Goal: Contribute content: Contribute content

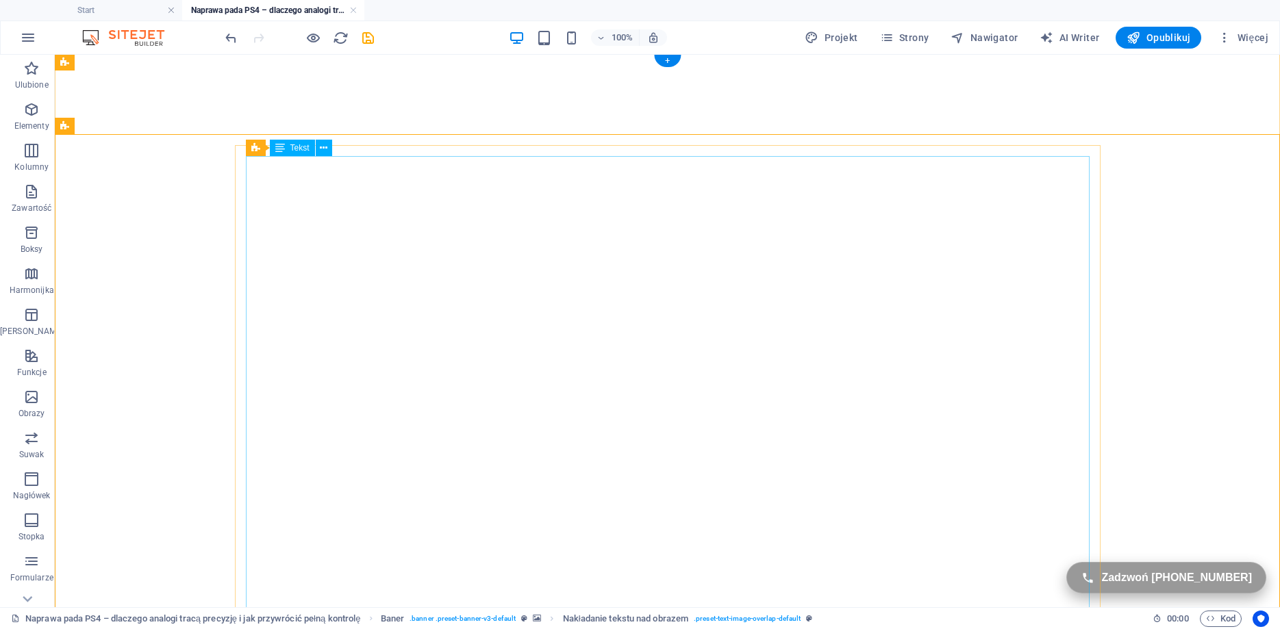
scroll to position [262, 0]
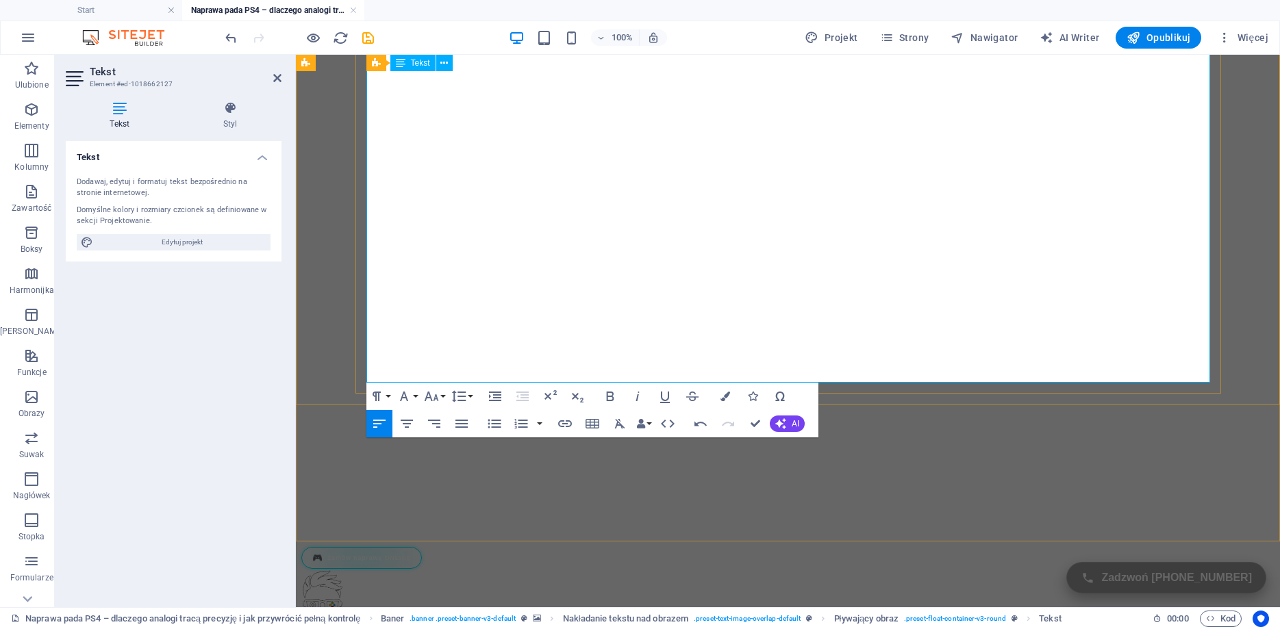
scroll to position [643, 6]
drag, startPoint x: 953, startPoint y: 358, endPoint x: 383, endPoint y: 365, distance: 570.5
click at [724, 393] on icon "button" at bounding box center [725, 397] width 10 height 10
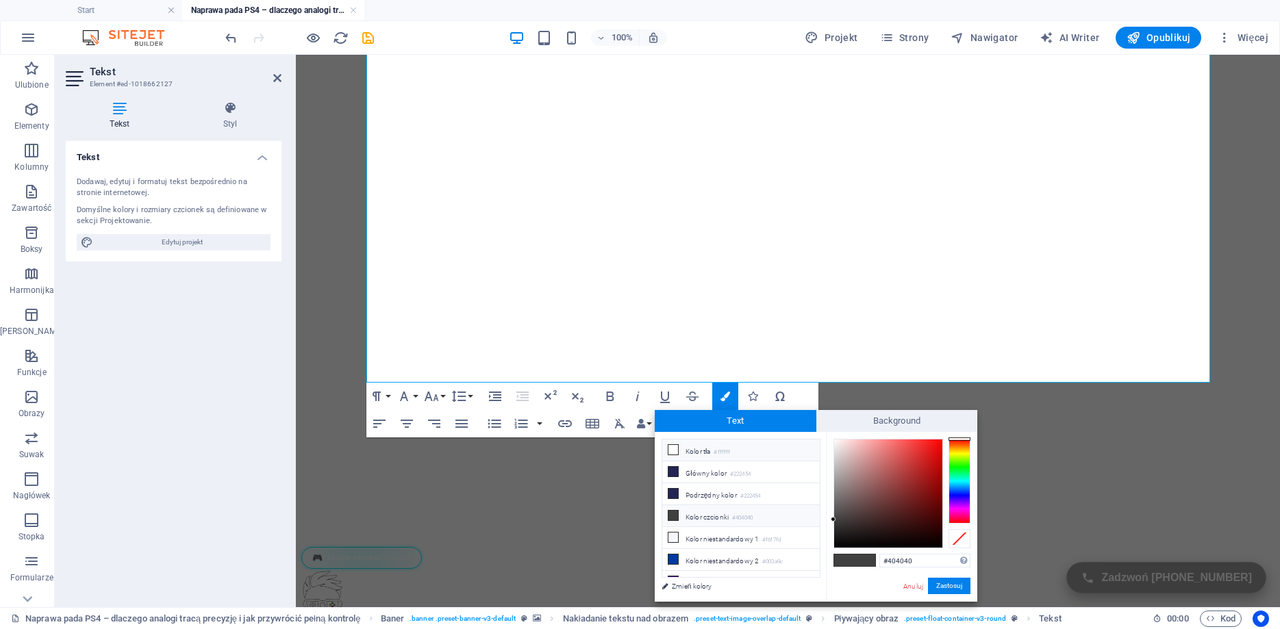
click at [681, 445] on li "Kolor tła #ffffff" at bounding box center [741, 451] width 158 height 22
type input "#ffffff"
drag, startPoint x: 946, startPoint y: 593, endPoint x: 653, endPoint y: 530, distance: 299.8
click at [946, 593] on button "Zastosuj" at bounding box center [949, 586] width 42 height 16
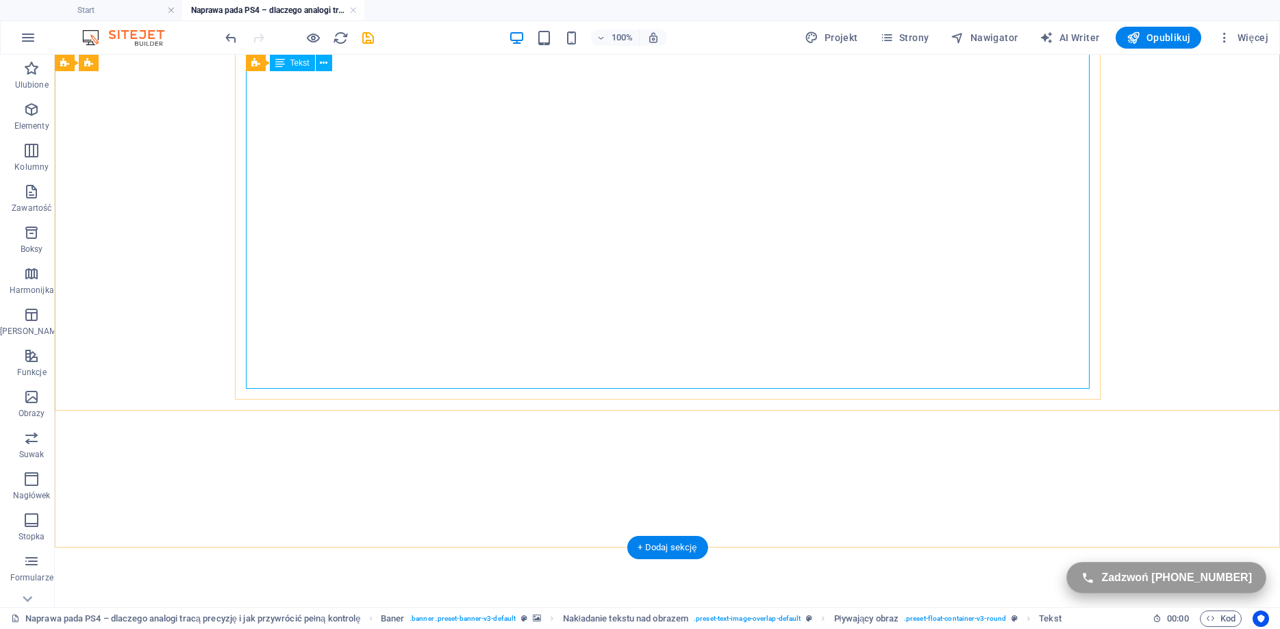
scroll to position [0, 0]
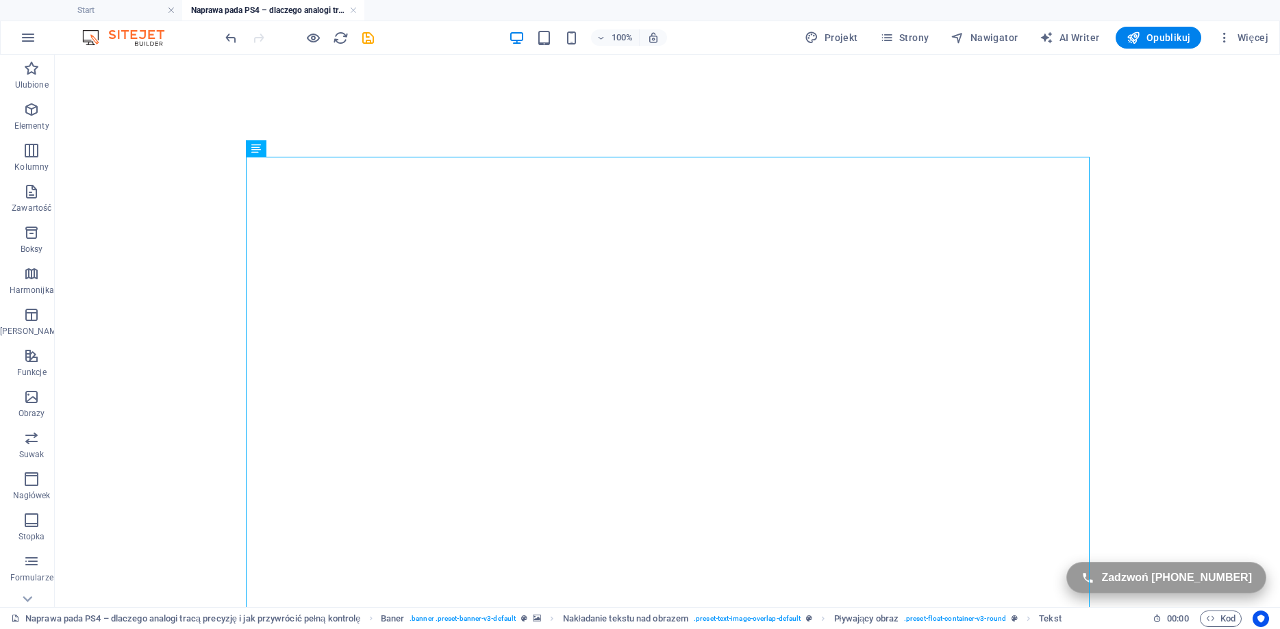
click at [376, 37] on div "100% Projekt Strony Nawigator AI Writer Opublikuj Więcej" at bounding box center [748, 38] width 1051 height 22
click at [367, 37] on icon "save" at bounding box center [368, 38] width 16 height 16
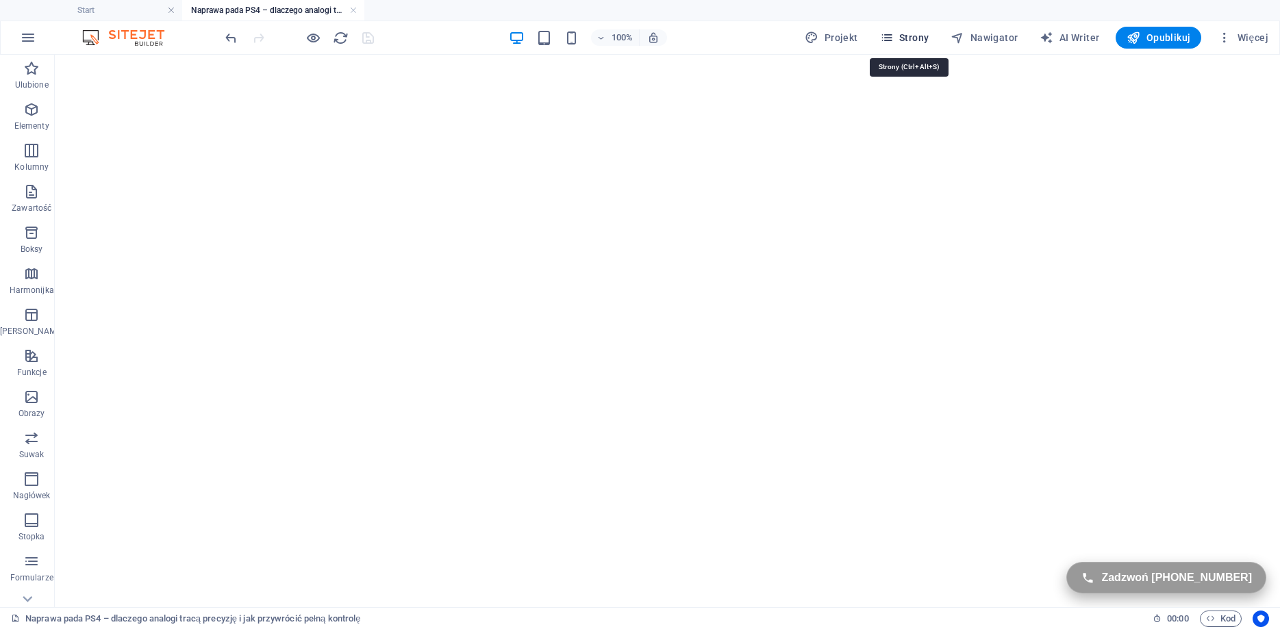
click at [912, 37] on span "Strony" at bounding box center [904, 38] width 49 height 14
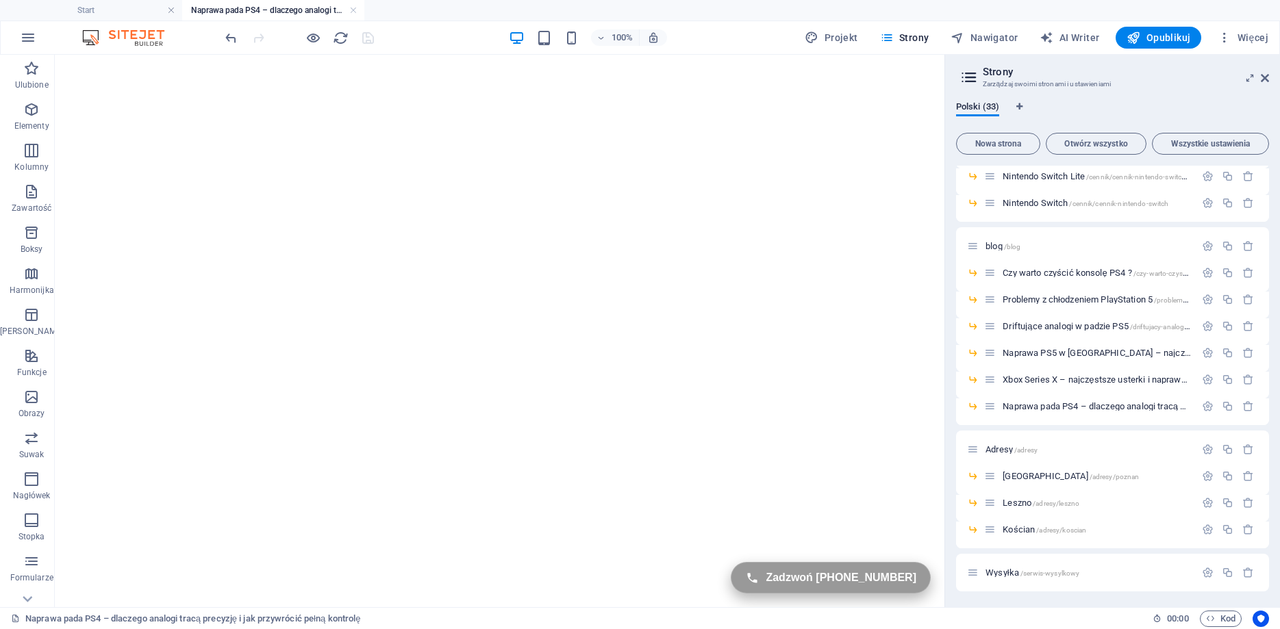
scroll to position [582, 0]
click at [988, 243] on span "blog /blog" at bounding box center [1002, 245] width 35 height 10
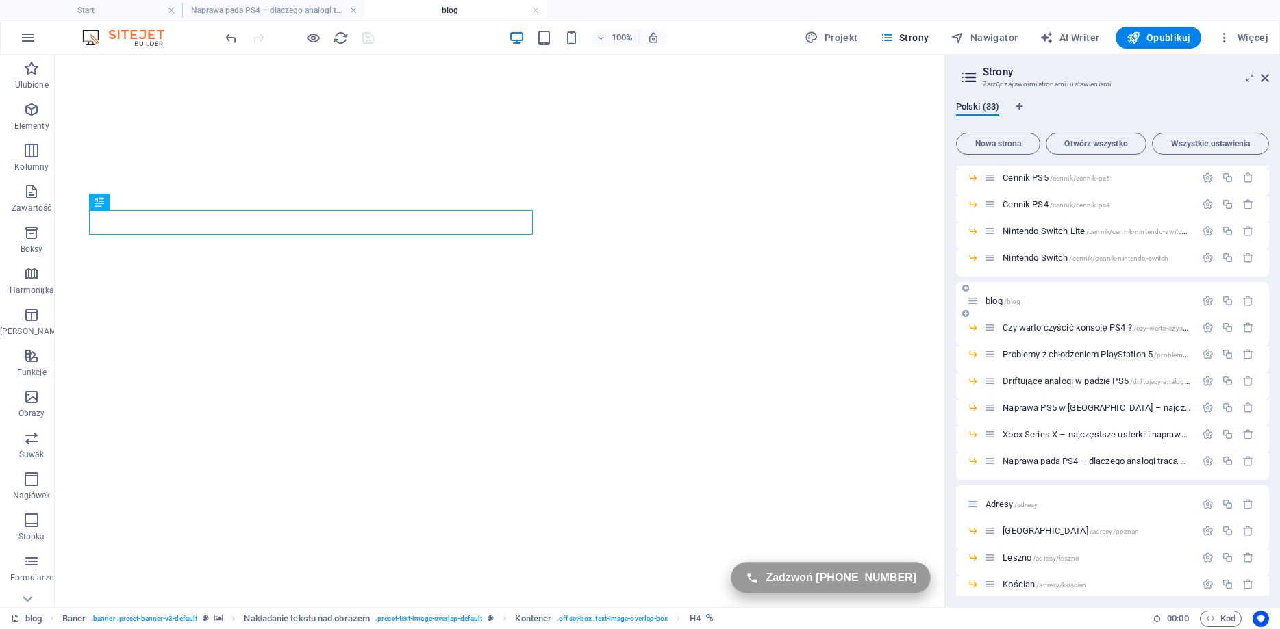
scroll to position [0, 0]
click at [205, 129] on icon at bounding box center [205, 127] width 8 height 14
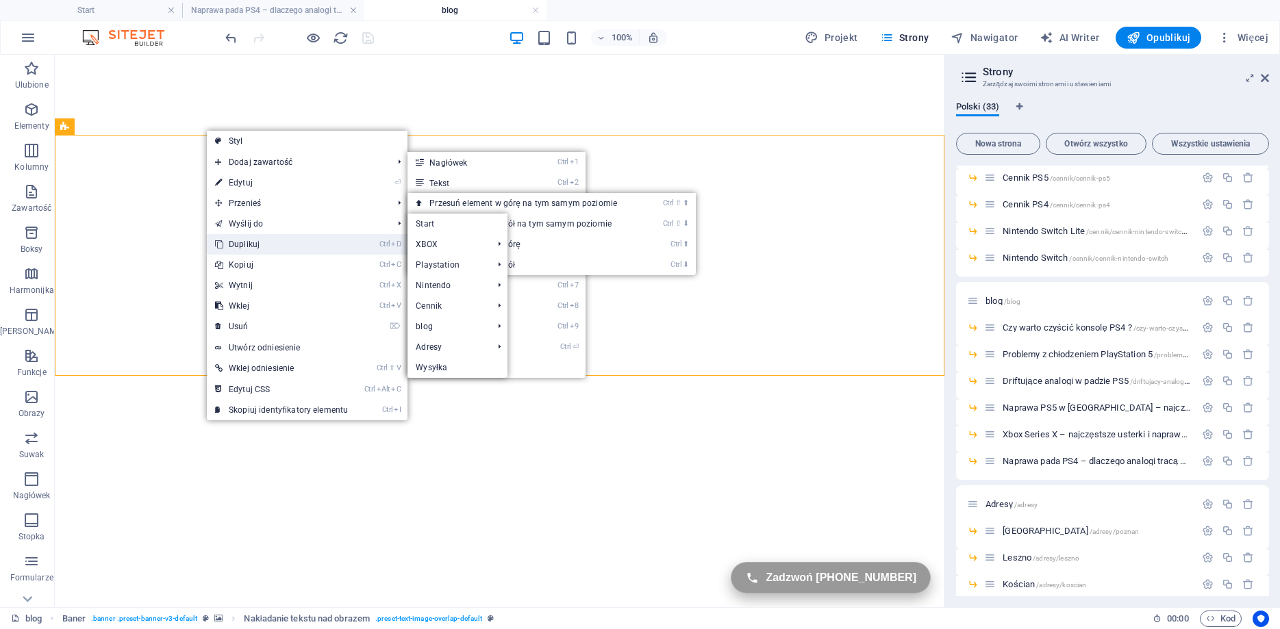
click at [248, 242] on link "Ctrl D Duplikuj" at bounding box center [281, 244] width 149 height 21
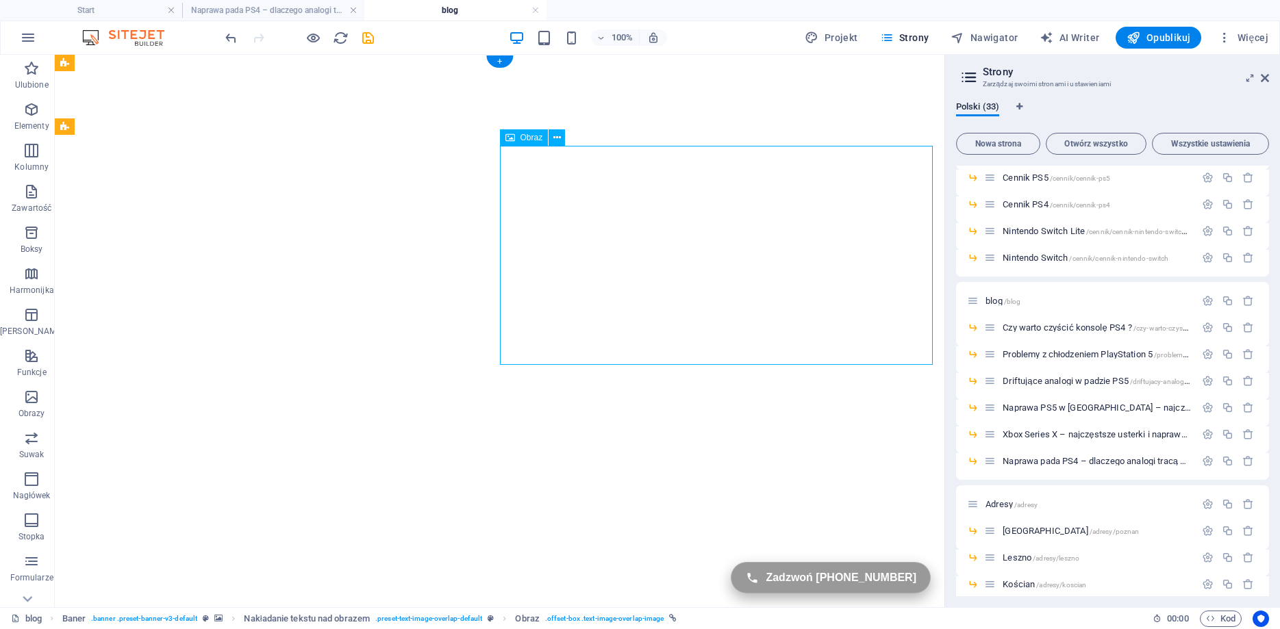
select select "%"
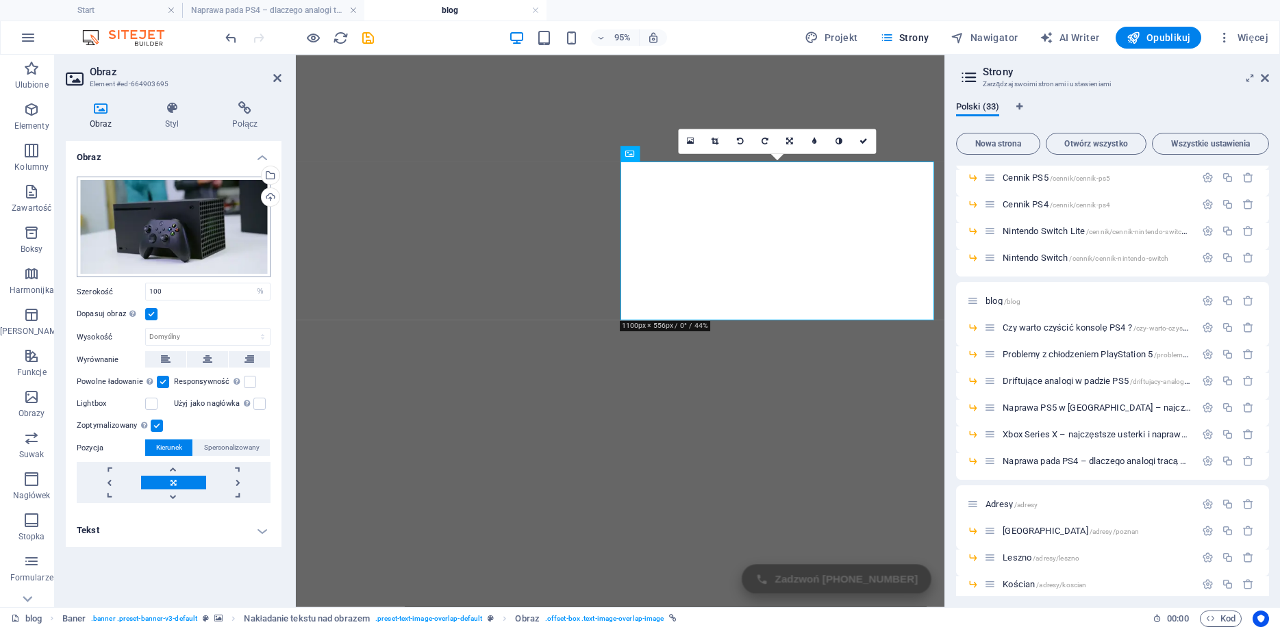
click at [155, 218] on div "Przeciągnij pliki tutaj, kliknij, aby wybrać pliki lub wybierz pliki z Plików l…" at bounding box center [174, 227] width 194 height 101
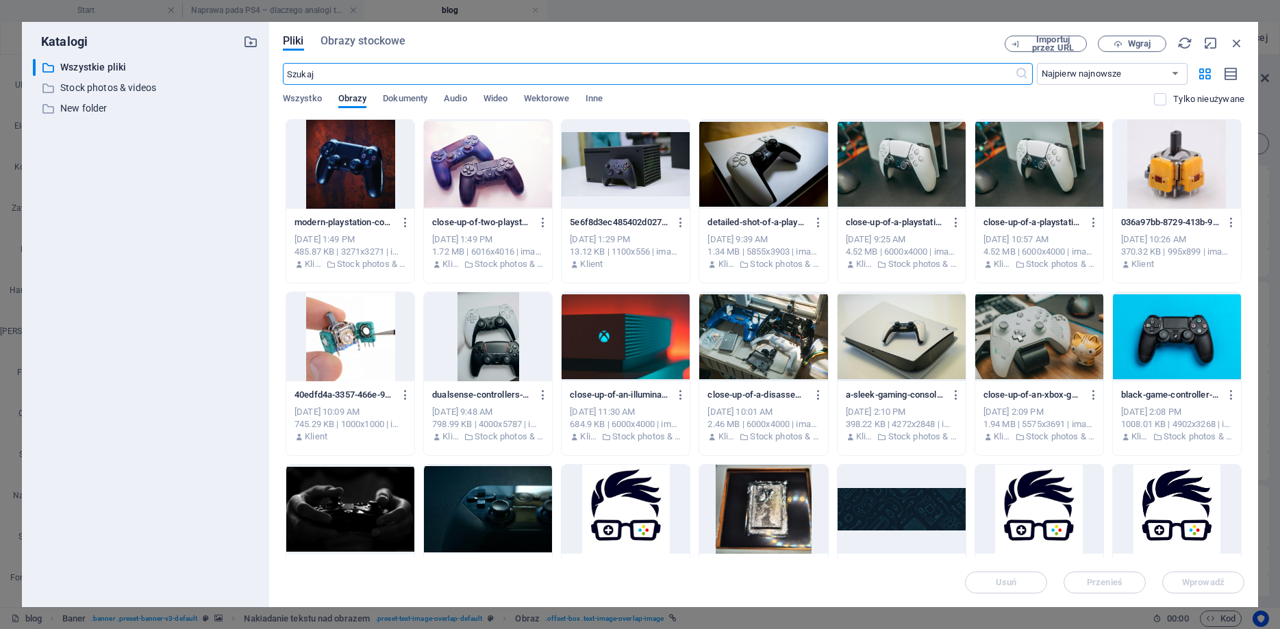
click at [467, 151] on div at bounding box center [488, 164] width 128 height 89
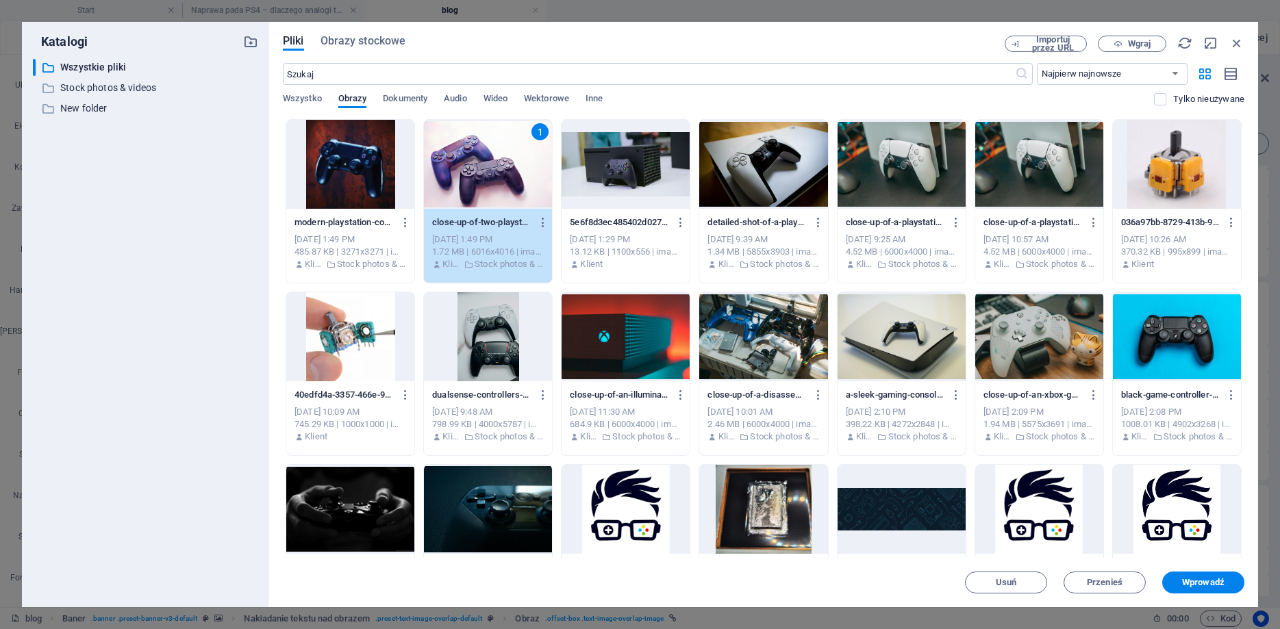
click at [467, 151] on div "1" at bounding box center [488, 164] width 128 height 89
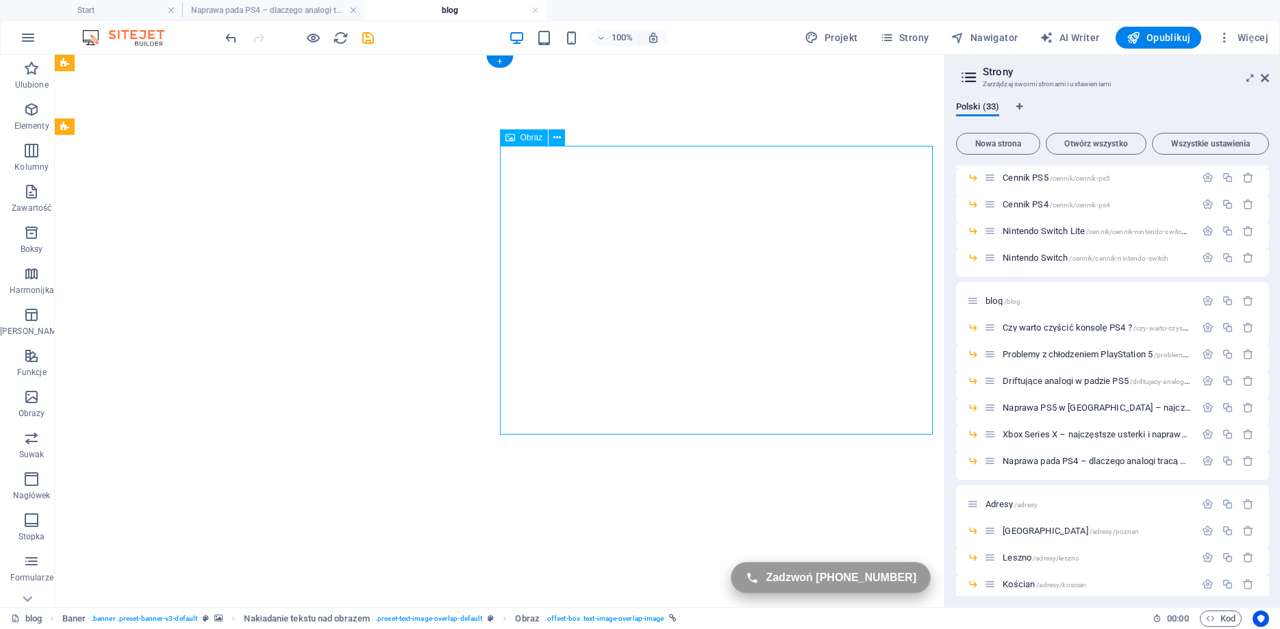
select select "%"
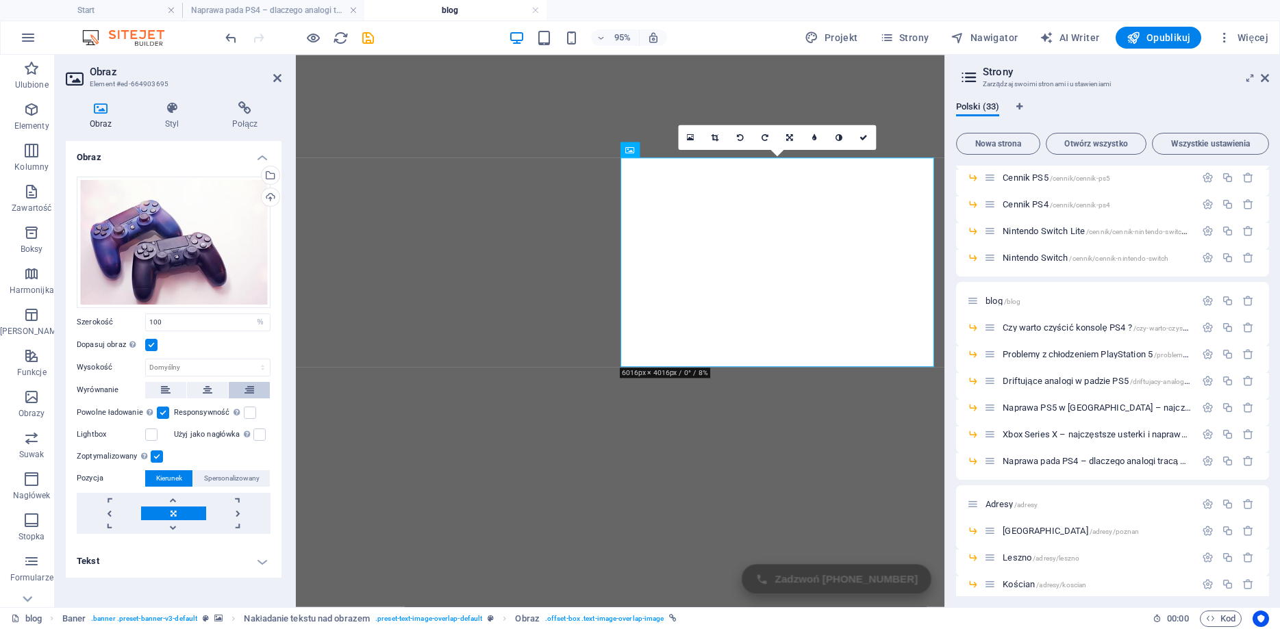
click at [250, 390] on icon at bounding box center [249, 390] width 10 height 16
click at [216, 388] on button at bounding box center [207, 390] width 41 height 16
click at [176, 389] on button at bounding box center [165, 390] width 41 height 16
click at [199, 388] on button at bounding box center [207, 390] width 41 height 16
click at [108, 514] on link at bounding box center [109, 514] width 64 height 14
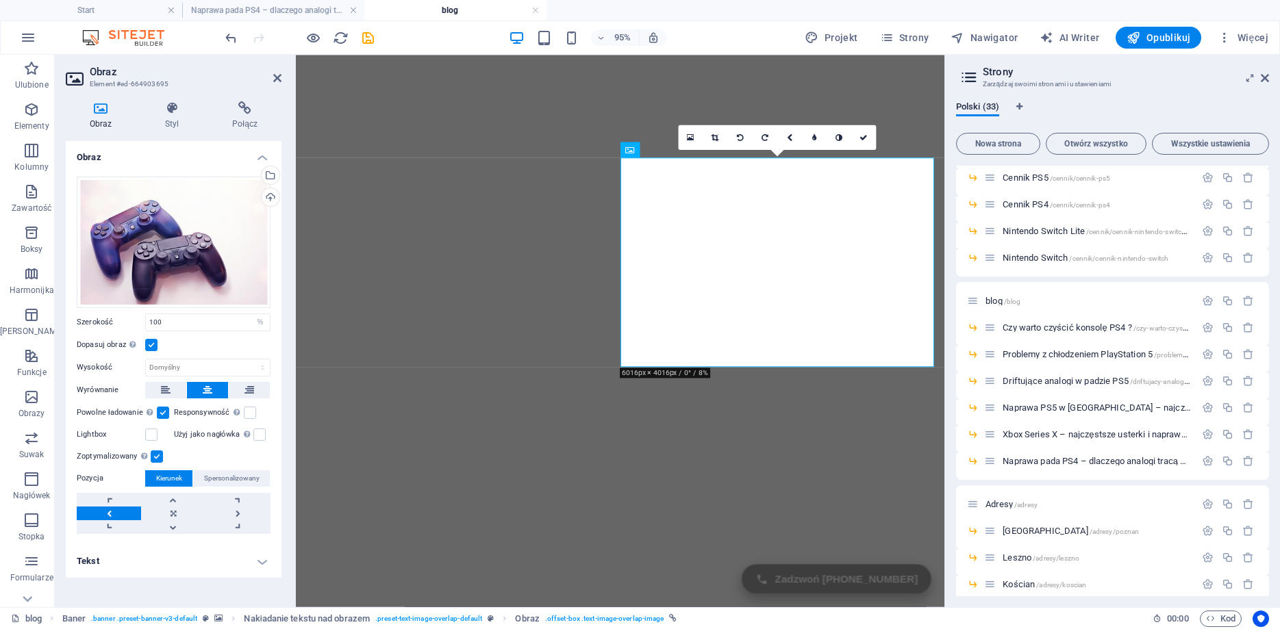
click at [108, 514] on link at bounding box center [109, 514] width 64 height 14
click at [231, 514] on link at bounding box center [238, 514] width 64 height 14
click at [231, 513] on link at bounding box center [238, 514] width 64 height 14
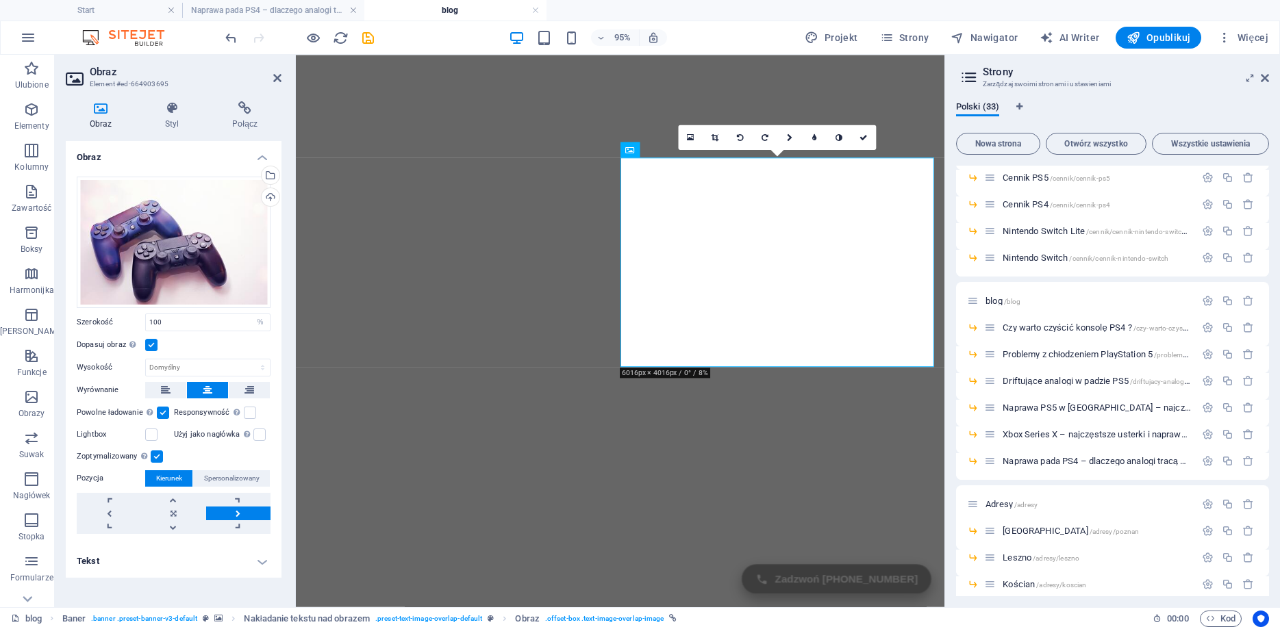
click at [231, 513] on link at bounding box center [238, 514] width 64 height 14
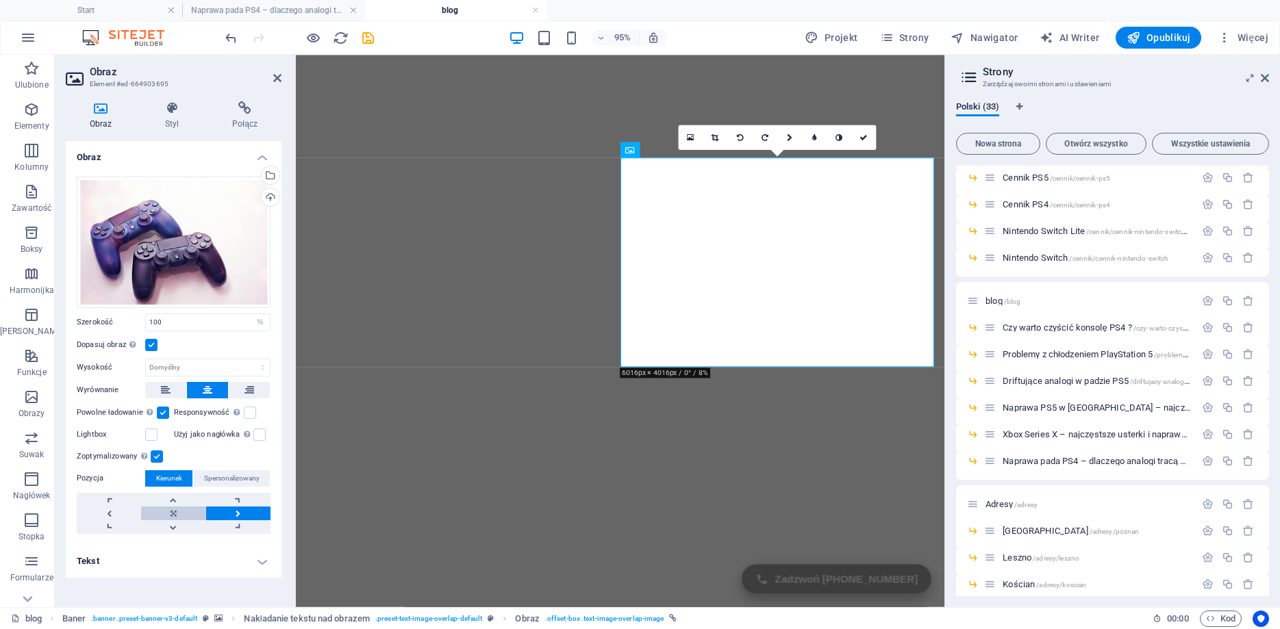
click at [170, 512] on link at bounding box center [173, 514] width 64 height 14
click at [186, 223] on div "Przeciągnij pliki tutaj, kliknij, aby wybrać pliki lub wybierz pliki z Plików l…" at bounding box center [174, 242] width 194 height 131
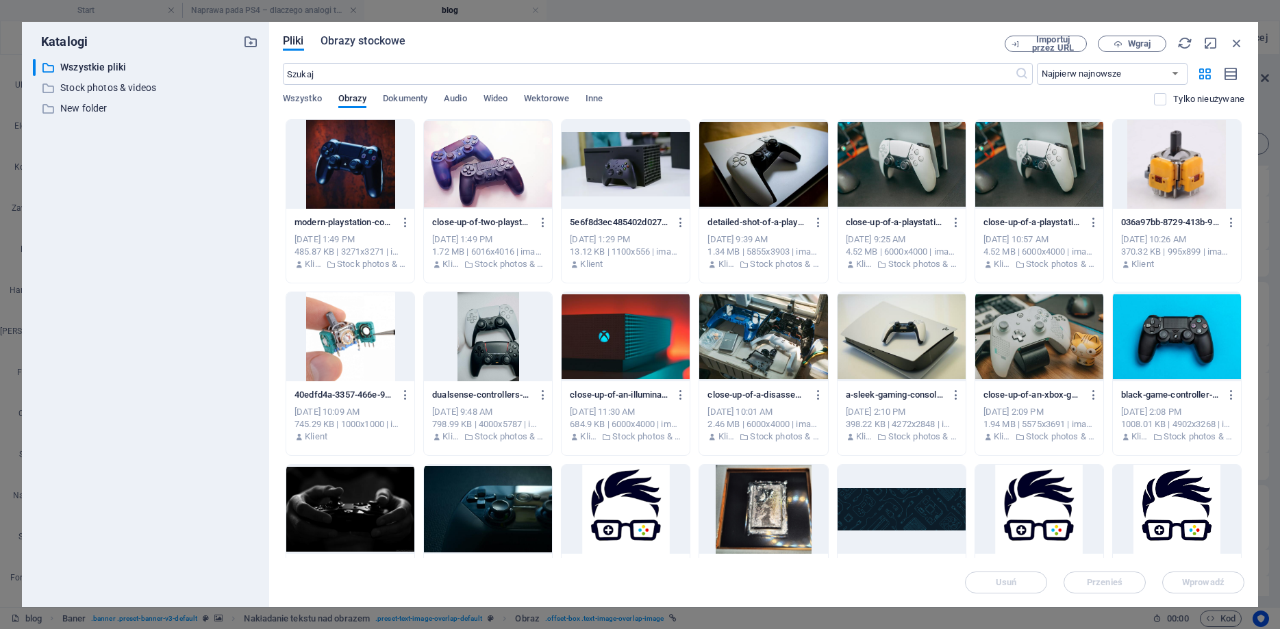
click at [353, 47] on span "Obrazy stockowe" at bounding box center [363, 41] width 86 height 16
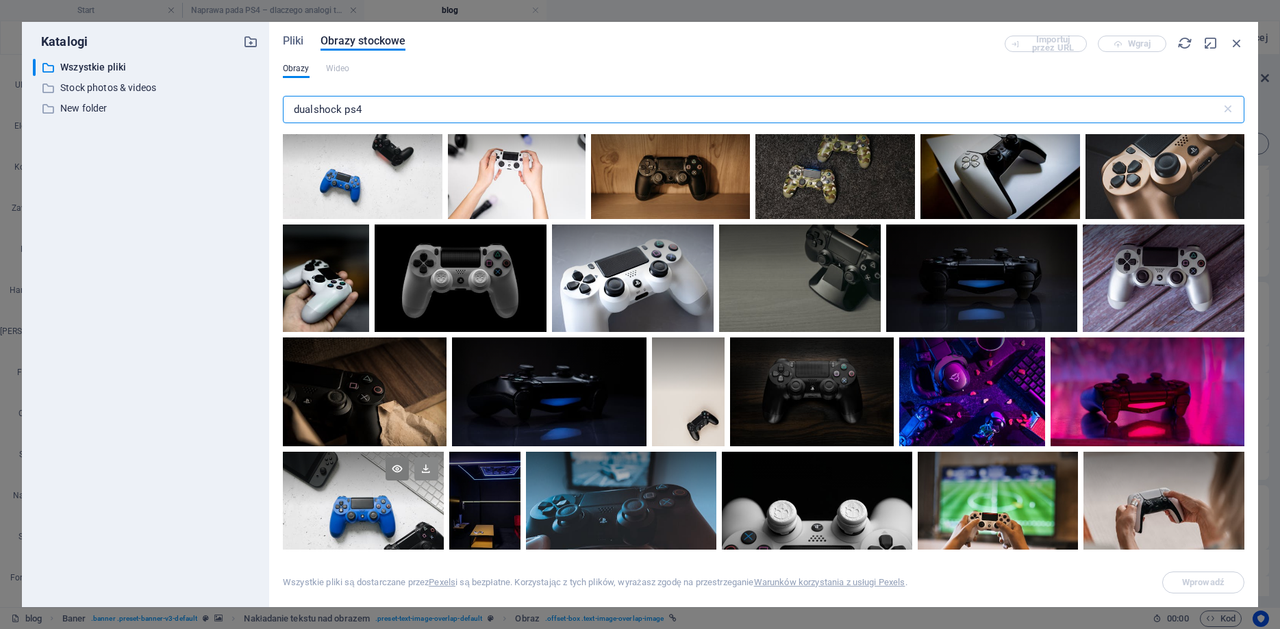
scroll to position [123, 0]
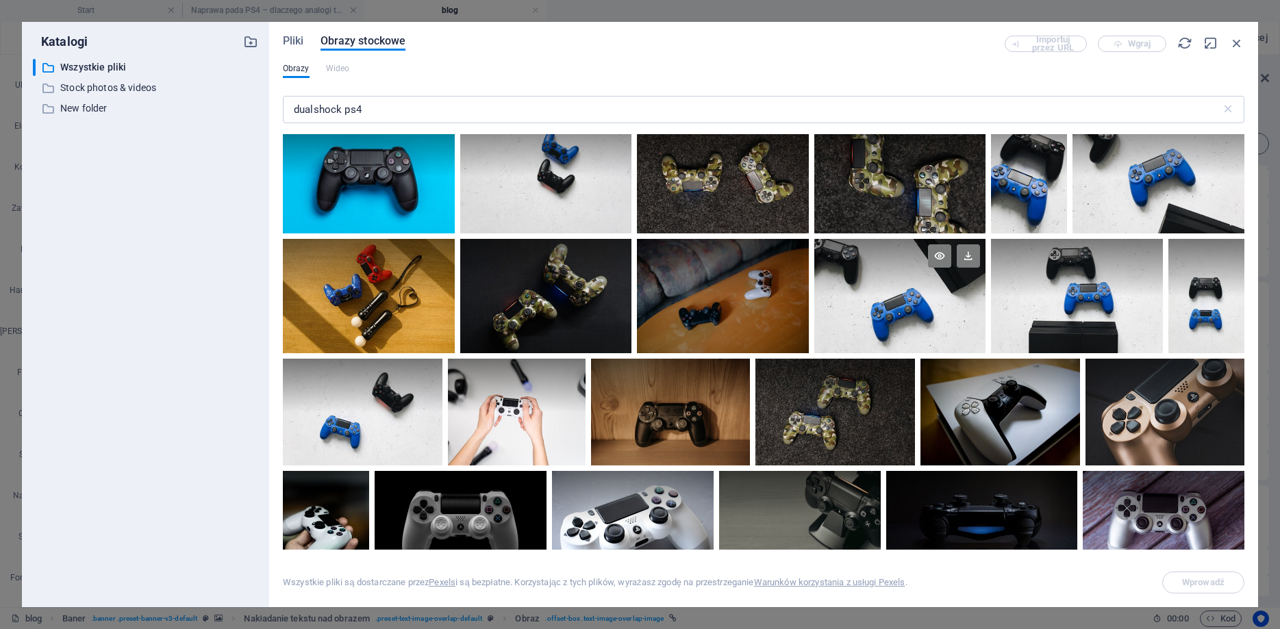
click at [905, 317] on div at bounding box center [900, 296] width 172 height 114
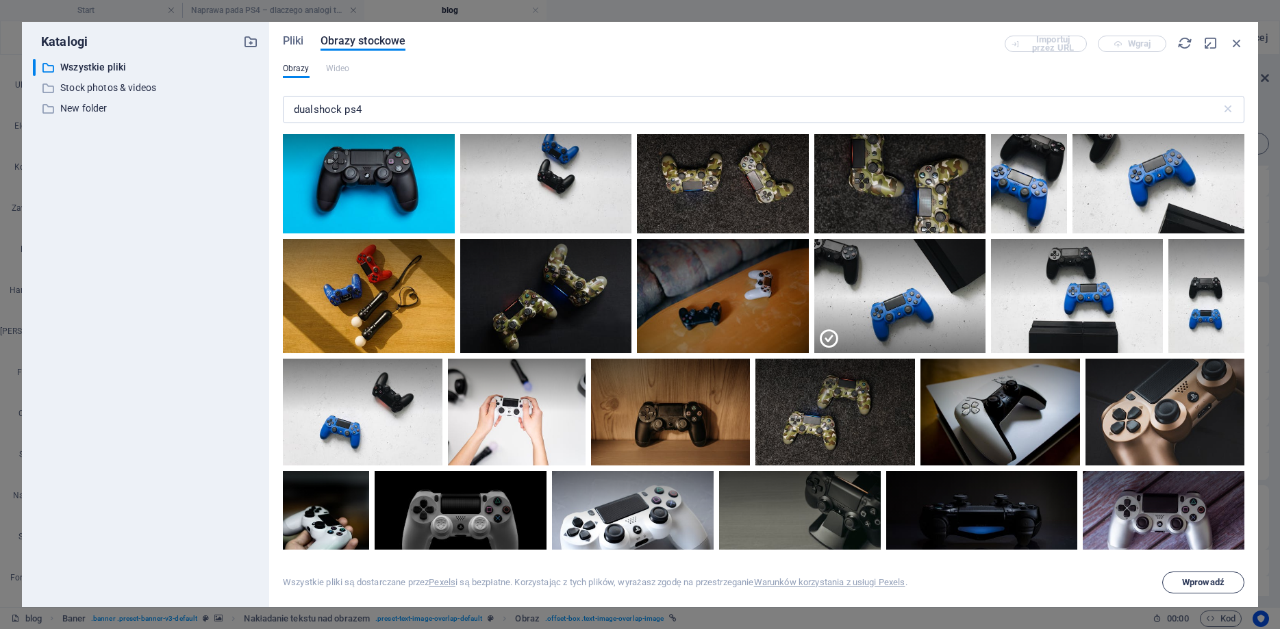
click at [1196, 580] on span "Wprowadź" at bounding box center [1203, 583] width 42 height 8
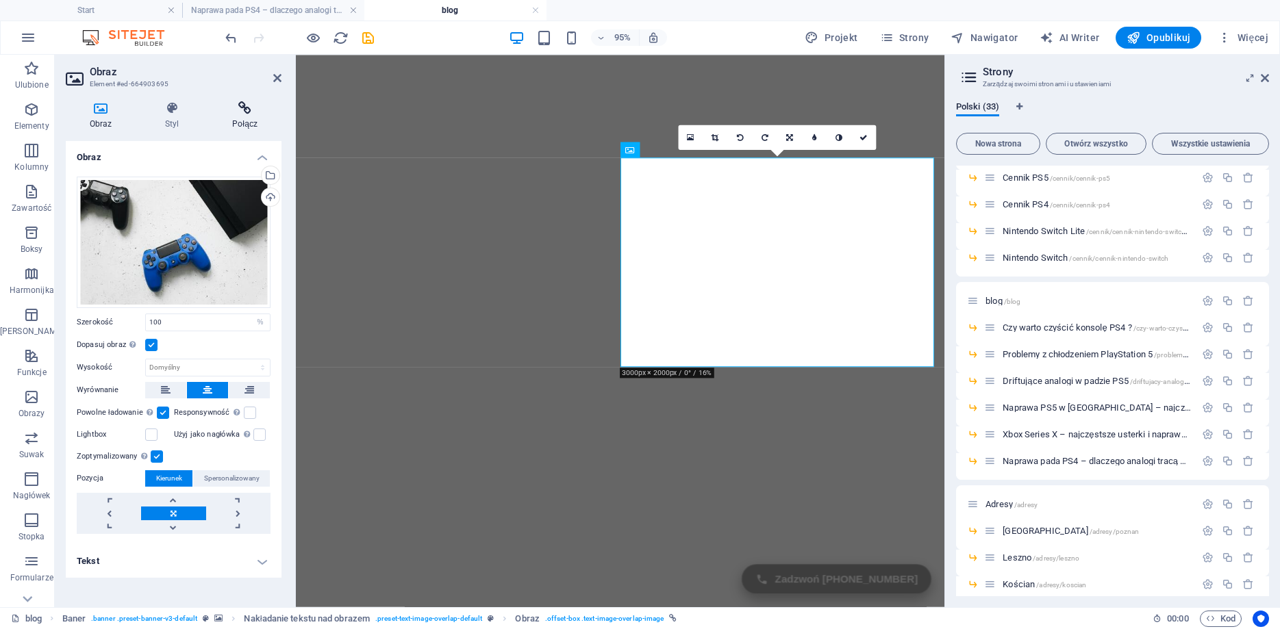
click at [234, 108] on icon at bounding box center [244, 108] width 73 height 14
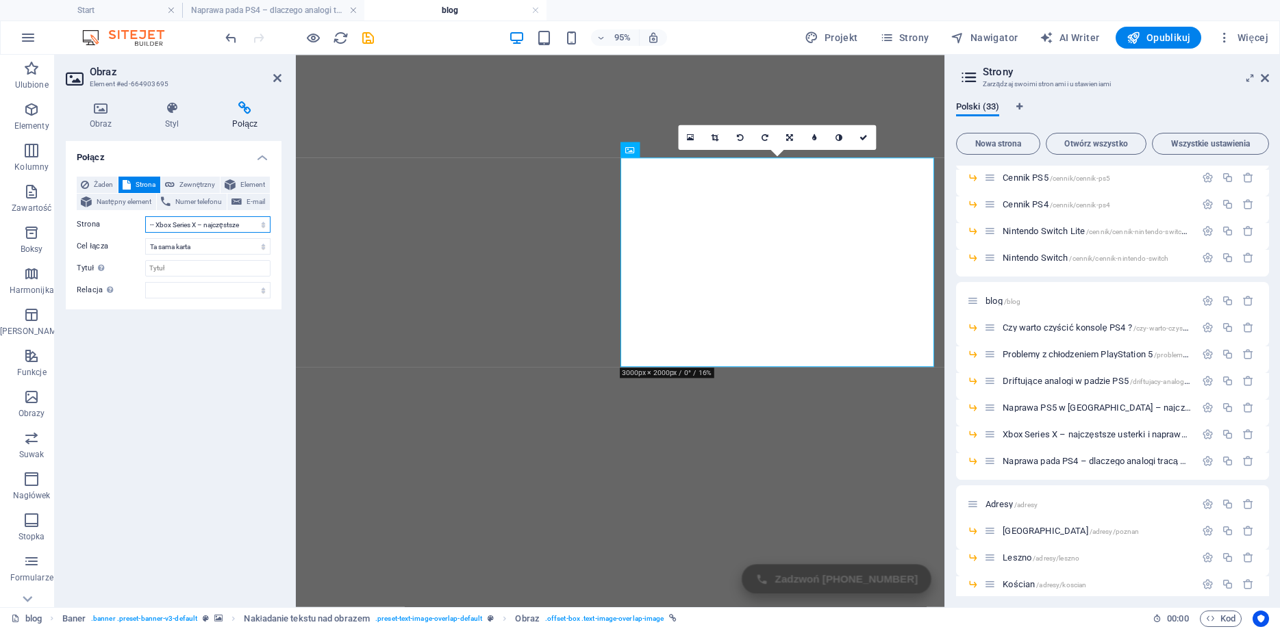
click at [145, 216] on select "Start XBOX -- Xbox One S -- Xbox One X -- Xbox Series S -- Xbox Series X Playst…" at bounding box center [207, 224] width 125 height 16
select select "27"
click option "-- Naprawa pada PS4 – dlaczego analogi tracą precyzję i jak przywrócić pełną ko…" at bounding box center [0, 0] width 0 height 0
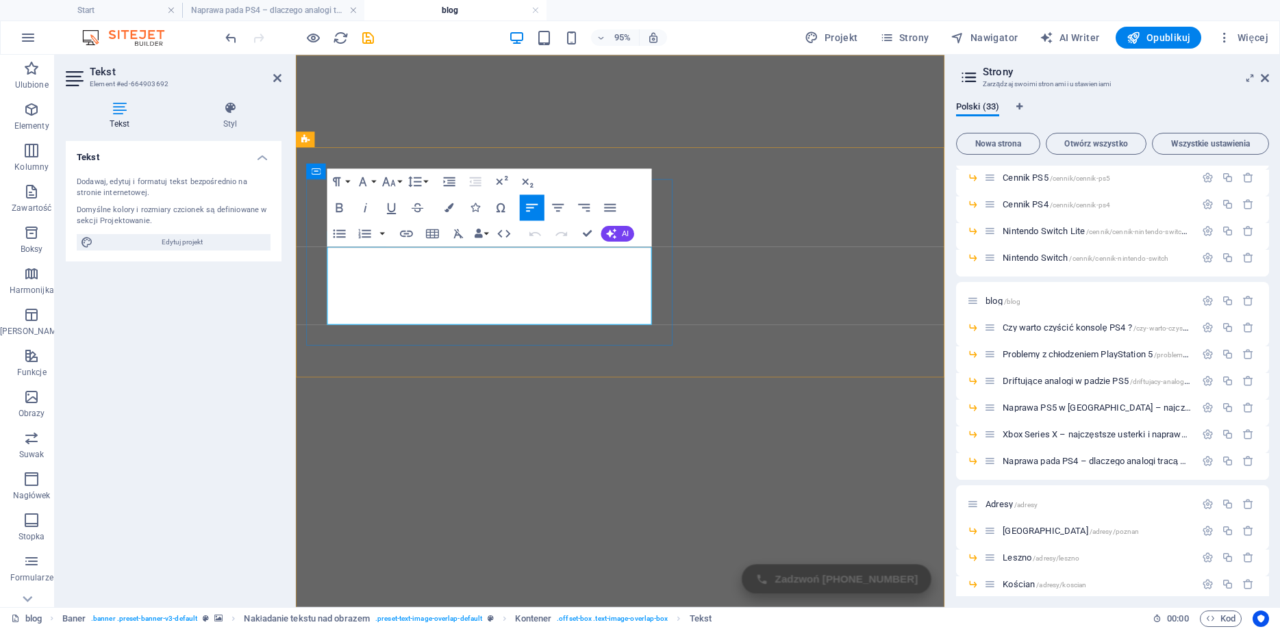
click at [607, 290] on button "Edit Link" at bounding box center [616, 292] width 25 height 26
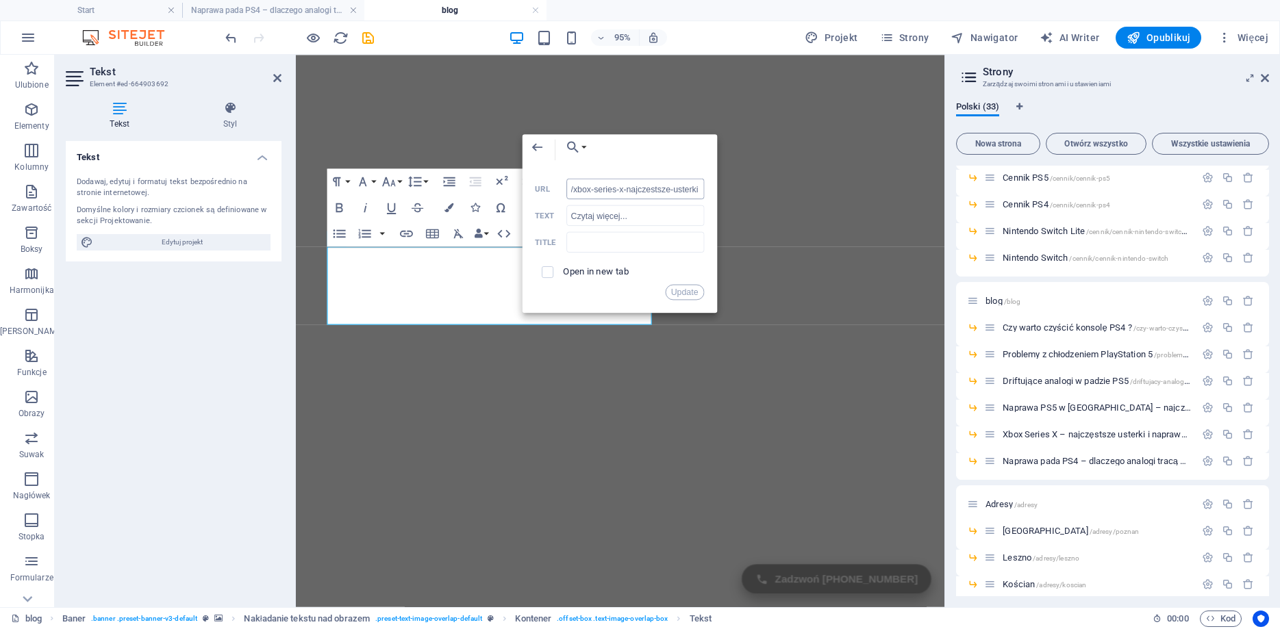
click at [669, 190] on input "/xbox-series-x-najczestsze-usterki" at bounding box center [635, 189] width 138 height 21
click at [698, 187] on input "/xbox-series-x-najczestsze-usterki" at bounding box center [635, 189] width 138 height 21
click at [698, 189] on input "/xbox-series-x-najczestsze-usterki" at bounding box center [635, 189] width 138 height 21
drag, startPoint x: 698, startPoint y: 189, endPoint x: 491, endPoint y: 178, distance: 207.1
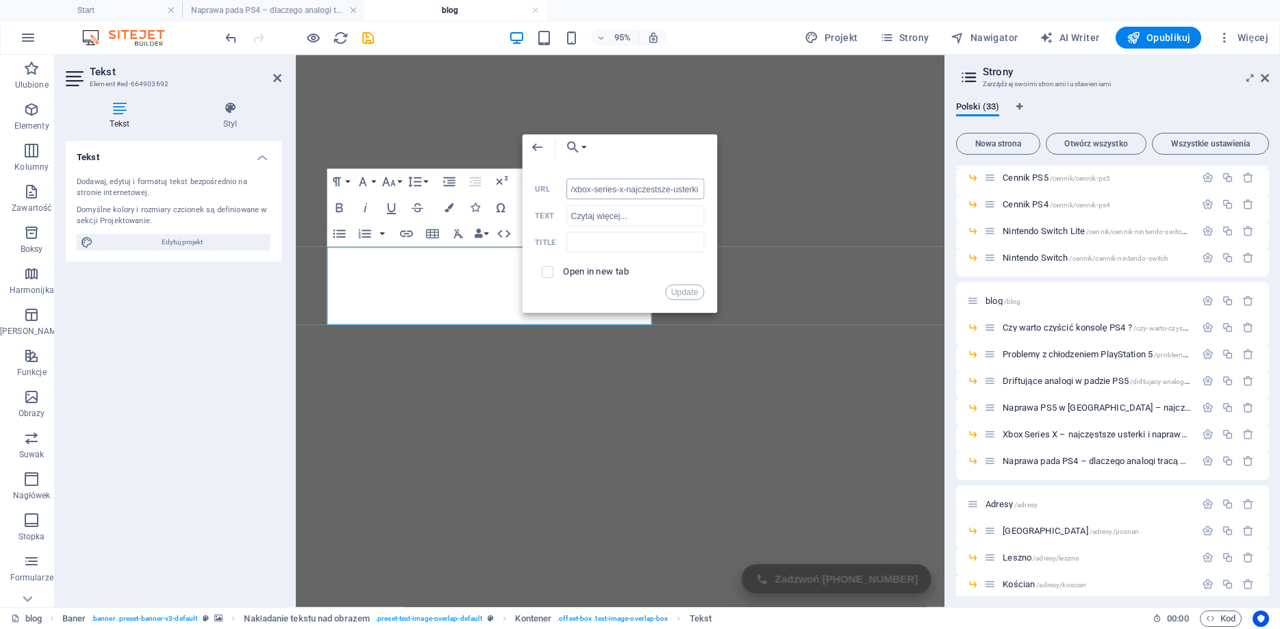
click at [566, 179] on input "/xbox-series-x-najczestsze-usterki" at bounding box center [635, 189] width 138 height 21
click at [666, 194] on input "URL" at bounding box center [635, 189] width 138 height 21
click at [666, 192] on input "URL" at bounding box center [635, 189] width 138 height 21
click at [658, 187] on input "URL" at bounding box center [635, 189] width 138 height 21
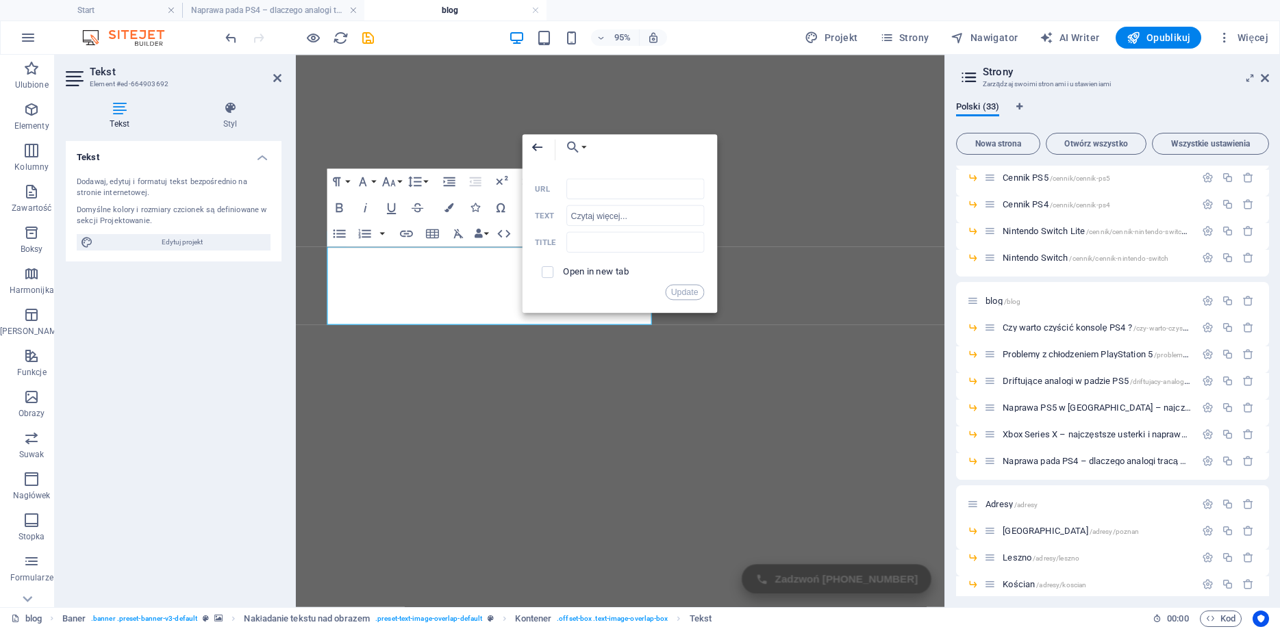
drag, startPoint x: 536, startPoint y: 147, endPoint x: 260, endPoint y: 102, distance: 279.5
click at [536, 147] on icon "button" at bounding box center [537, 148] width 16 height 16
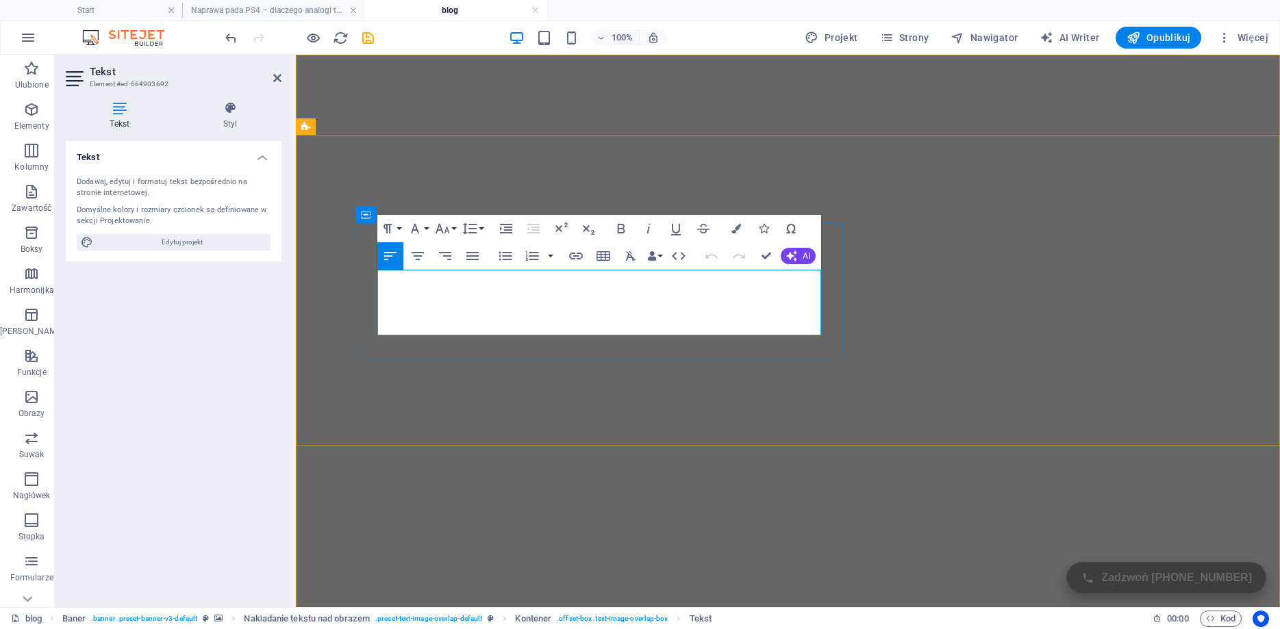
click at [779, 295] on icon "button" at bounding box center [782, 300] width 16 height 16
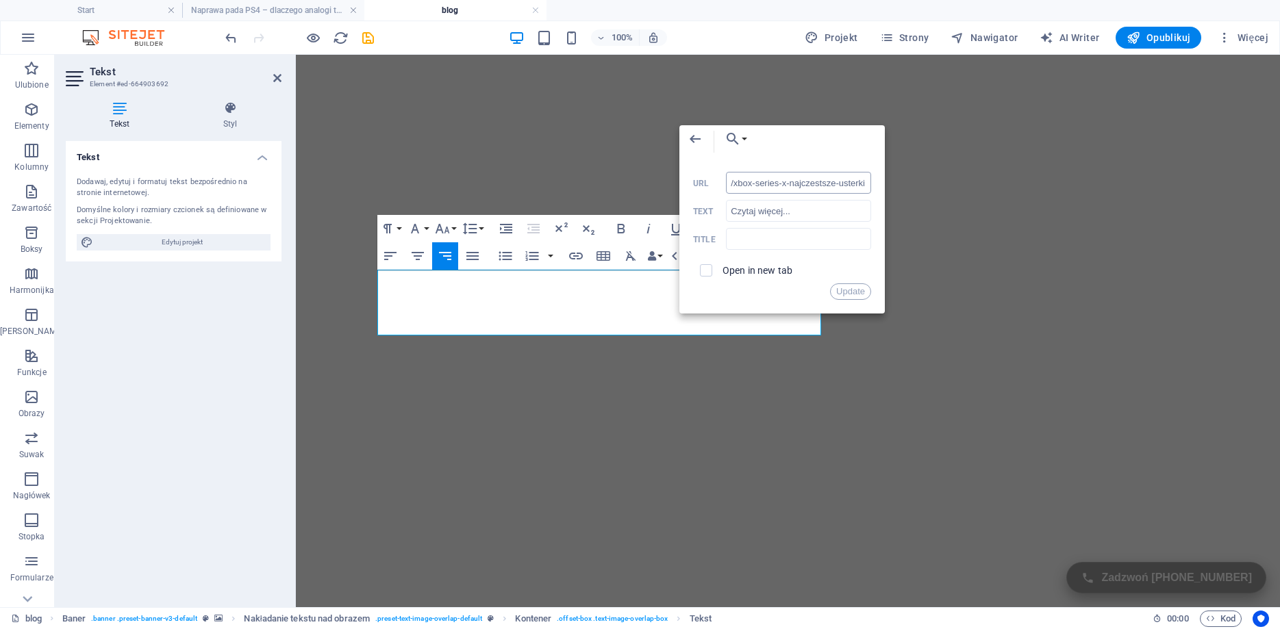
click at [844, 189] on input "/xbox-series-x-najczestsze-usterki" at bounding box center [798, 183] width 145 height 22
drag, startPoint x: 737, startPoint y: 186, endPoint x: 909, endPoint y: 184, distance: 172.6
click at [871, 184] on input "/xbox-series-x-najczestsze-usterki" at bounding box center [798, 183] width 145 height 22
click at [867, 182] on input "/xbox-series-x-najczestsze-usterki" at bounding box center [798, 183] width 145 height 22
click at [867, 183] on input "/xbox-series-x-najczestsze-usterki" at bounding box center [798, 183] width 145 height 22
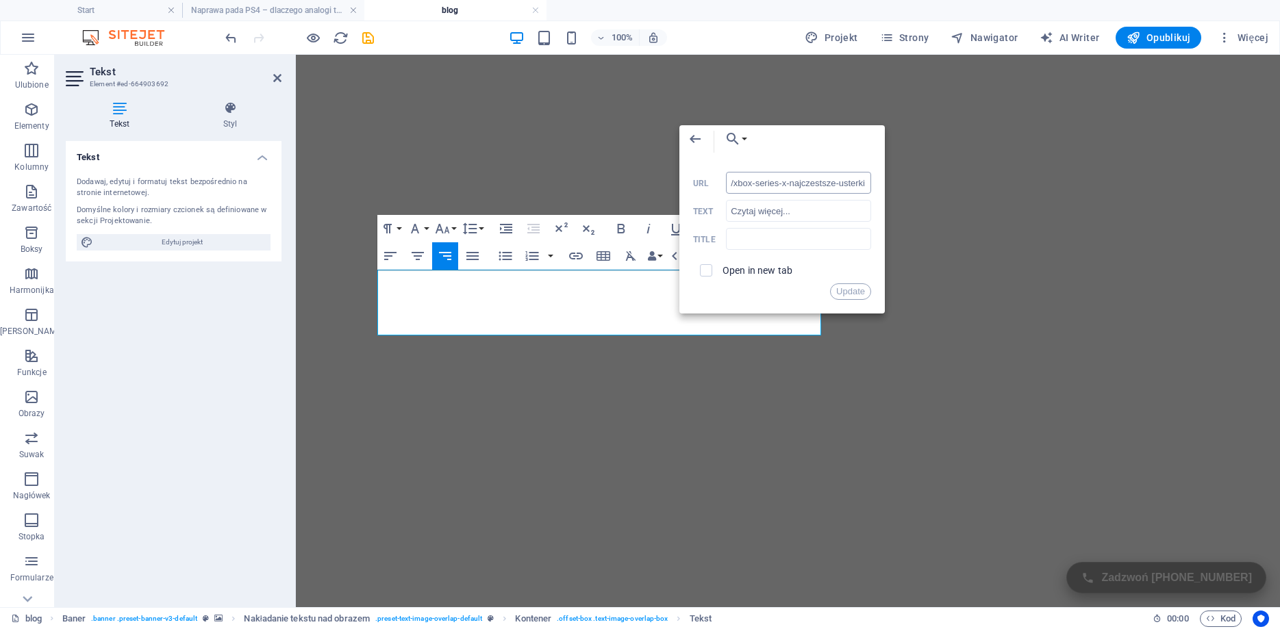
drag, startPoint x: 733, startPoint y: 183, endPoint x: 923, endPoint y: 187, distance: 189.7
click at [871, 187] on input "/xbox-series-x-najczestsze-usterki" at bounding box center [798, 183] width 145 height 22
click at [688, 136] on icon "button" at bounding box center [695, 139] width 16 height 16
click at [744, 135] on button "Choose Link" at bounding box center [733, 138] width 32 height 27
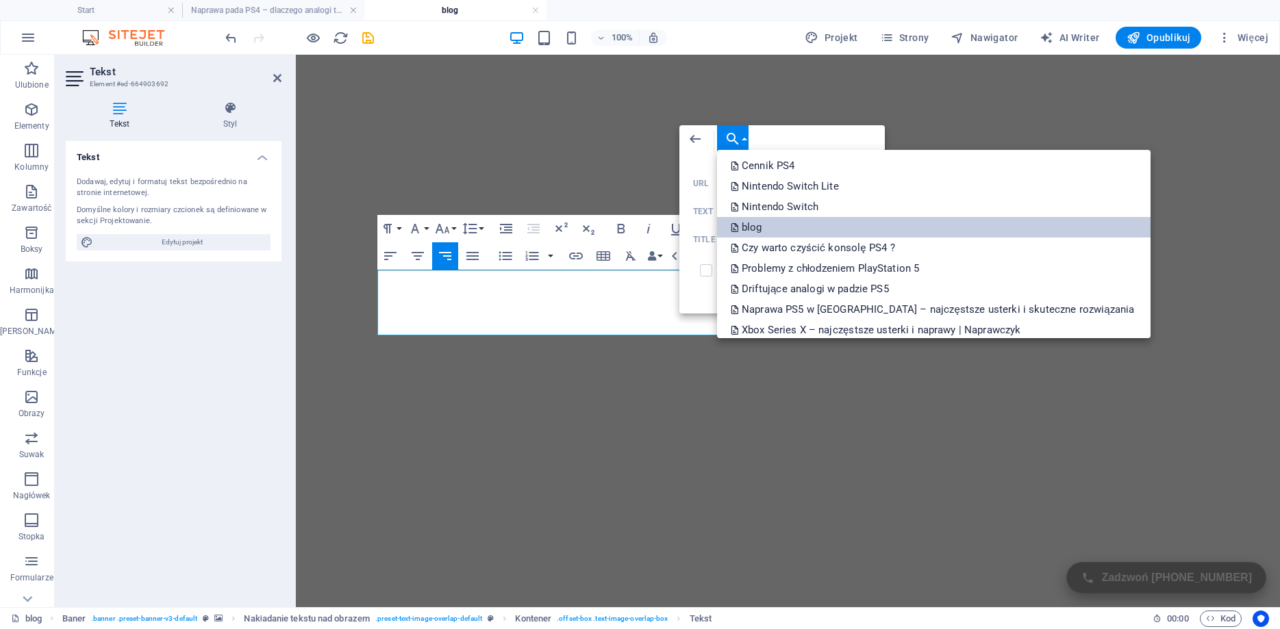
scroll to position [521, 0]
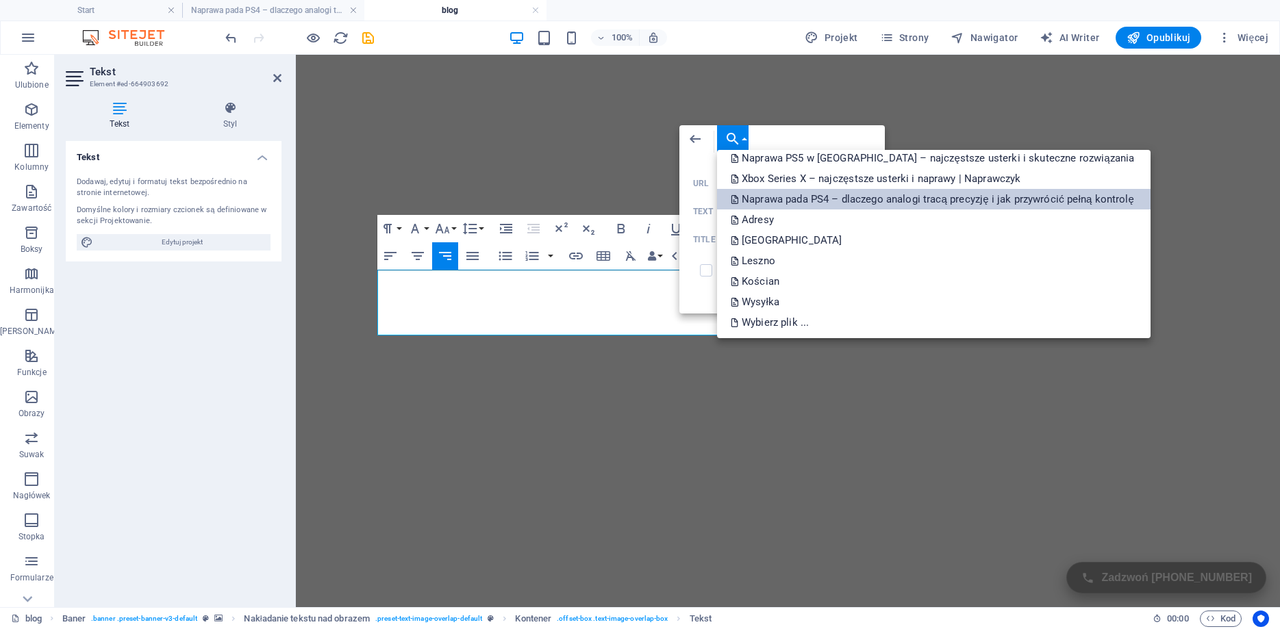
click at [883, 200] on p "Naprawa pada PS4 – dlaczego analogi tracą precyzję i jak przywrócić pełną kontr…" at bounding box center [934, 199] width 406 height 21
type input "/xbox-series-x-najczestsze-usterki-i-naprawy-naprawczyk"
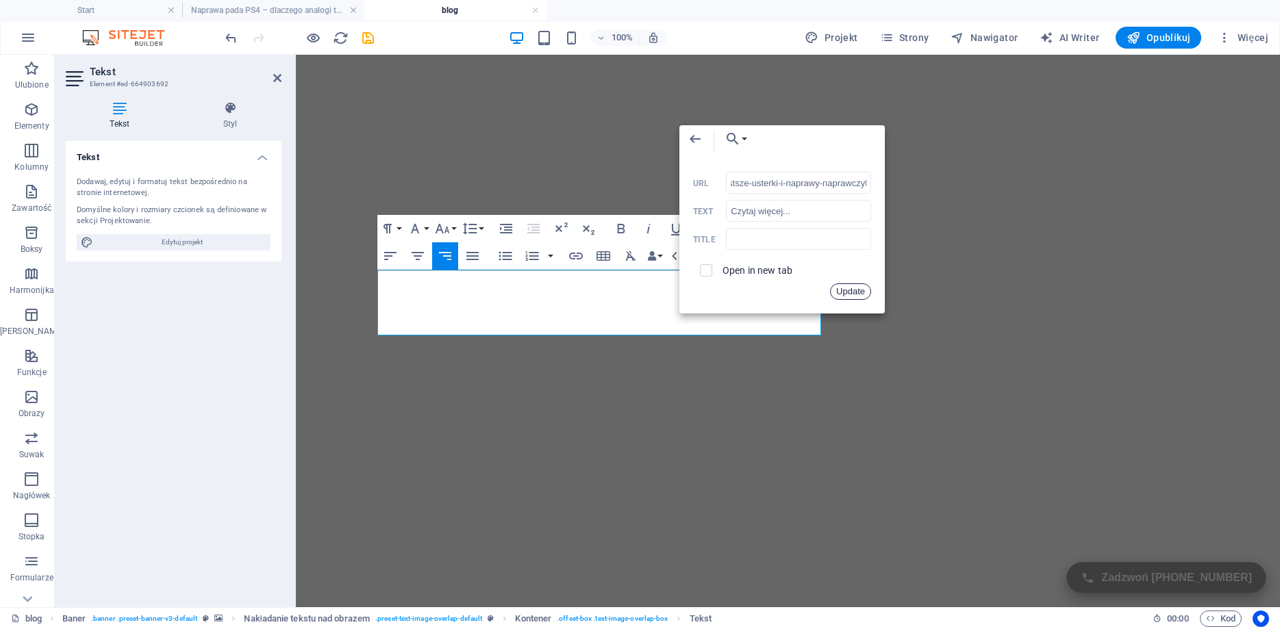
click at [861, 290] on button "Update" at bounding box center [850, 292] width 41 height 16
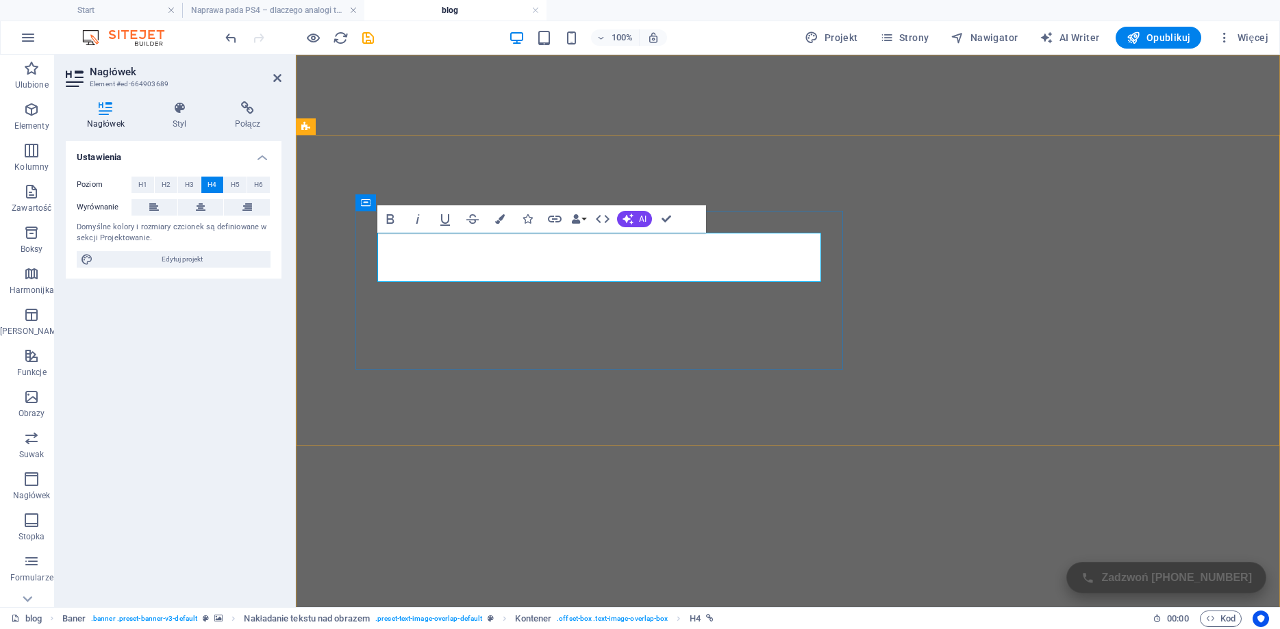
scroll to position [444, 6]
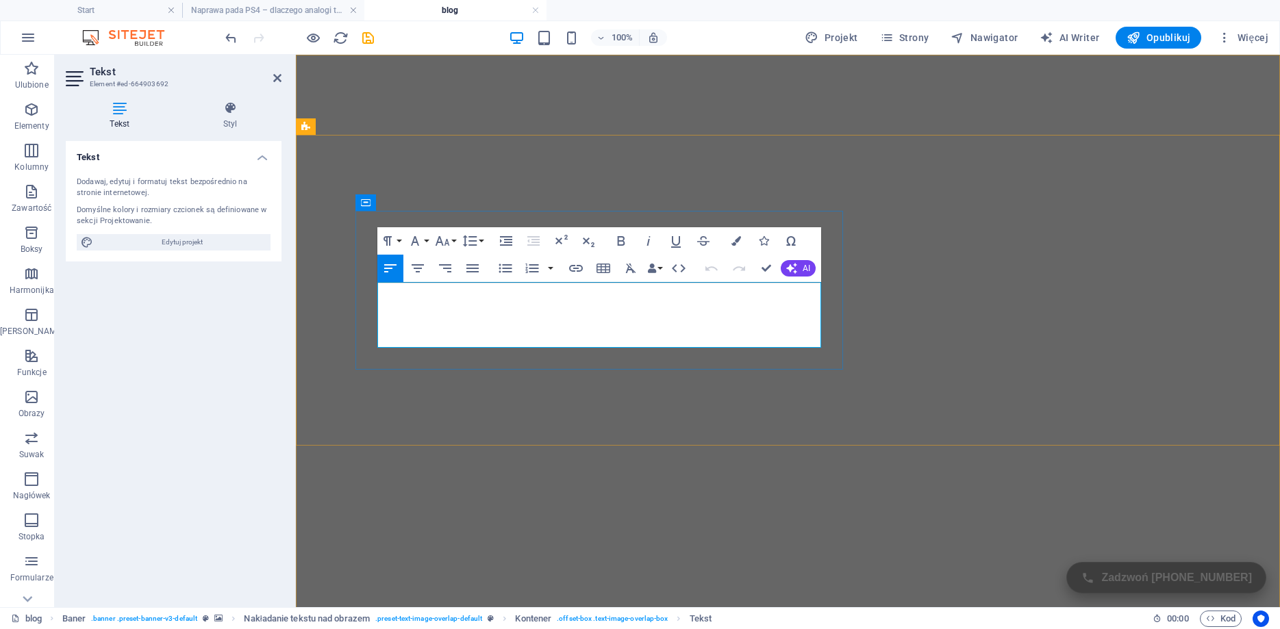
drag, startPoint x: 651, startPoint y: 323, endPoint x: 378, endPoint y: 292, distance: 274.3
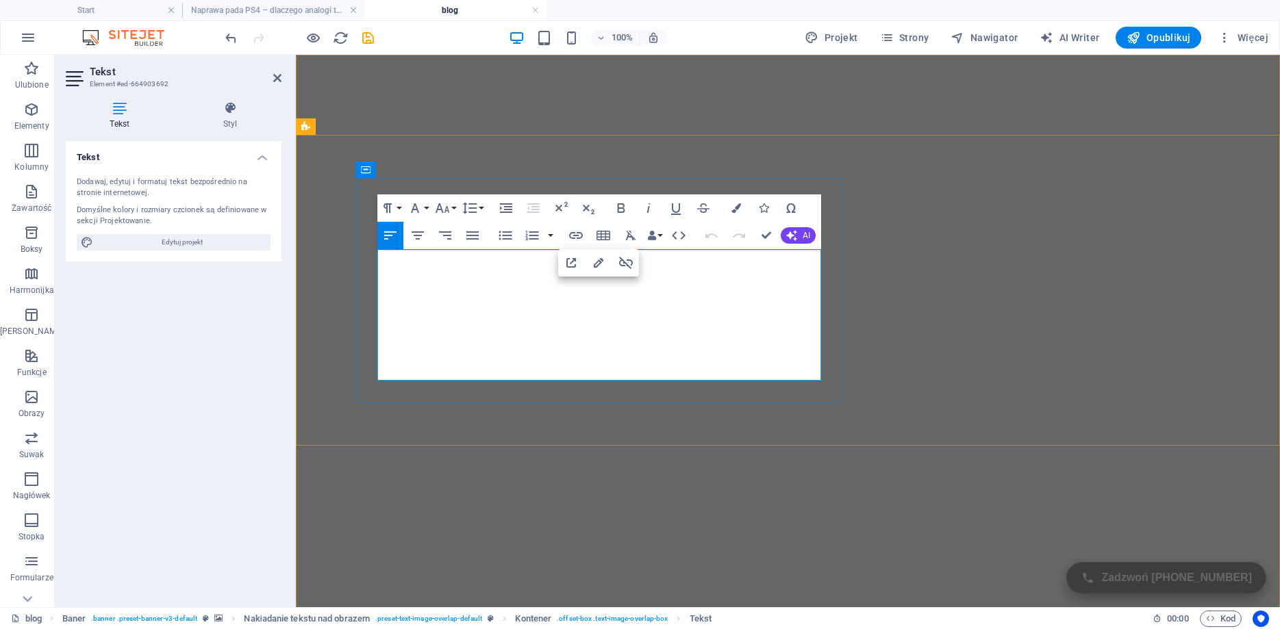
scroll to position [3666, 0]
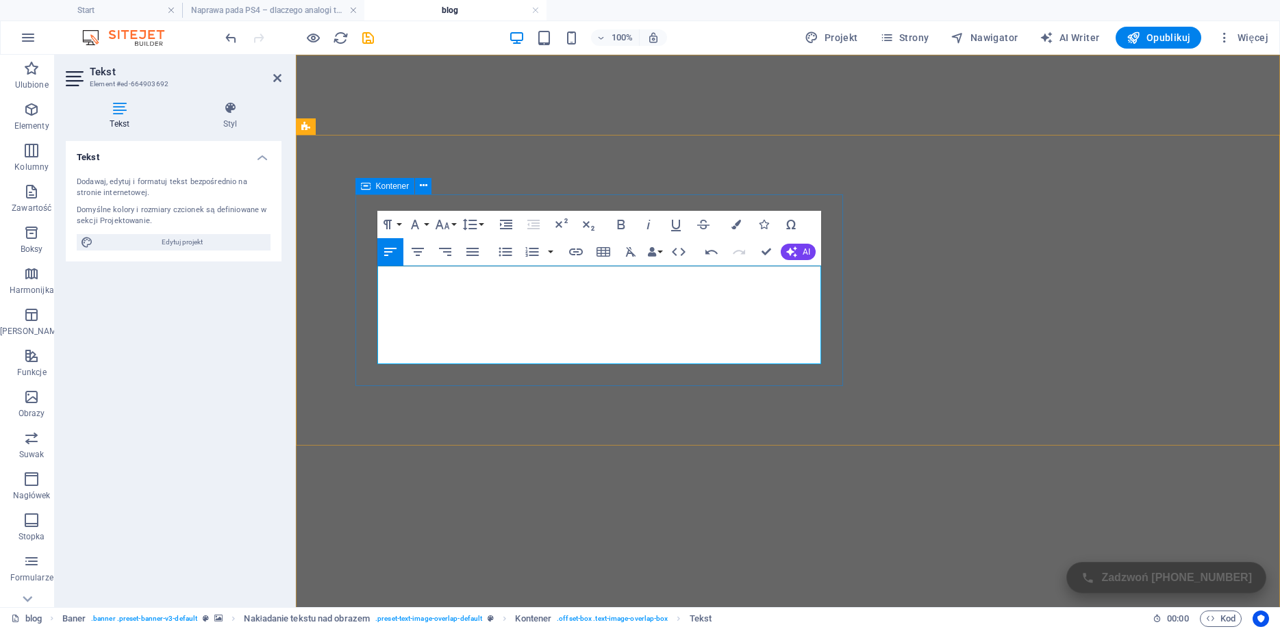
drag, startPoint x: 618, startPoint y: 338, endPoint x: 373, endPoint y: 273, distance: 254.5
click at [574, 249] on icon "button" at bounding box center [576, 252] width 14 height 7
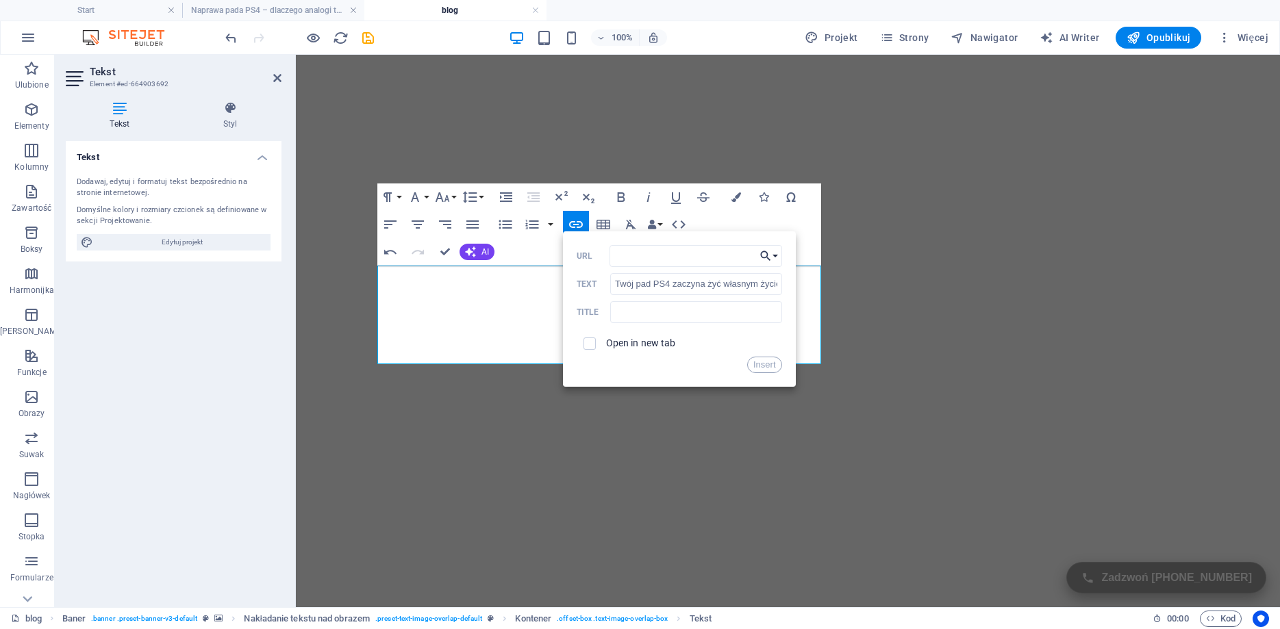
click at [775, 254] on button "Choose Link" at bounding box center [769, 256] width 26 height 22
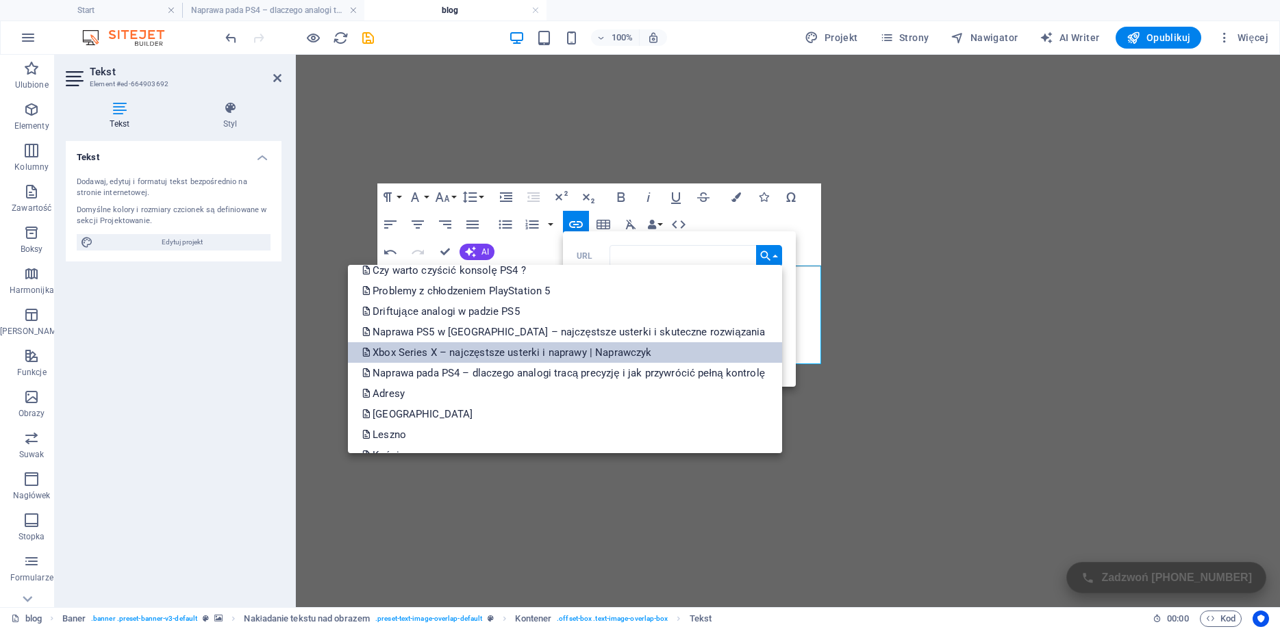
scroll to position [493, 0]
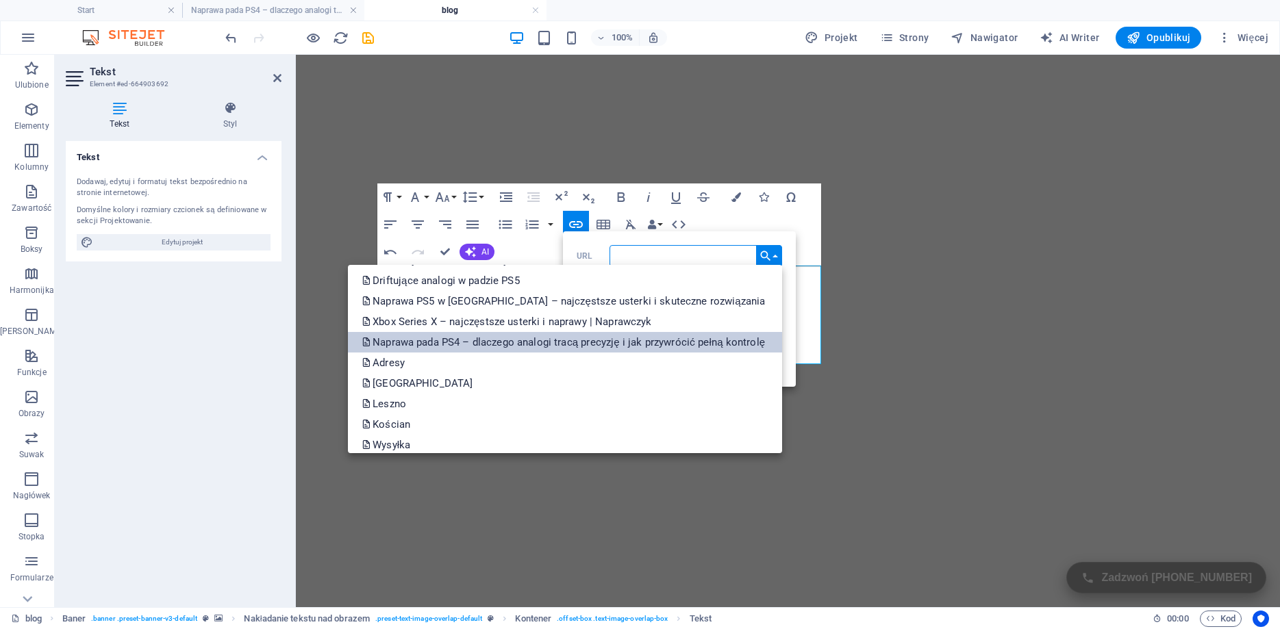
click at [612, 340] on p "Naprawa pada PS4 – dlaczego analogi tracą precyzję i jak przywrócić pełną kontr…" at bounding box center [565, 342] width 406 height 21
type input "/xbox-series-x-najczestsze-usterki-i-naprawy-naprawczyk"
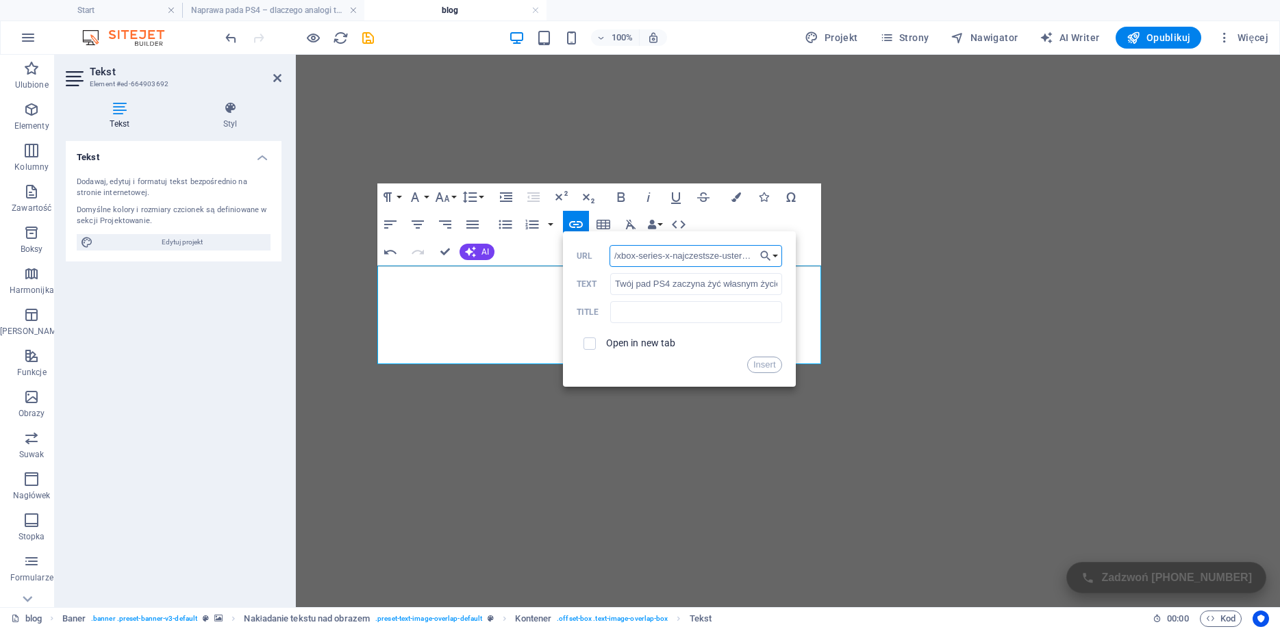
scroll to position [0, 84]
click at [760, 366] on button "Insert" at bounding box center [764, 365] width 35 height 16
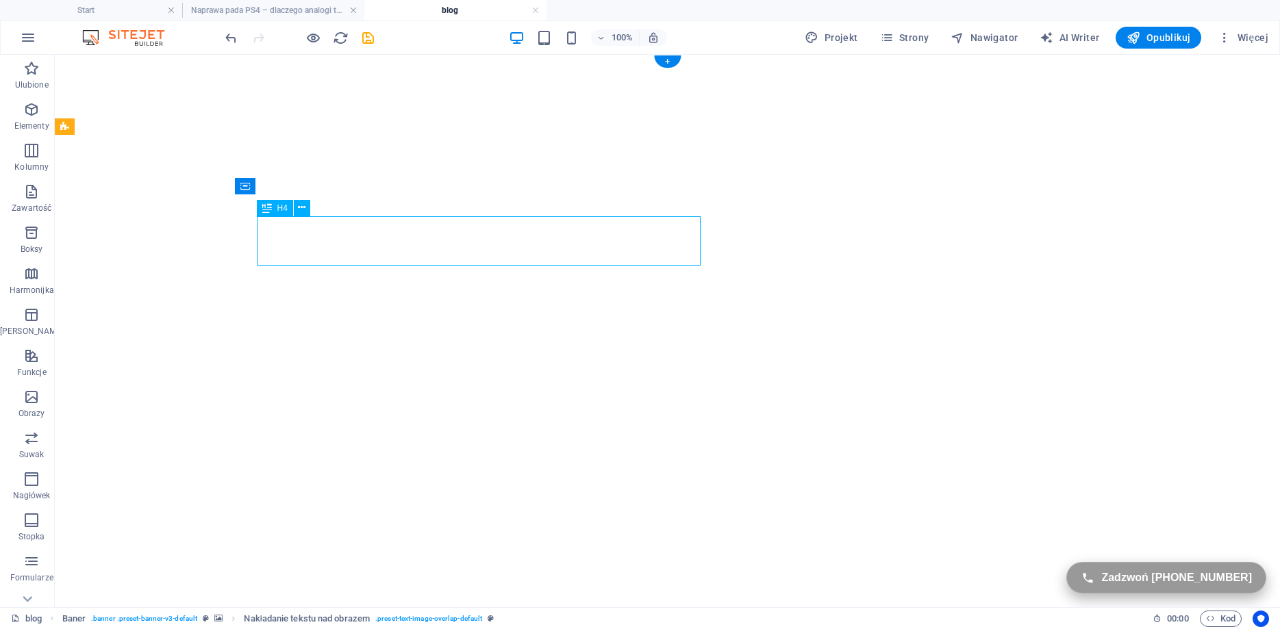
select select "26"
select select
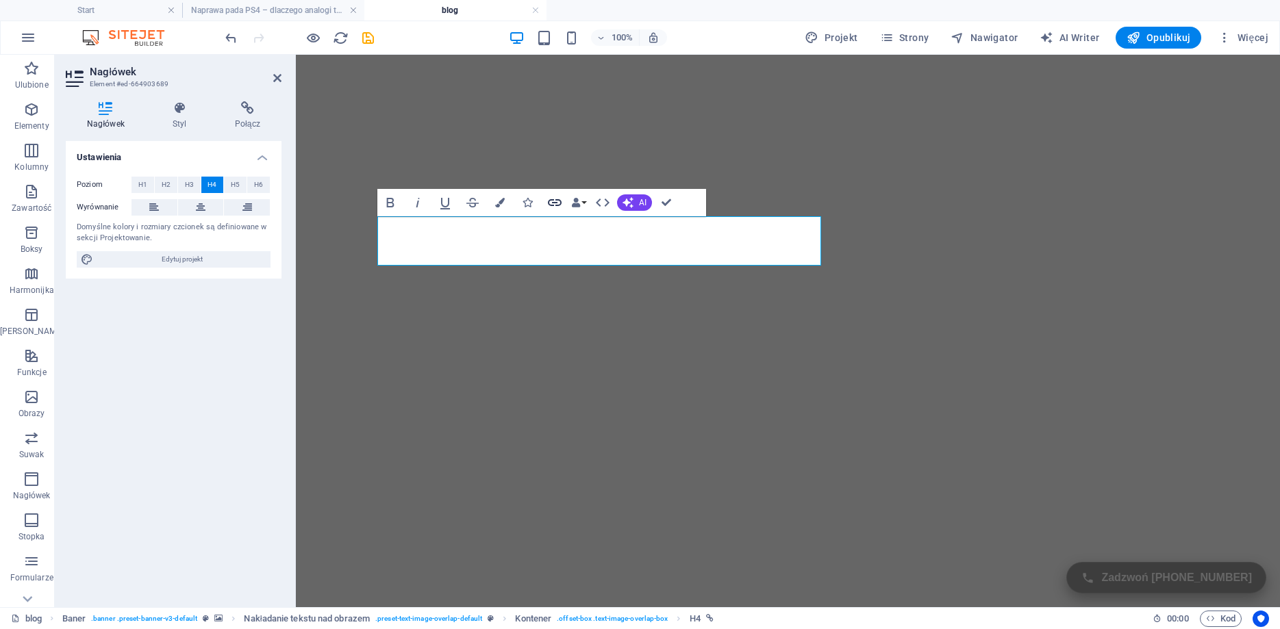
click at [549, 199] on icon "button" at bounding box center [554, 202] width 16 height 16
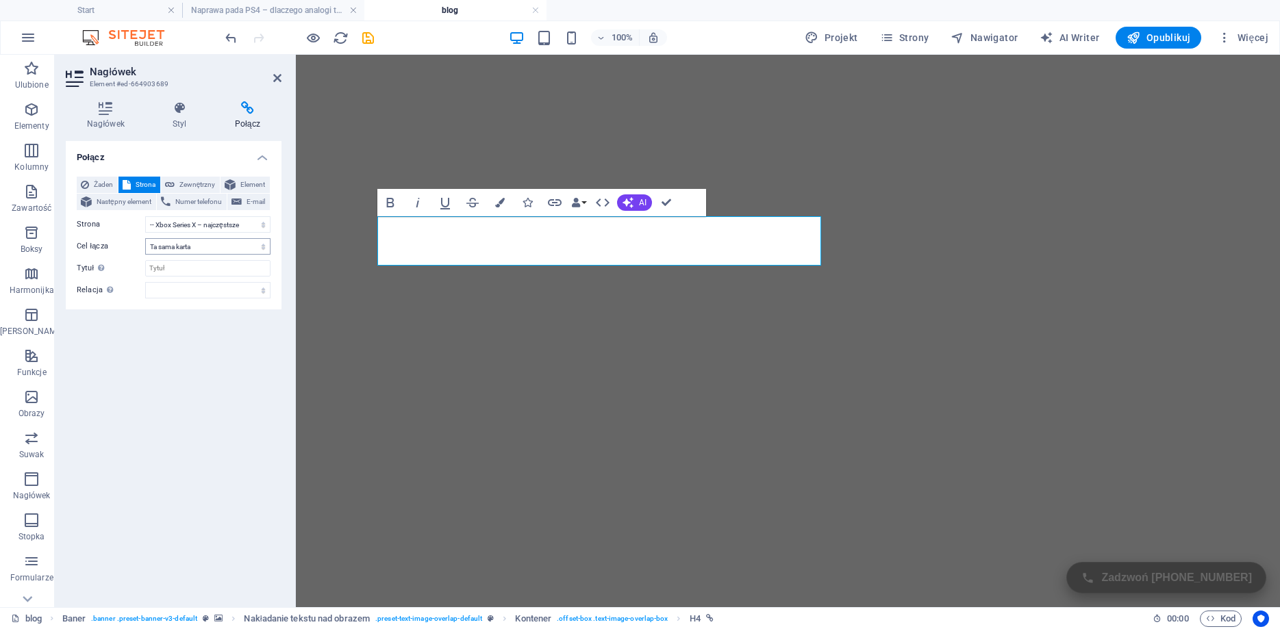
click at [145, 238] on select "Nowa karta Ta sama karta Nakładka" at bounding box center [207, 246] width 125 height 16
drag, startPoint x: 221, startPoint y: 250, endPoint x: 229, endPoint y: 228, distance: 23.2
click at [145, 216] on select "Start XBOX -- Xbox One S -- Xbox One X -- Xbox Series S -- Xbox Series X Playst…" at bounding box center [207, 224] width 125 height 16
select select "27"
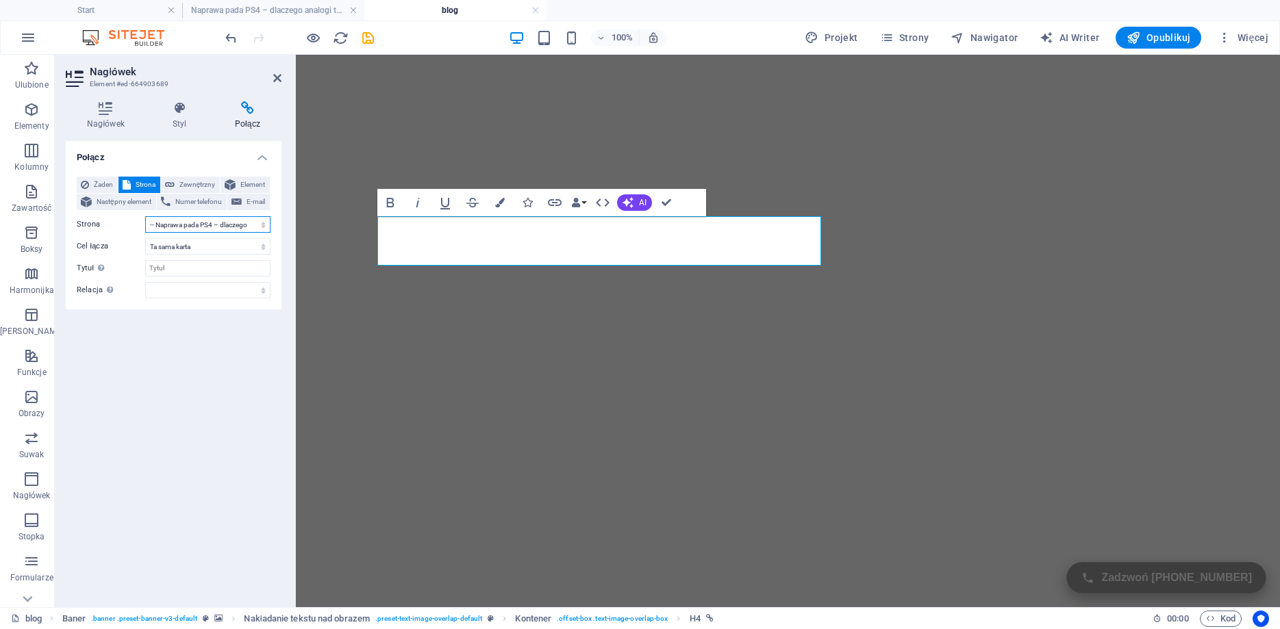
click option "-- Naprawa pada PS4 – dlaczego analogi tracą precyzję i jak przywrócić pełną ko…" at bounding box center [0, 0] width 0 height 0
click at [203, 441] on div "Połącz Żaden Strona Zewnętrzny Element Następny element Numer telefonu E-mail S…" at bounding box center [174, 368] width 216 height 455
click at [211, 360] on div "Połącz Żaden Strona Zewnętrzny Element Następny element Numer telefonu E-mail S…" at bounding box center [174, 368] width 216 height 455
click at [362, 42] on icon "save" at bounding box center [368, 38] width 16 height 16
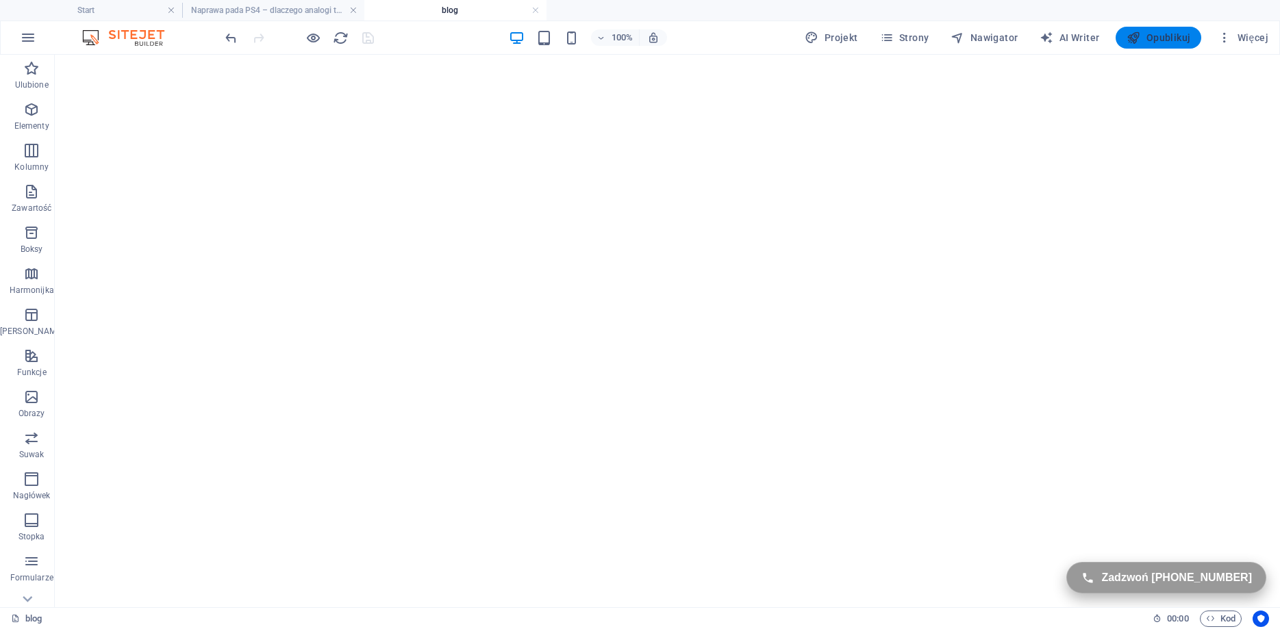
click at [1132, 38] on icon "button" at bounding box center [1133, 38] width 14 height 14
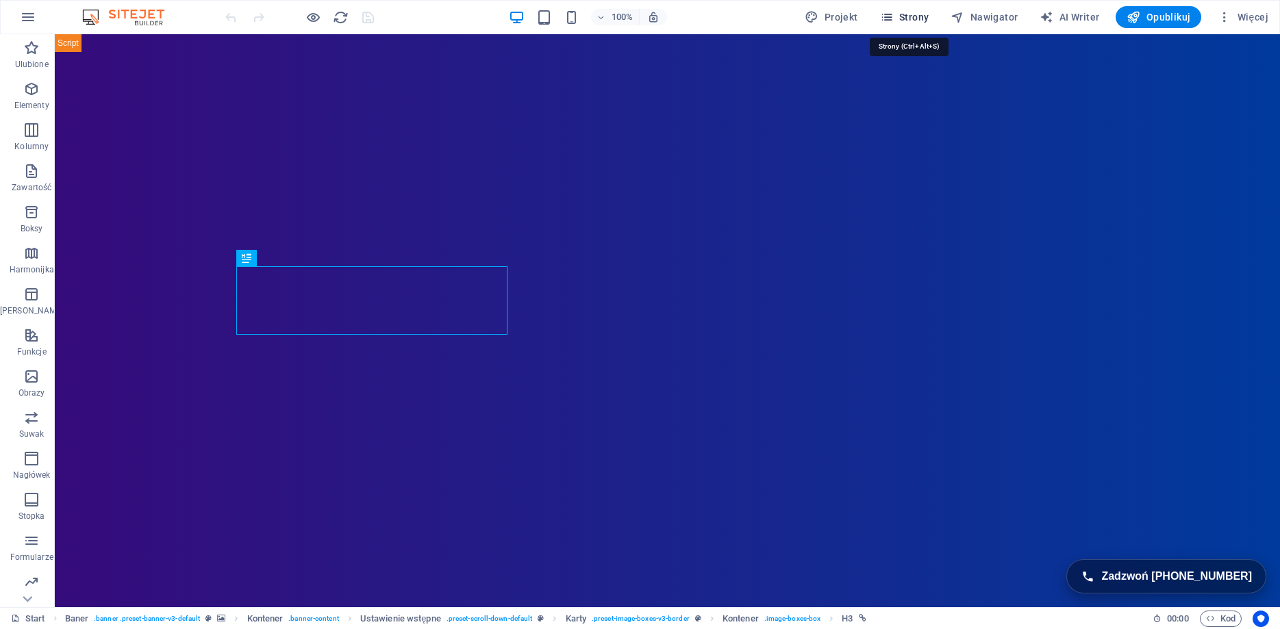
click at [906, 16] on span "Strony" at bounding box center [904, 17] width 49 height 14
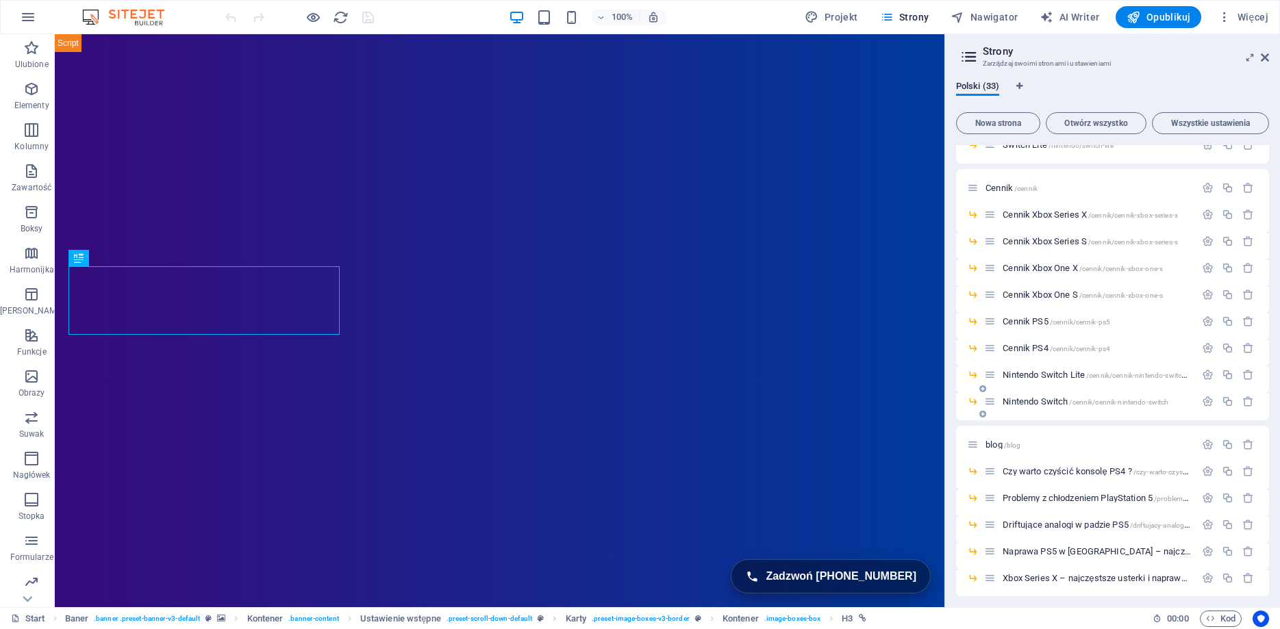
scroll to position [431, 0]
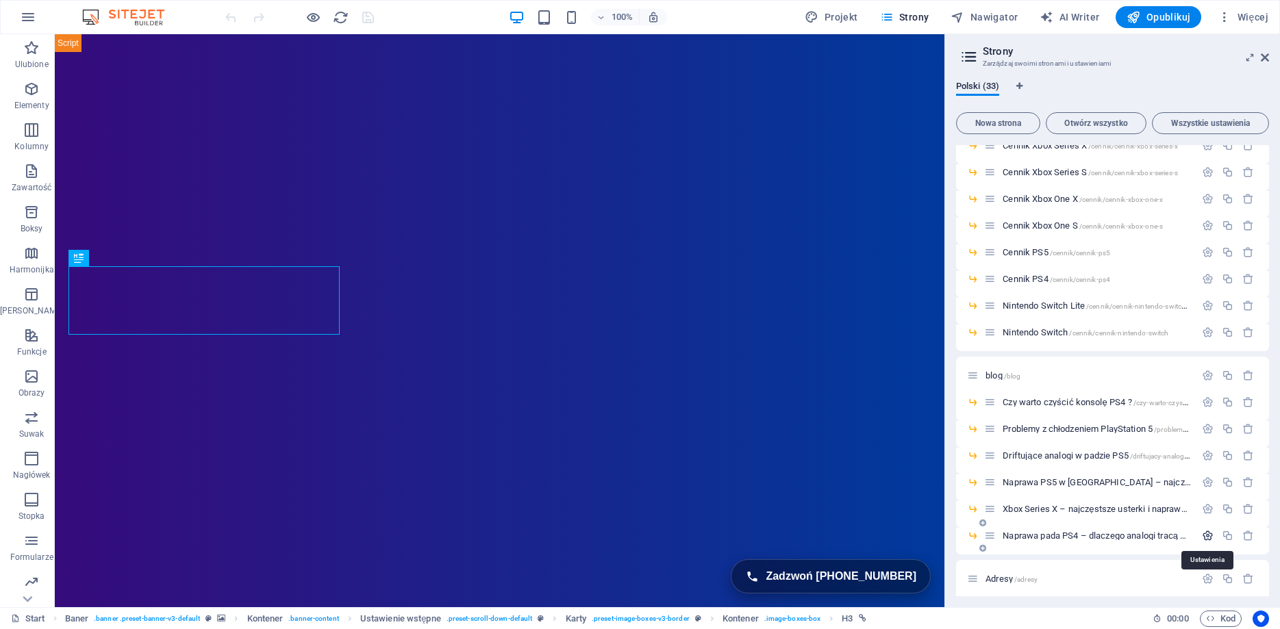
click at [1207, 533] on icon "button" at bounding box center [1208, 536] width 12 height 12
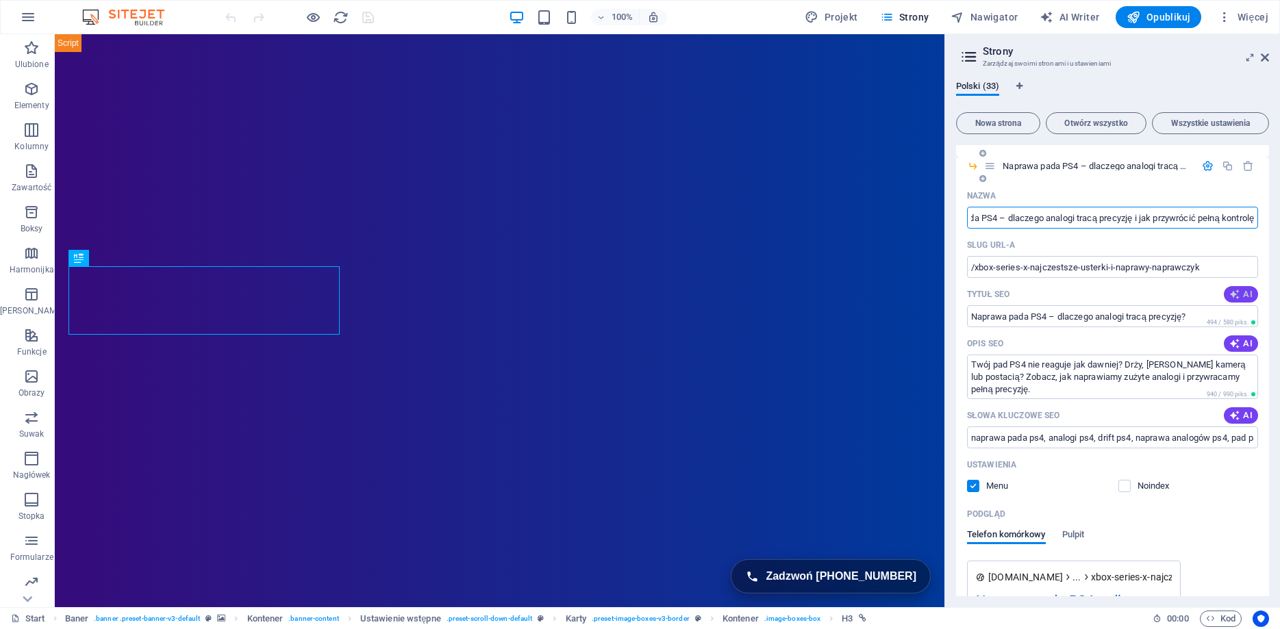
click at [1238, 298] on icon "button" at bounding box center [1234, 294] width 11 height 11
type input "Naprawa analogów PS4 – Drift"
click at [1171, 317] on input "Naprawa analogów PS4 – Drift" at bounding box center [1112, 316] width 291 height 22
click at [903, 14] on span "Strony" at bounding box center [904, 17] width 49 height 14
click at [1266, 55] on icon at bounding box center [1265, 57] width 8 height 11
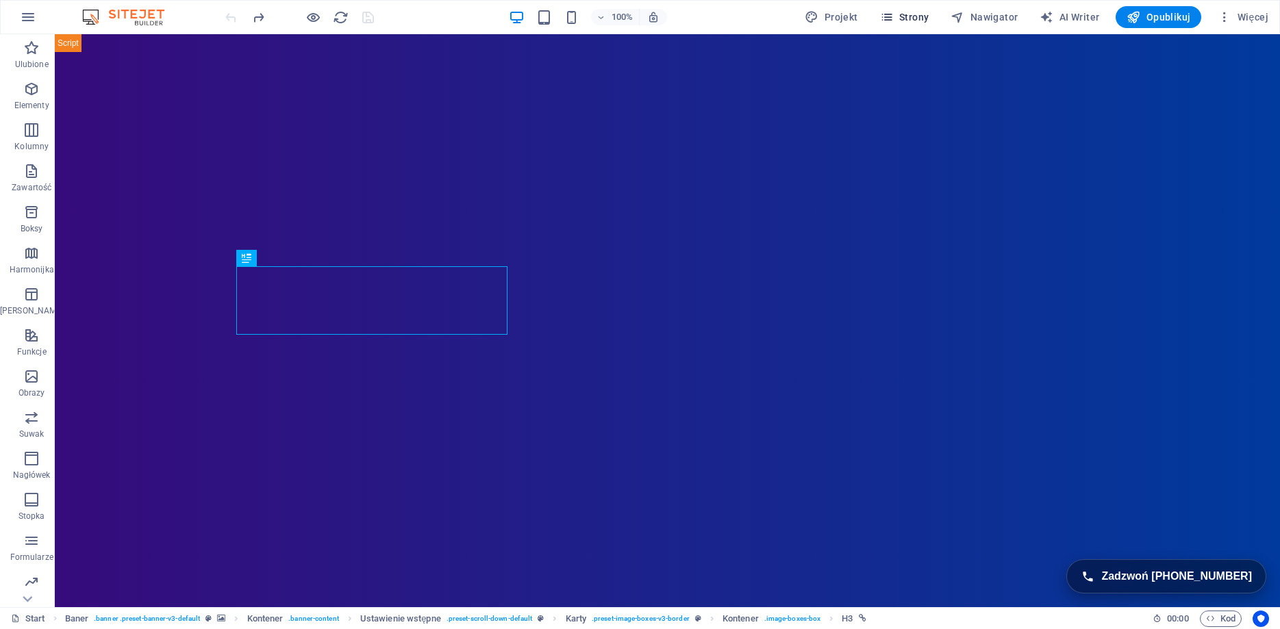
click at [894, 20] on icon "button" at bounding box center [887, 17] width 14 height 14
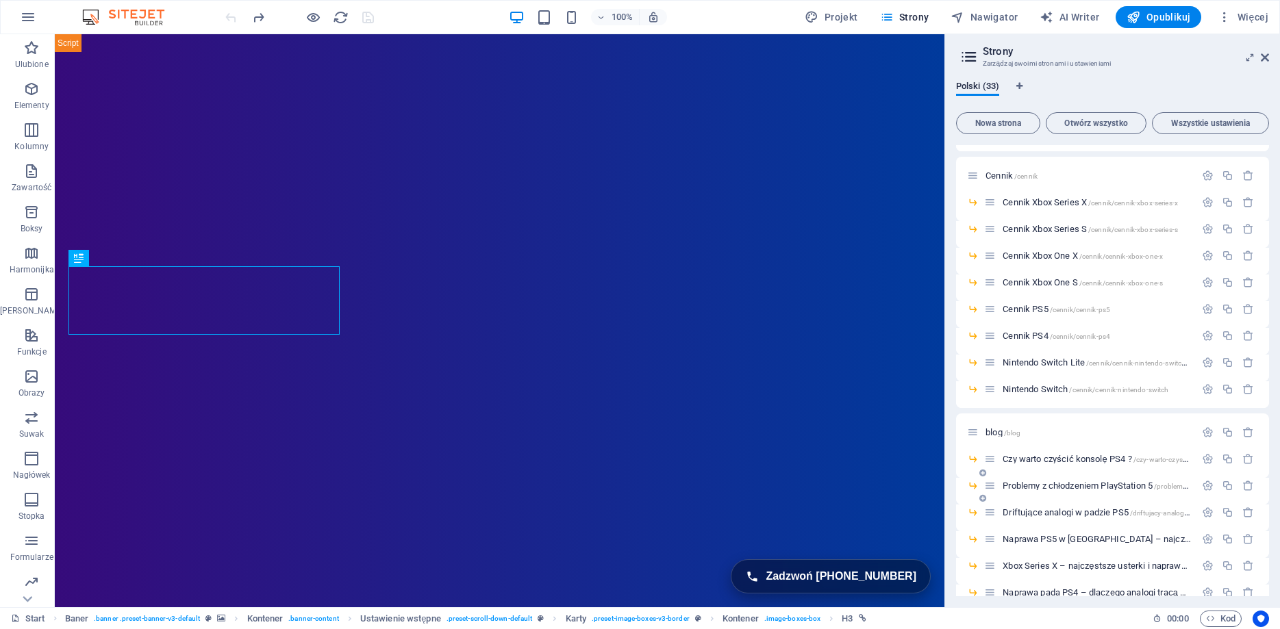
scroll to position [431, 0]
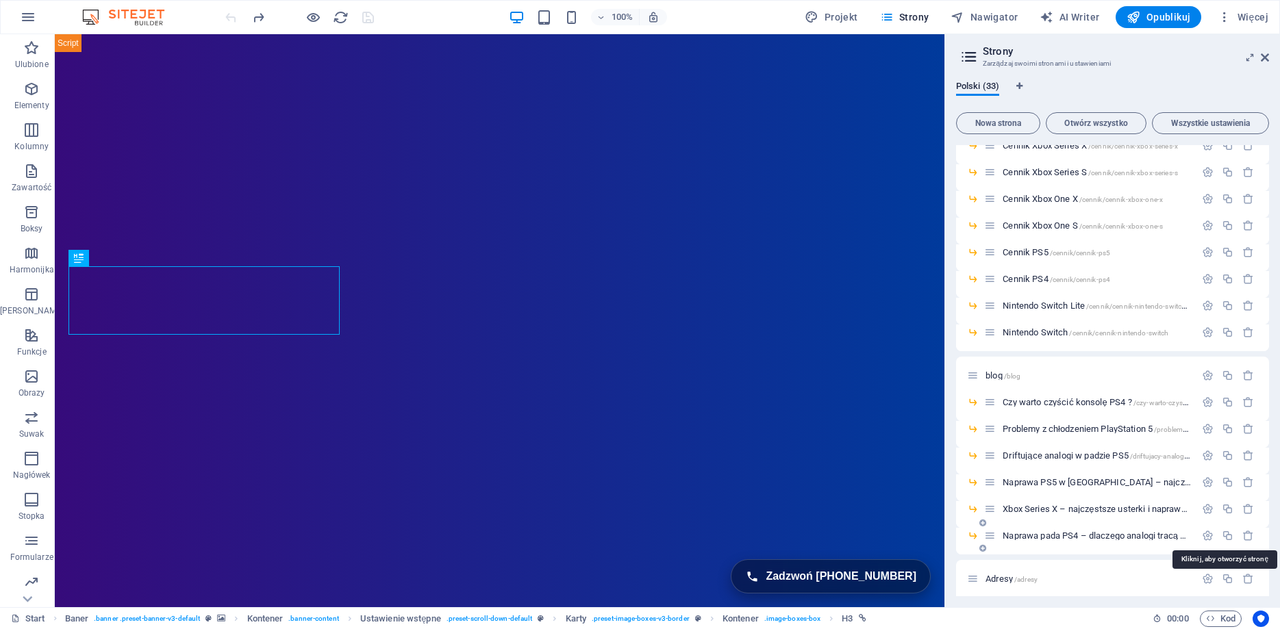
click at [1057, 533] on span "Naprawa pada PS4 – dlaczego analogi tracą precyzję i jak przywrócić pełną kontr…" at bounding box center [1258, 536] width 510 height 10
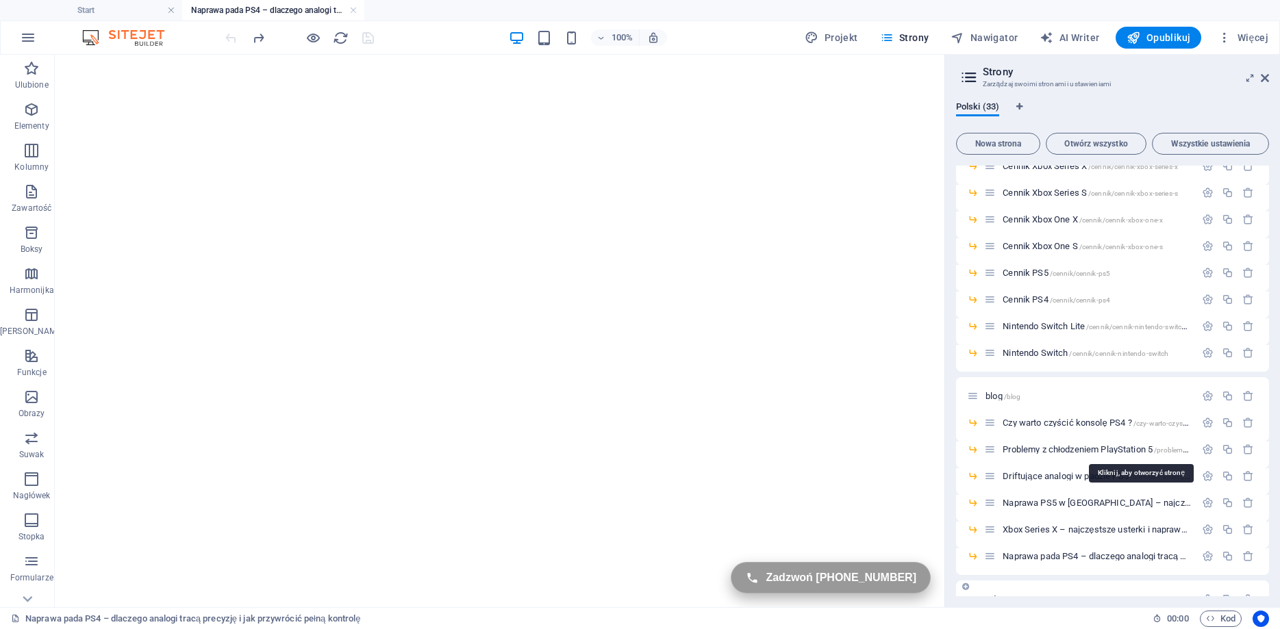
scroll to position [582, 0]
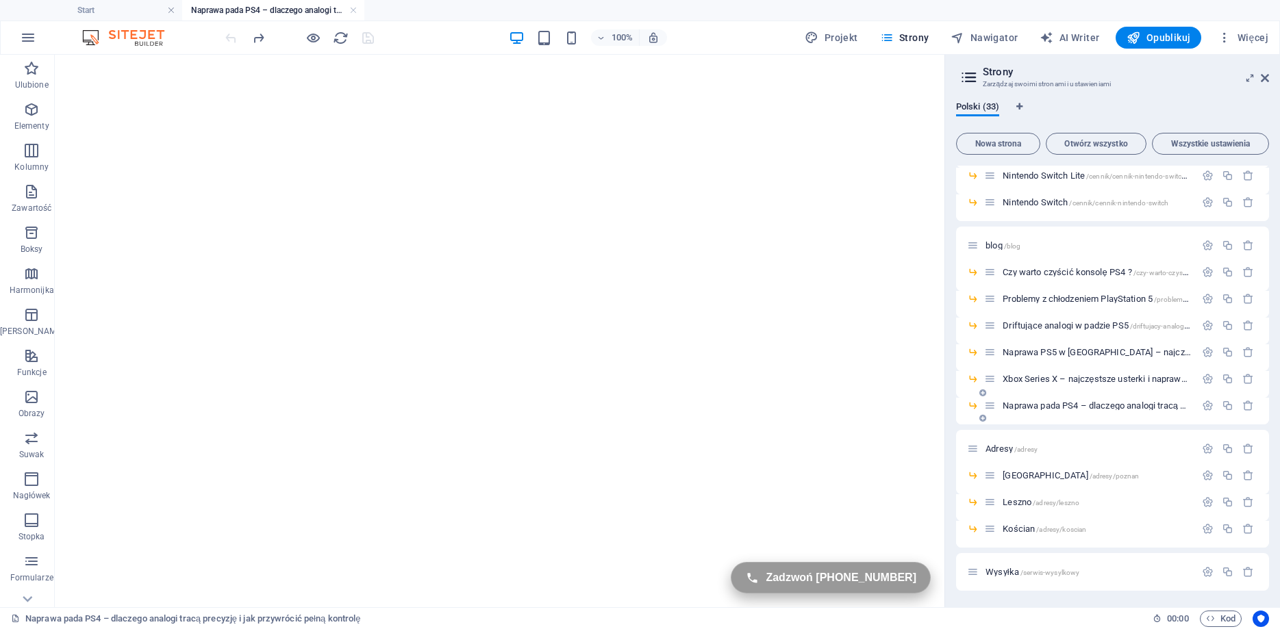
click at [1066, 407] on span "Naprawa pada PS4 – dlaczego analogi tracą precyzję i jak przywrócić pełną kontr…" at bounding box center [1258, 406] width 510 height 10
click at [1203, 407] on icon "button" at bounding box center [1208, 406] width 12 height 12
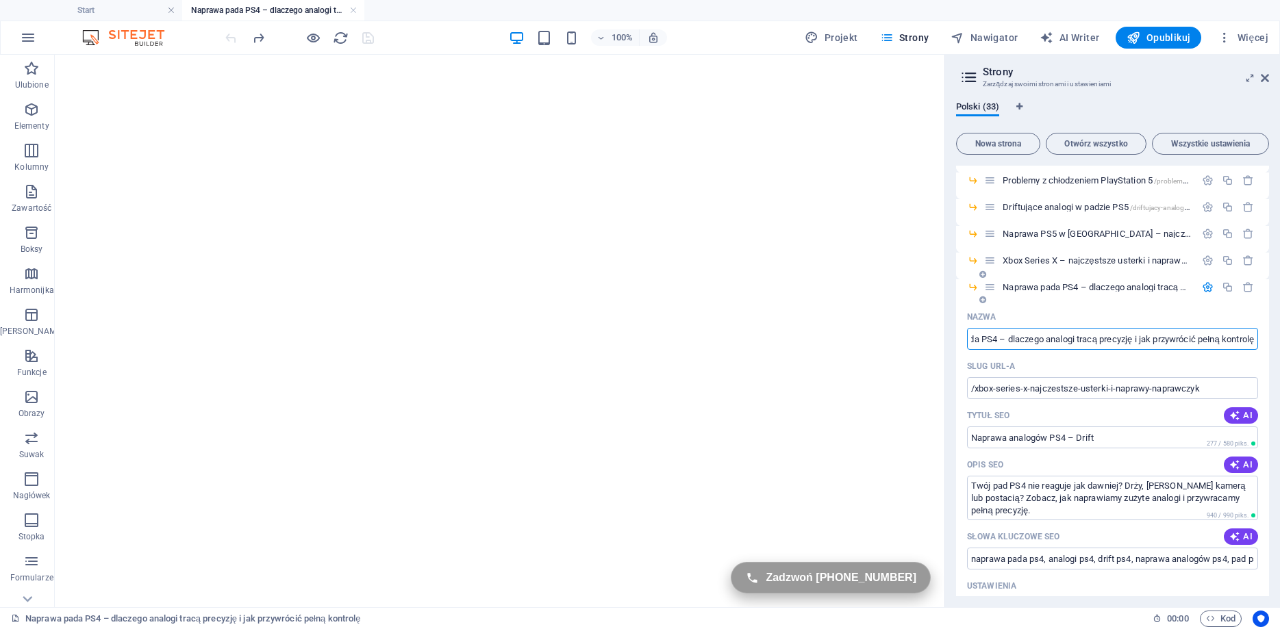
scroll to position [705, 0]
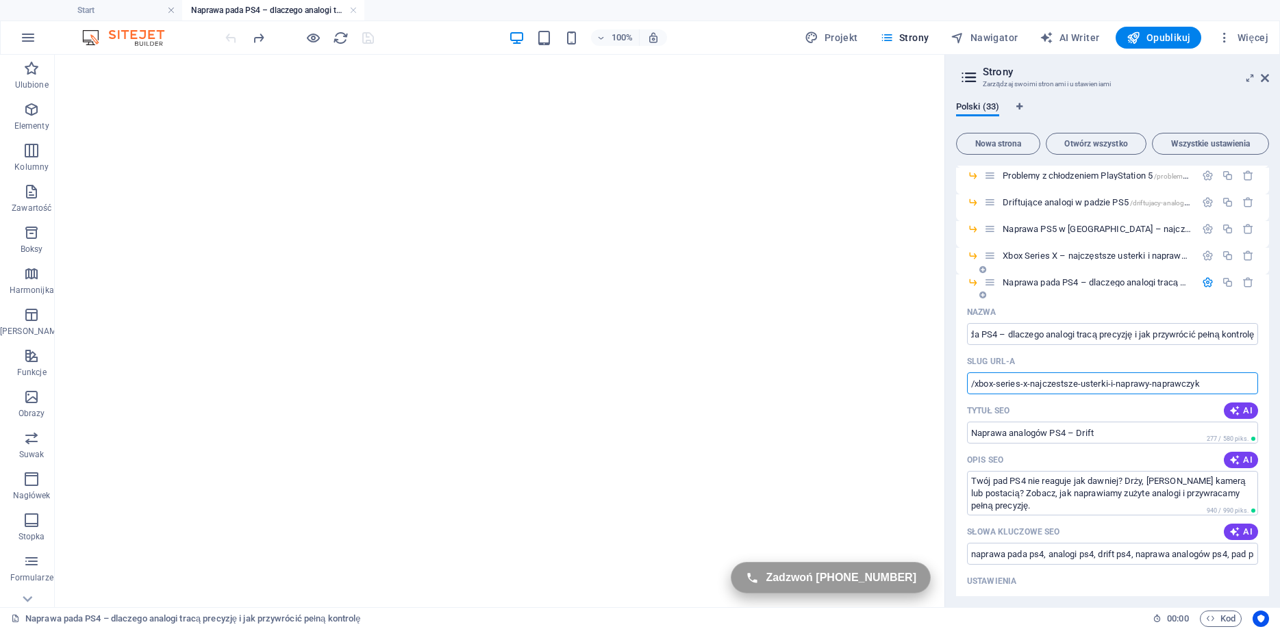
drag, startPoint x: 974, startPoint y: 384, endPoint x: 1238, endPoint y: 379, distance: 263.7
click at [1238, 379] on input "/xbox-series-x-najczestsze-usterki-i-naprawy-naprawczyk" at bounding box center [1112, 384] width 291 height 22
paste input "text"
drag, startPoint x: 1100, startPoint y: 385, endPoint x: 974, endPoint y: 390, distance: 126.8
click at [974, 390] on input "/xbox-series-x-najczestsze-usterki-i-naprawy-naprawczyk" at bounding box center [1112, 384] width 291 height 22
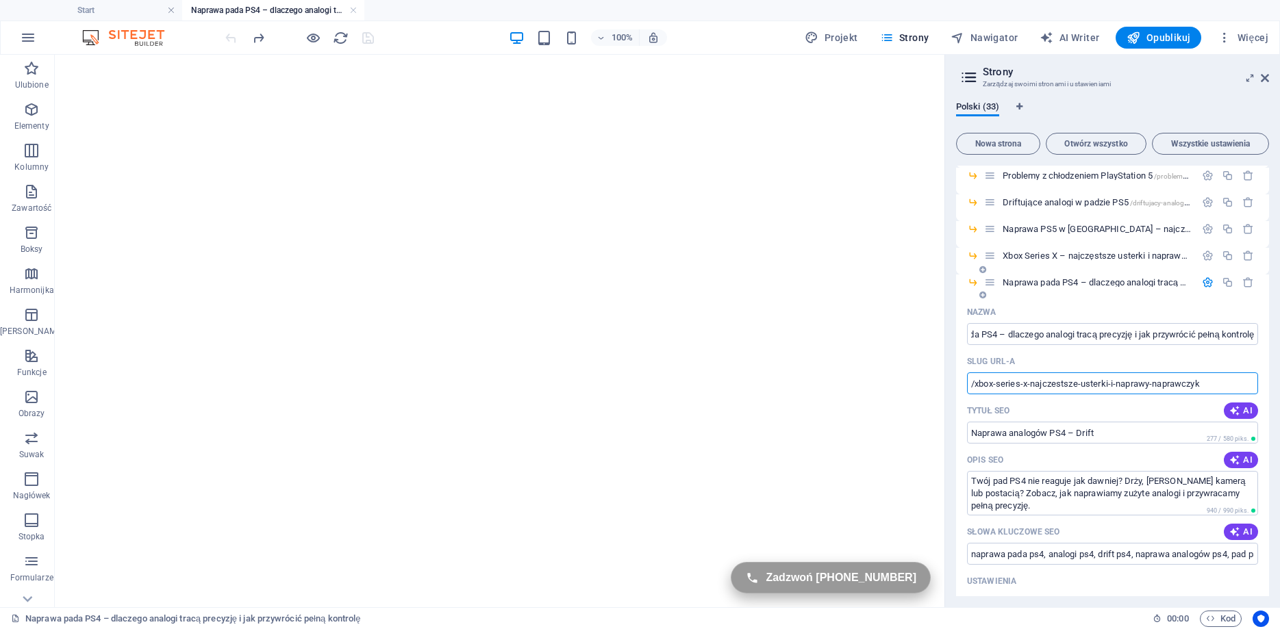
paste input "drift-analogow-ps4-wymiana-na-magnetyczne-halla"
type input "/drift-analogow-ps4-wymiana-na-magnetyczne-halla"
drag, startPoint x: 1112, startPoint y: 431, endPoint x: 852, endPoint y: 425, distance: 260.3
click at [967, 425] on input "Naprawa analogów PS4 – Drift" at bounding box center [1112, 433] width 291 height 22
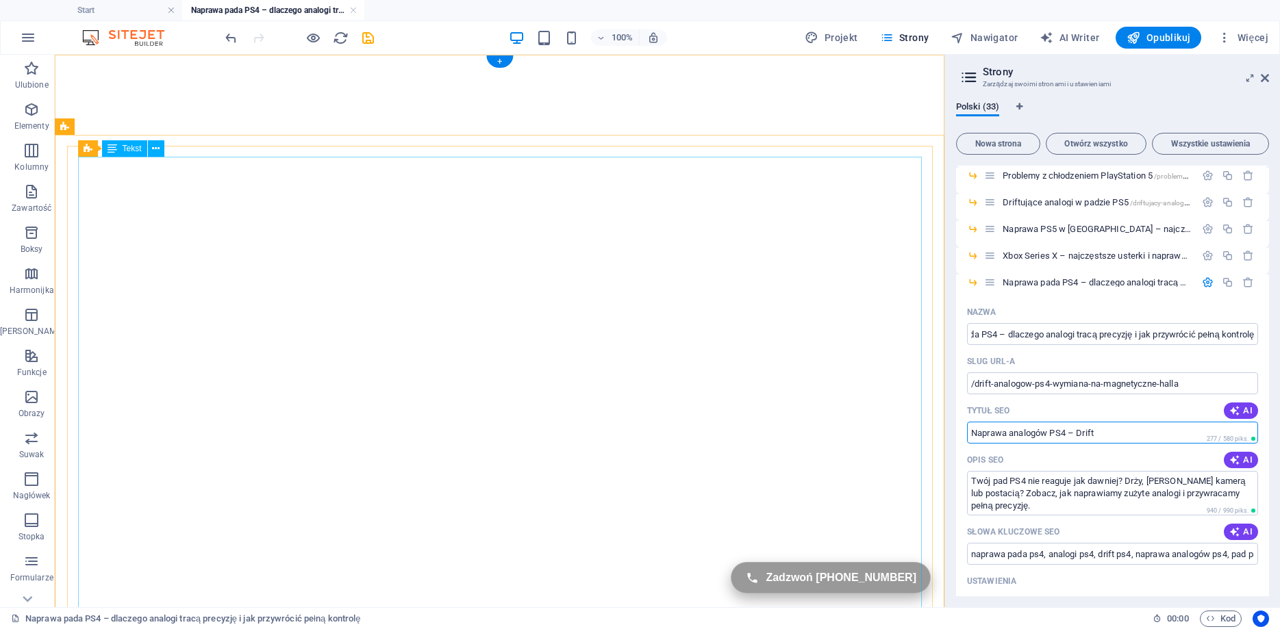
paste input "Wymiana analogów w padzie PS4 – naprawa dryfu Halla | Naprawczyk"
drag, startPoint x: 1198, startPoint y: 429, endPoint x: 1446, endPoint y: 428, distance: 247.2
click at [1258, 428] on input "Wymiana analogów w padzie PS4 – naprawa dryfu Halla | Naprawczyk" at bounding box center [1112, 433] width 291 height 22
type input "Wymiana analogów w padzie PS4 – na magnetyczne Halla"
click at [373, 36] on icon "save" at bounding box center [368, 38] width 16 height 16
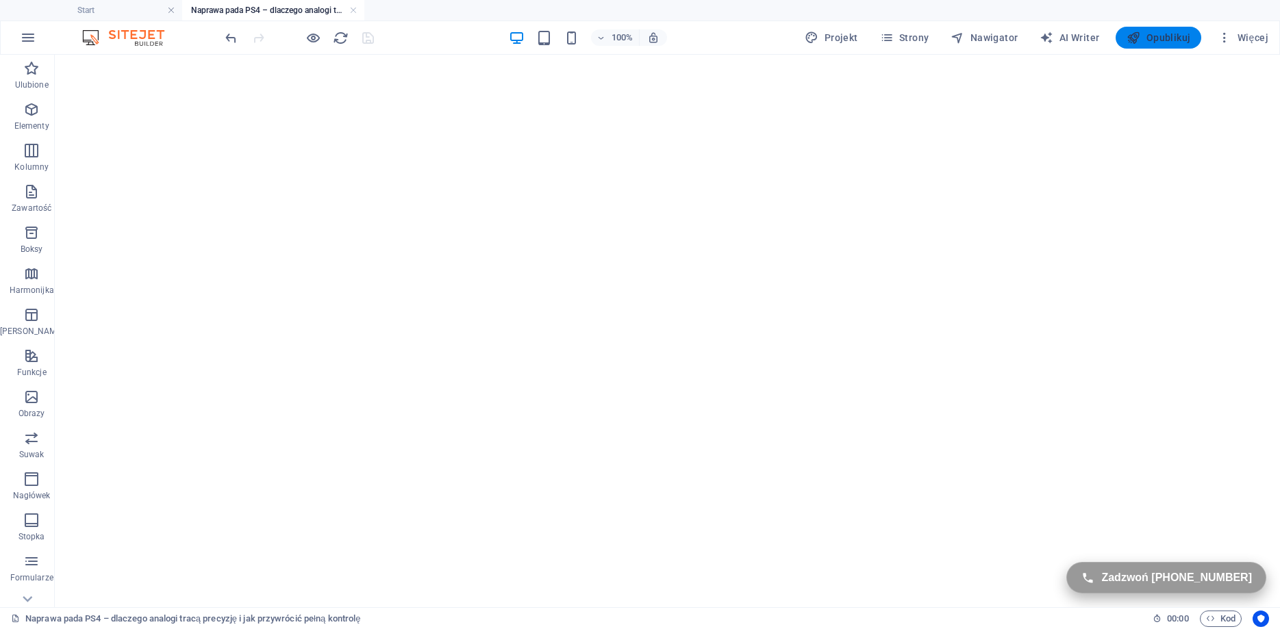
click at [1149, 39] on span "Opublikuj" at bounding box center [1158, 38] width 64 height 14
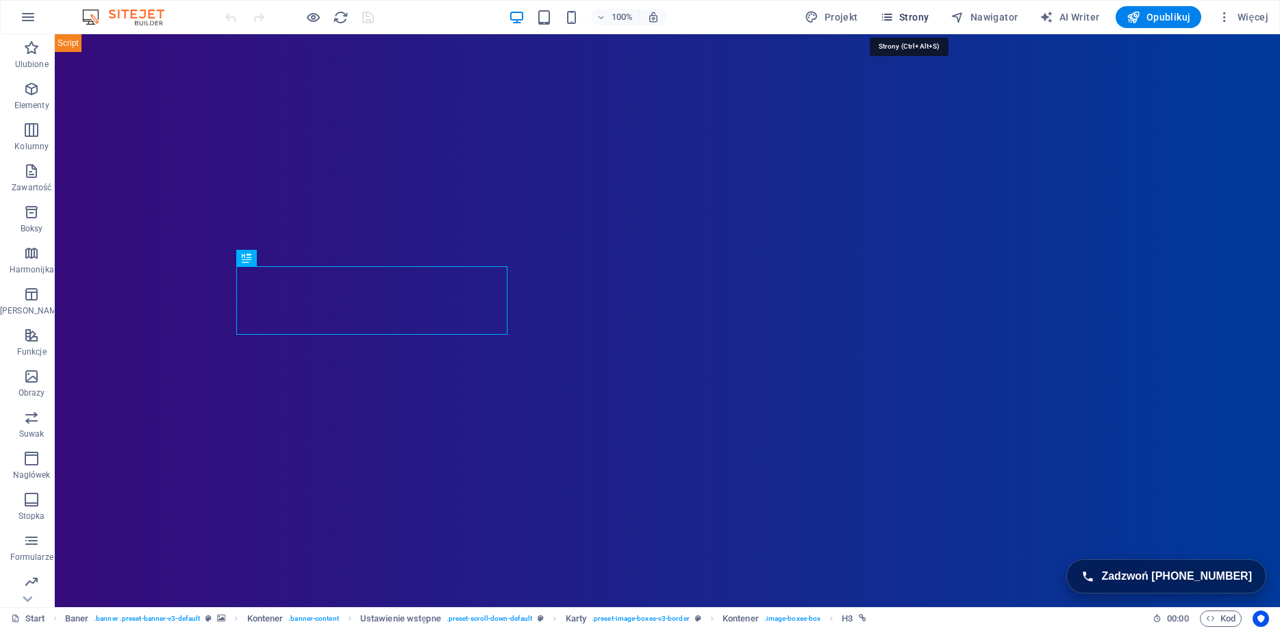
click at [898, 18] on span "Strony" at bounding box center [904, 17] width 49 height 14
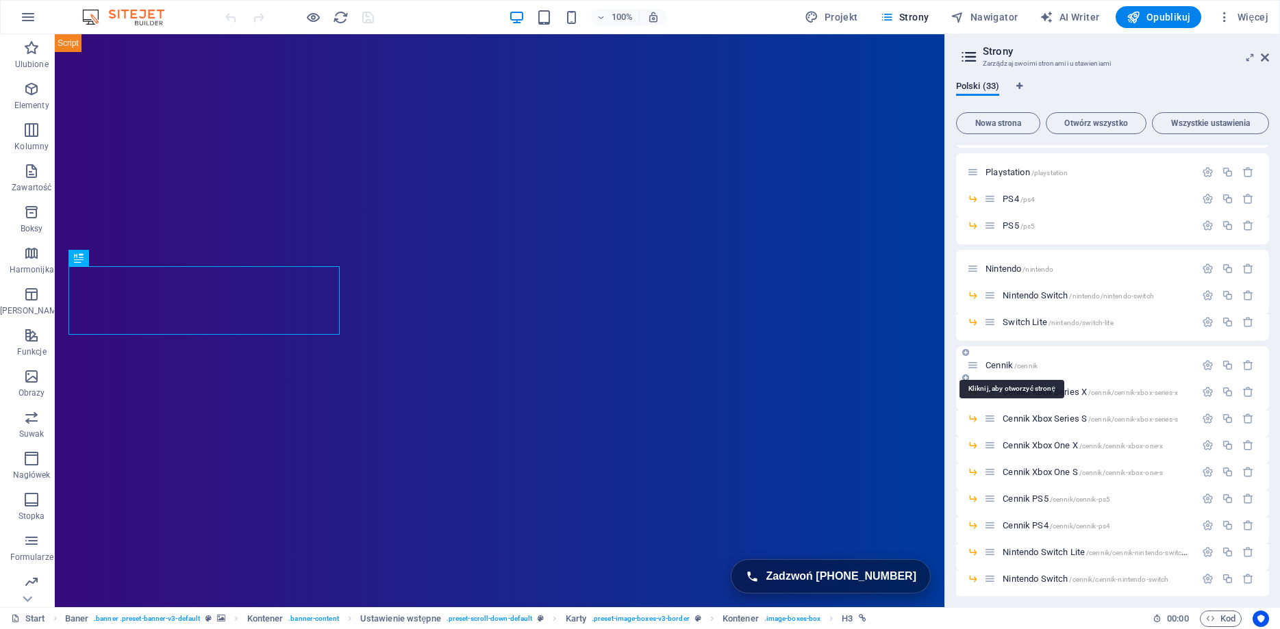
scroll to position [370, 0]
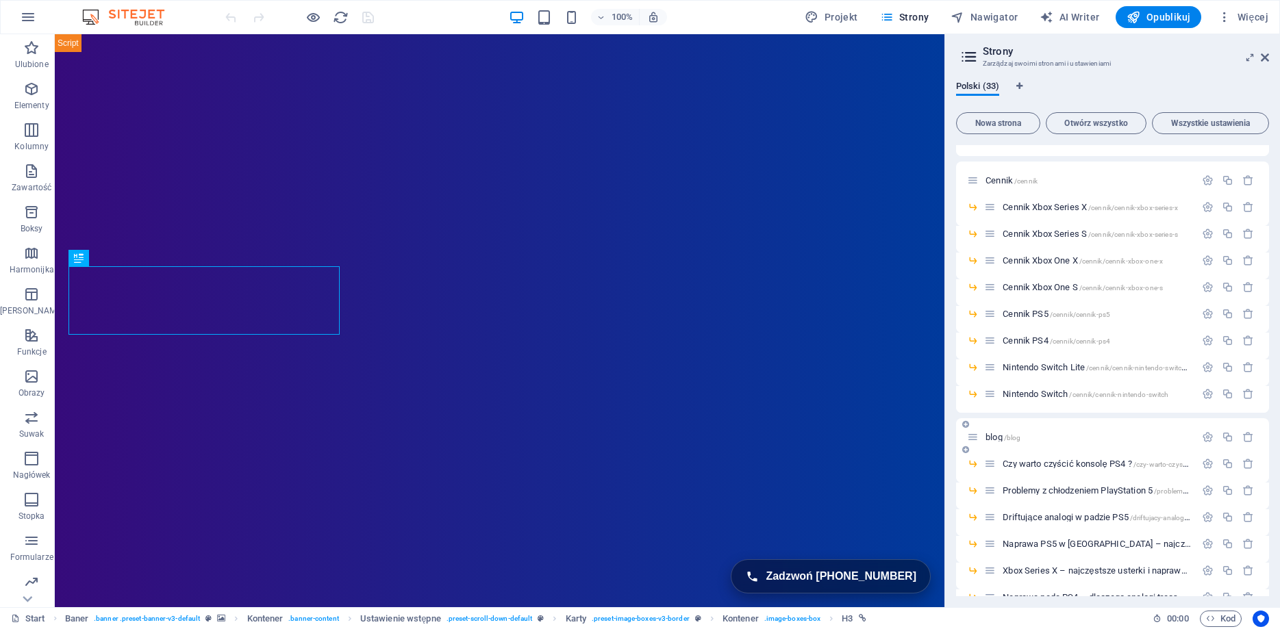
click at [1008, 439] on span "/blog" at bounding box center [1012, 438] width 17 height 8
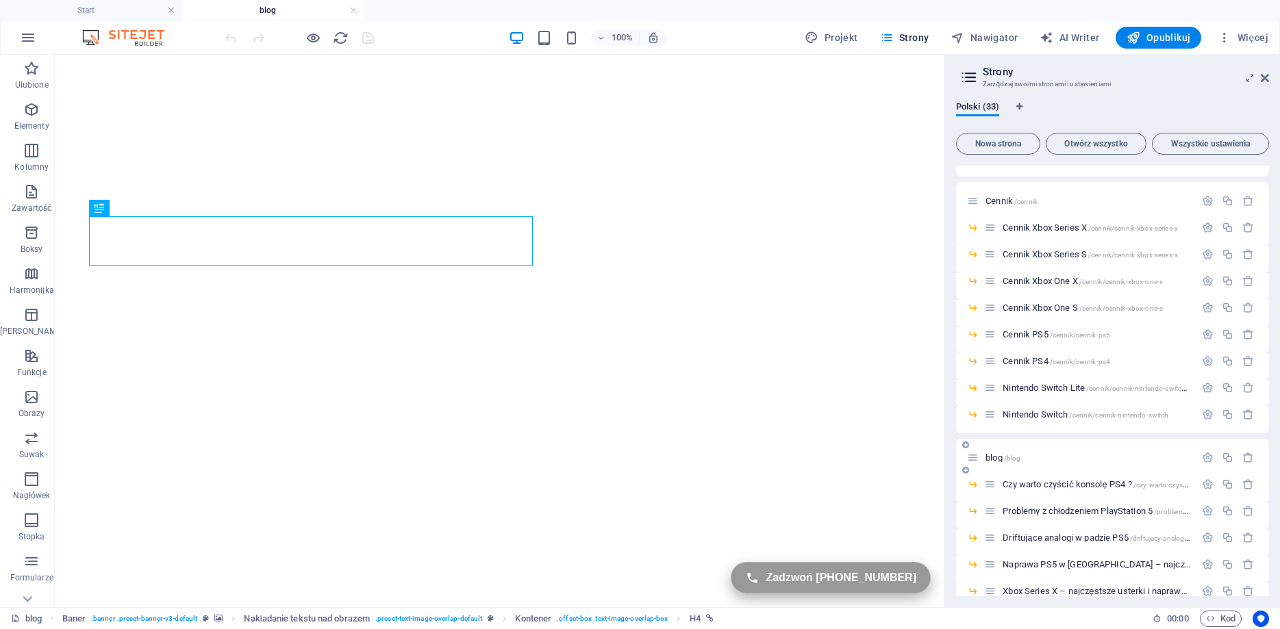
scroll to position [0, 0]
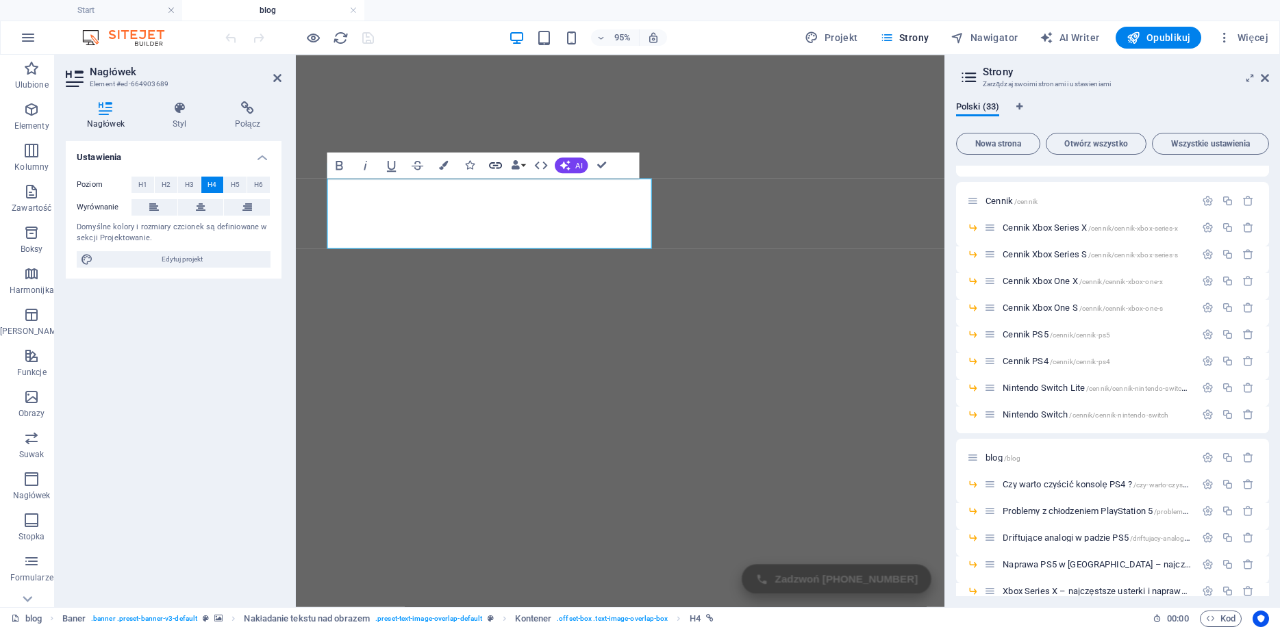
click at [492, 160] on icon "button" at bounding box center [496, 166] width 16 height 16
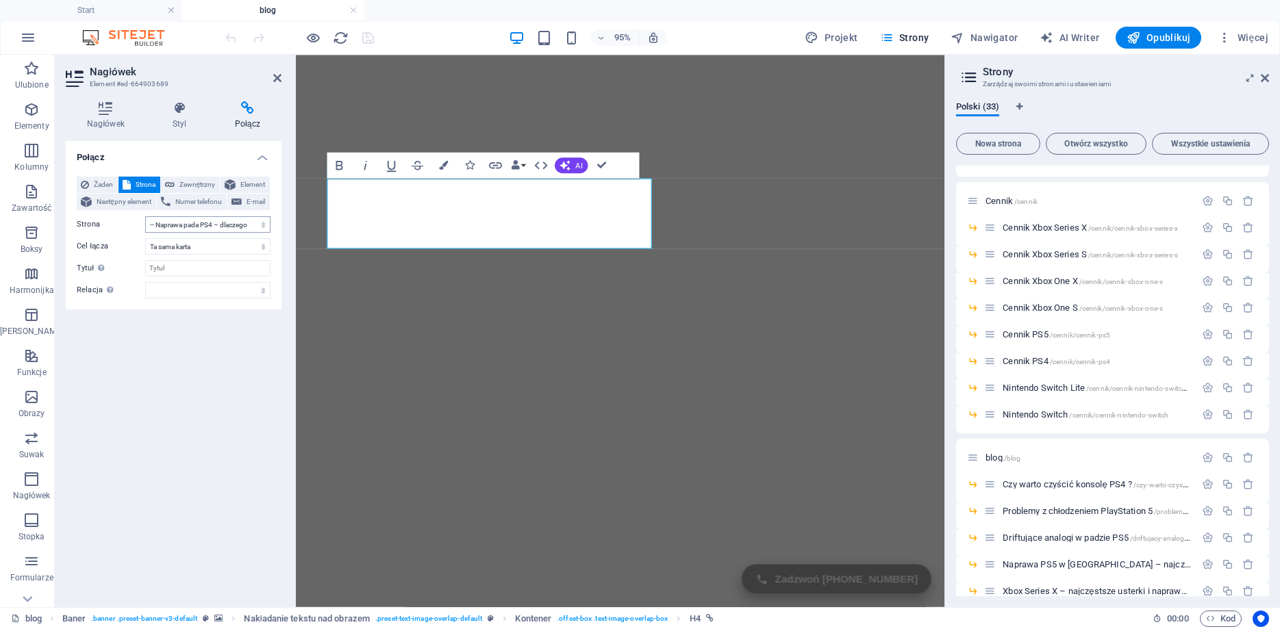
click at [145, 216] on select "Start XBOX -- Xbox One S -- Xbox One X -- Xbox Series S -- Xbox Series X Playst…" at bounding box center [207, 224] width 125 height 16
click option "-- Naprawa pada PS4 – dlaczego analogi tracą precyzję i jak przywrócić pełną ko…" at bounding box center [0, 0] width 0 height 0
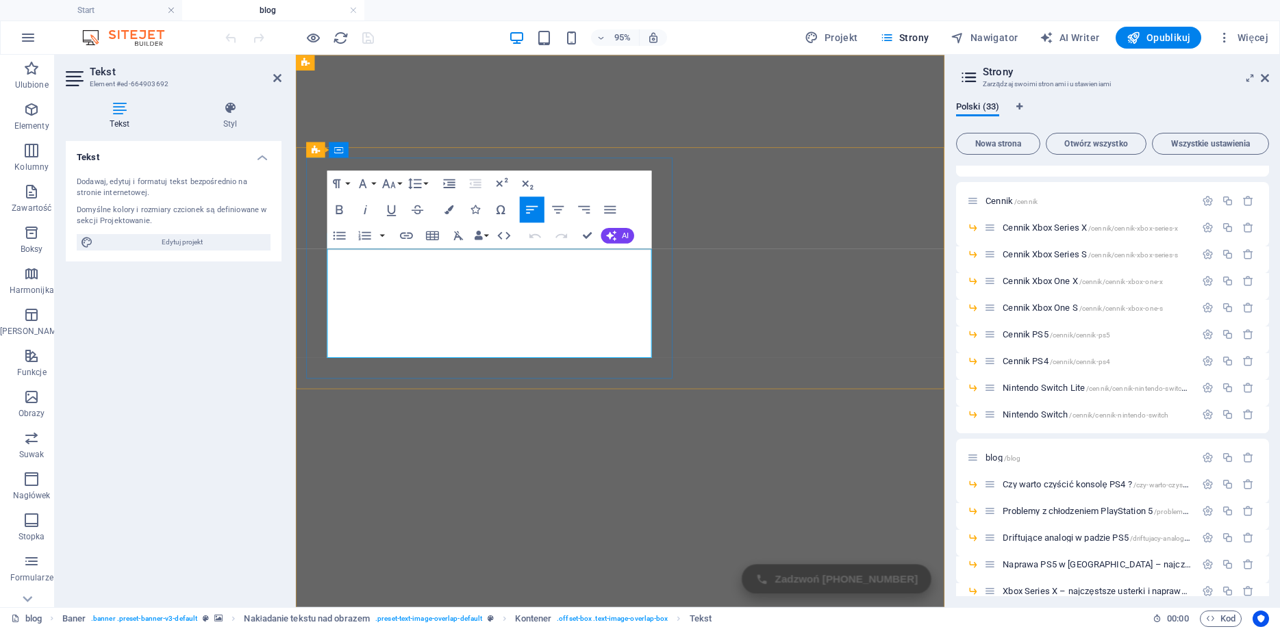
click at [488, 229] on icon "button" at bounding box center [490, 232] width 16 height 16
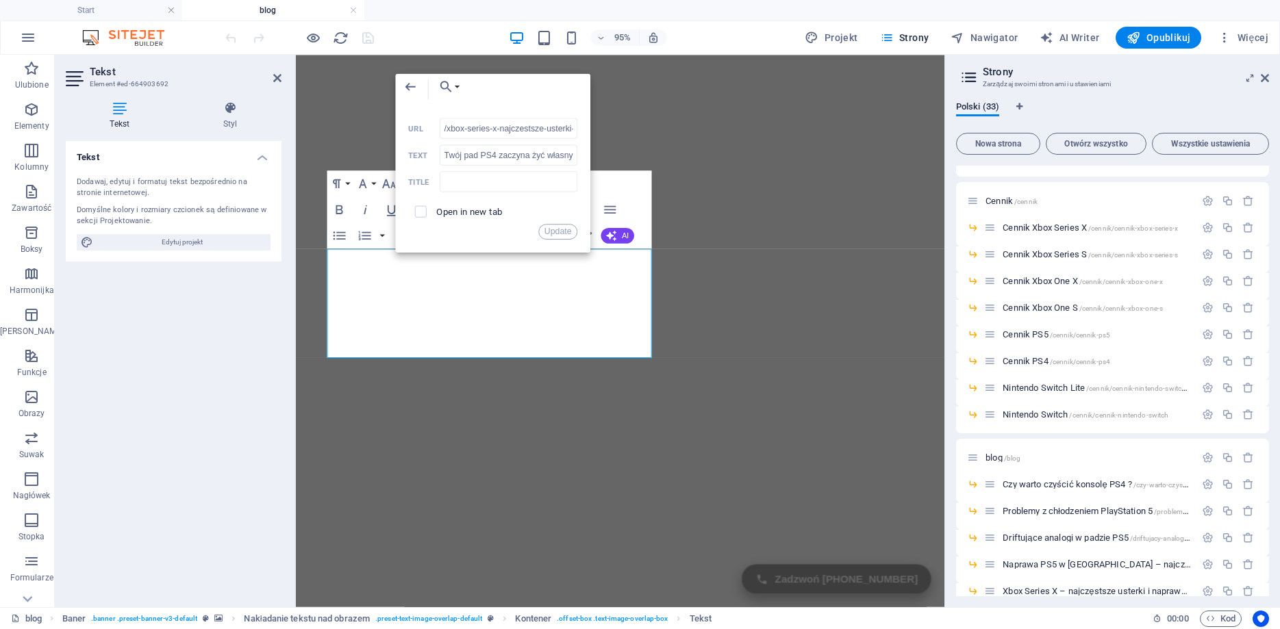
scroll to position [0, 87]
click at [476, 122] on input "/xbox-series-x-najczestsze-usterki-i-naprawy-naprawczyk" at bounding box center [509, 128] width 138 height 21
click at [452, 81] on icon "button" at bounding box center [446, 87] width 16 height 16
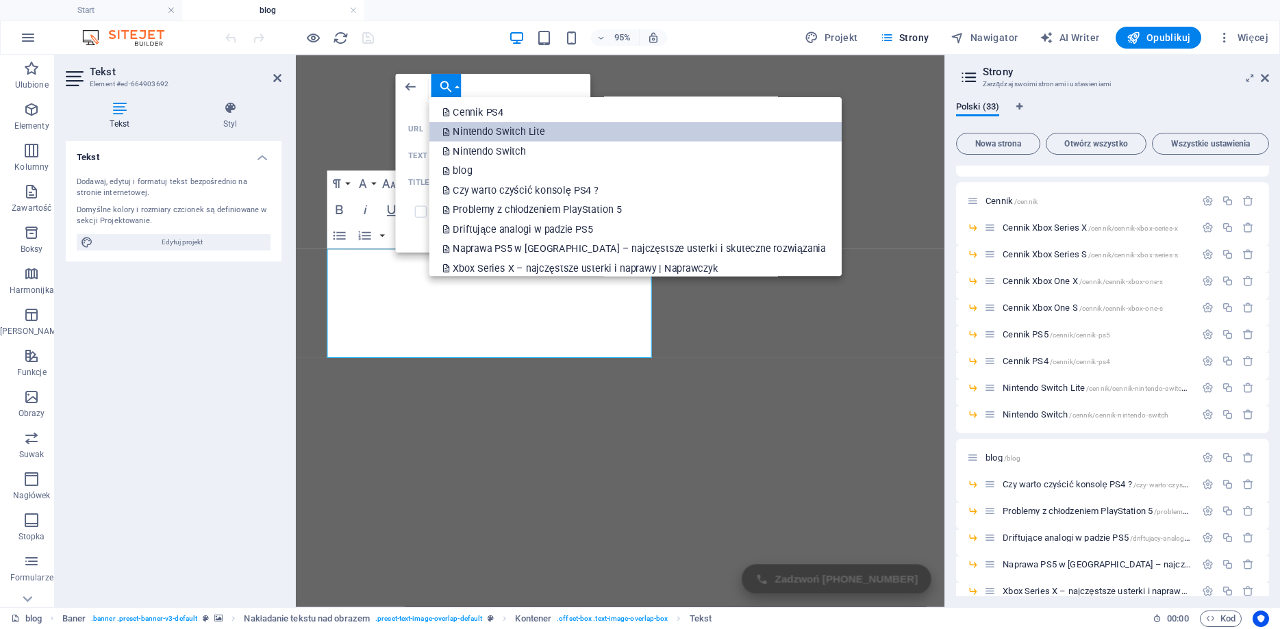
scroll to position [431, 0]
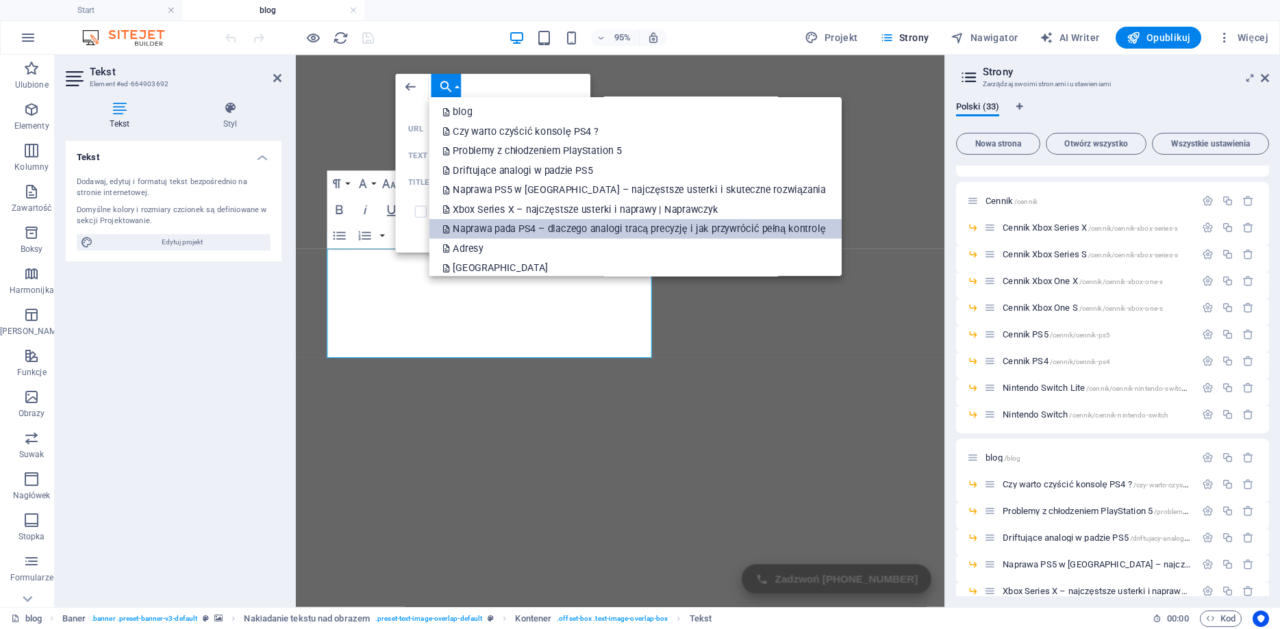
click at [520, 225] on p "Naprawa pada PS4 – dlaczego analogi tracą precyzję i jak przywrócić pełną kontr…" at bounding box center [635, 230] width 386 height 20
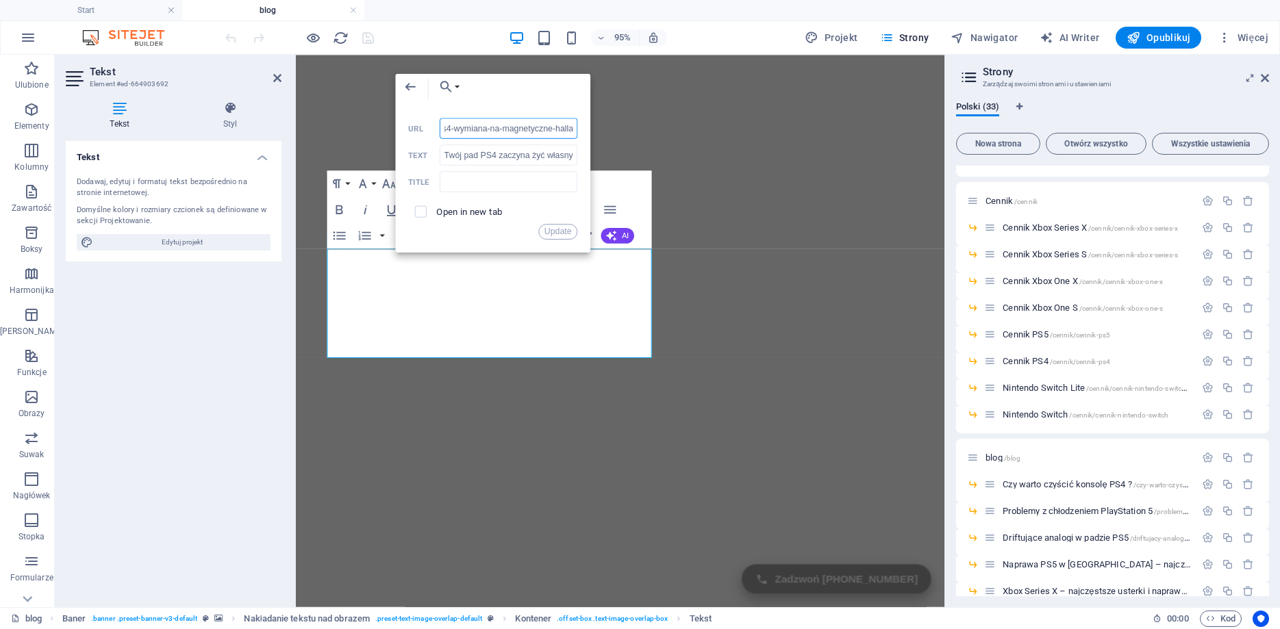
scroll to position [0, 68]
click at [562, 232] on button "Update" at bounding box center [557, 232] width 39 height 16
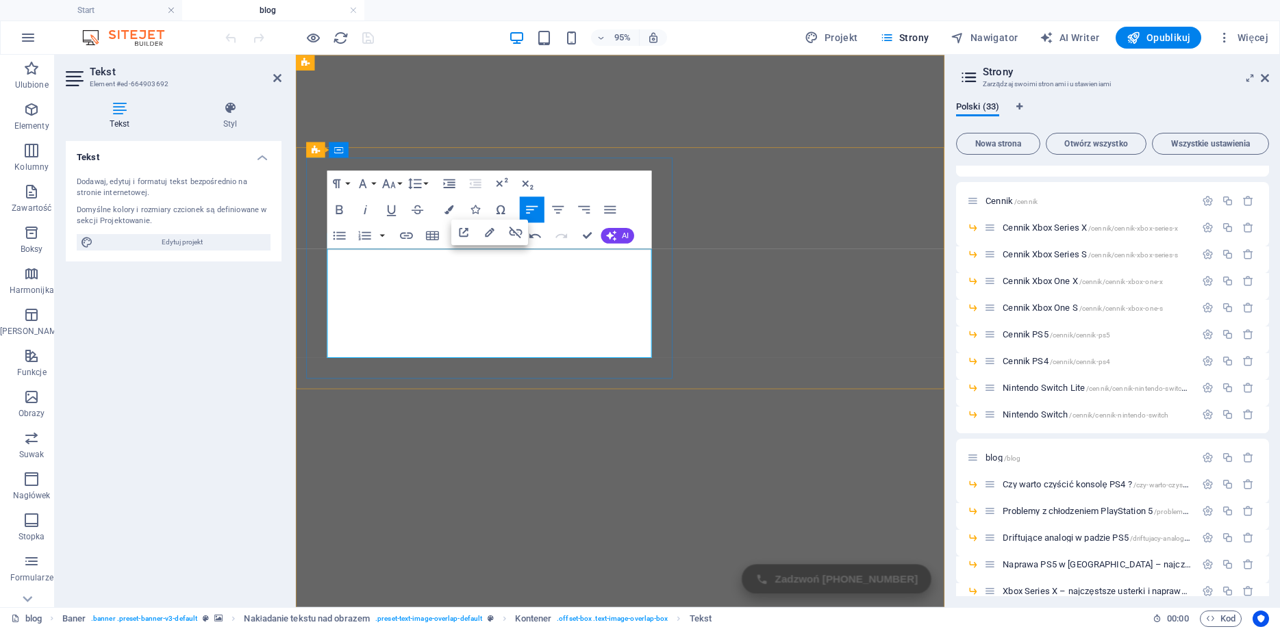
type input "/xbox-series-x-najczestsze-usterki-i-naprawy-naprawczyk"
type input "Czytaj więcej..."
click at [617, 325] on icon "button" at bounding box center [617, 326] width 16 height 16
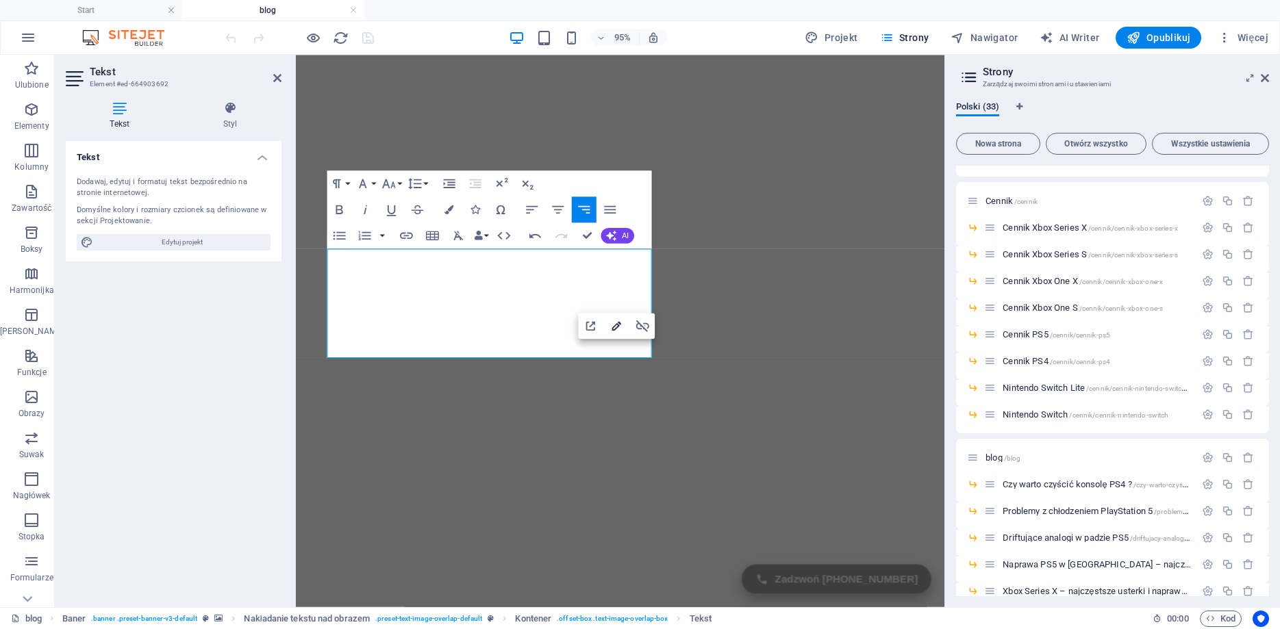
scroll to position [431, 0]
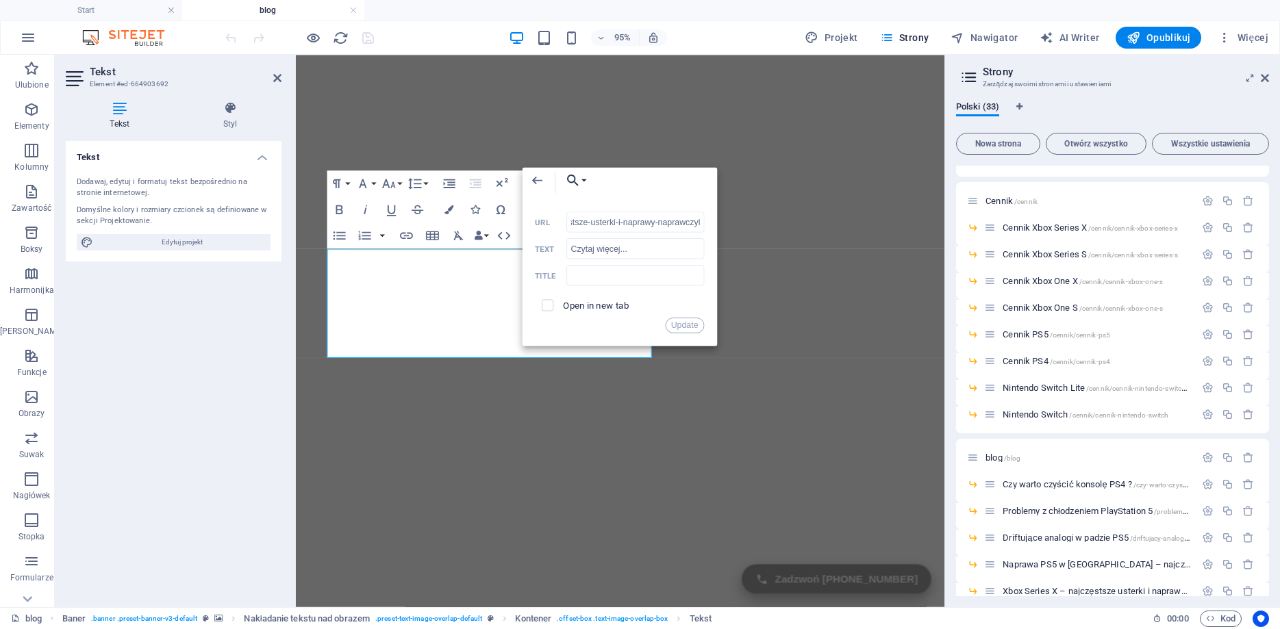
click at [579, 179] on icon "button" at bounding box center [573, 181] width 16 height 16
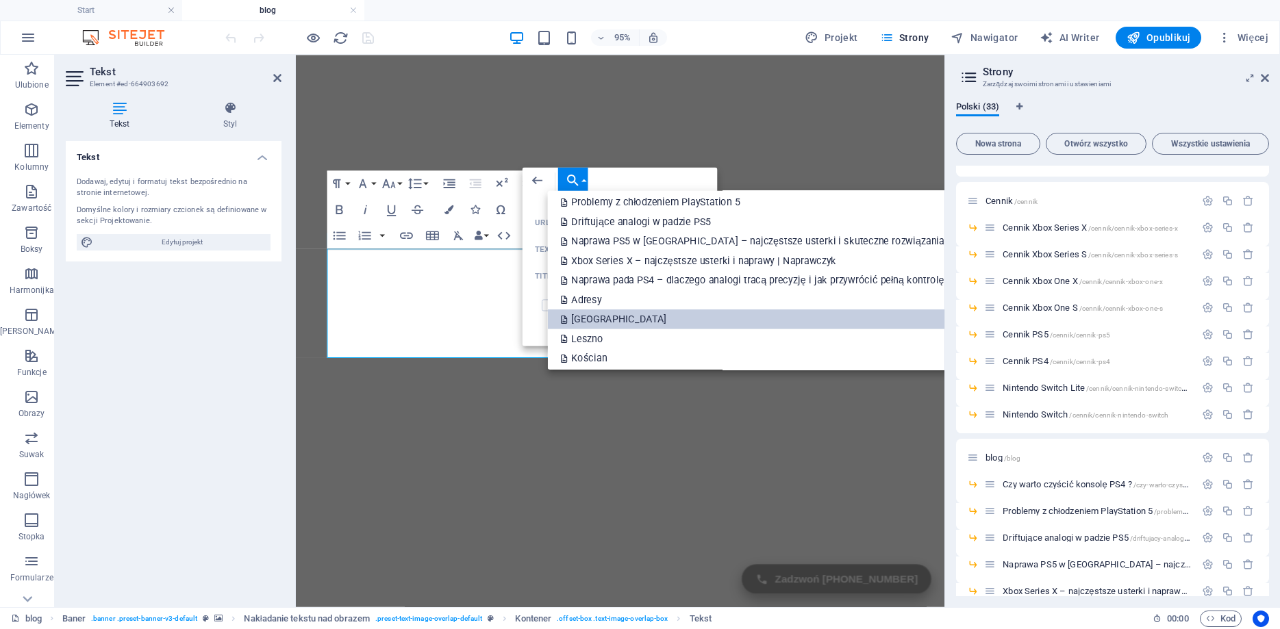
scroll to position [494, 0]
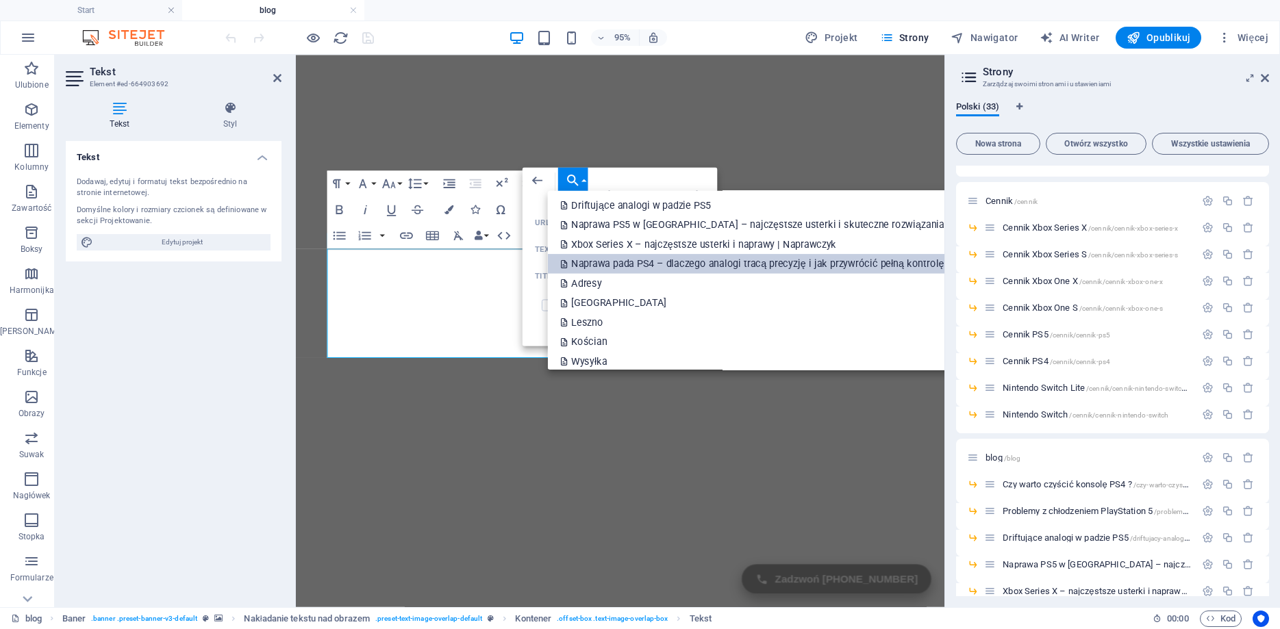
click at [657, 263] on p "Naprawa pada PS4 – dlaczego analogi tracą precyzję i jak przywrócić pełną kontr…" at bounding box center [754, 264] width 386 height 20
type input "/drift-analogow-ps4-wymiana-na-magnetyczne-halla"
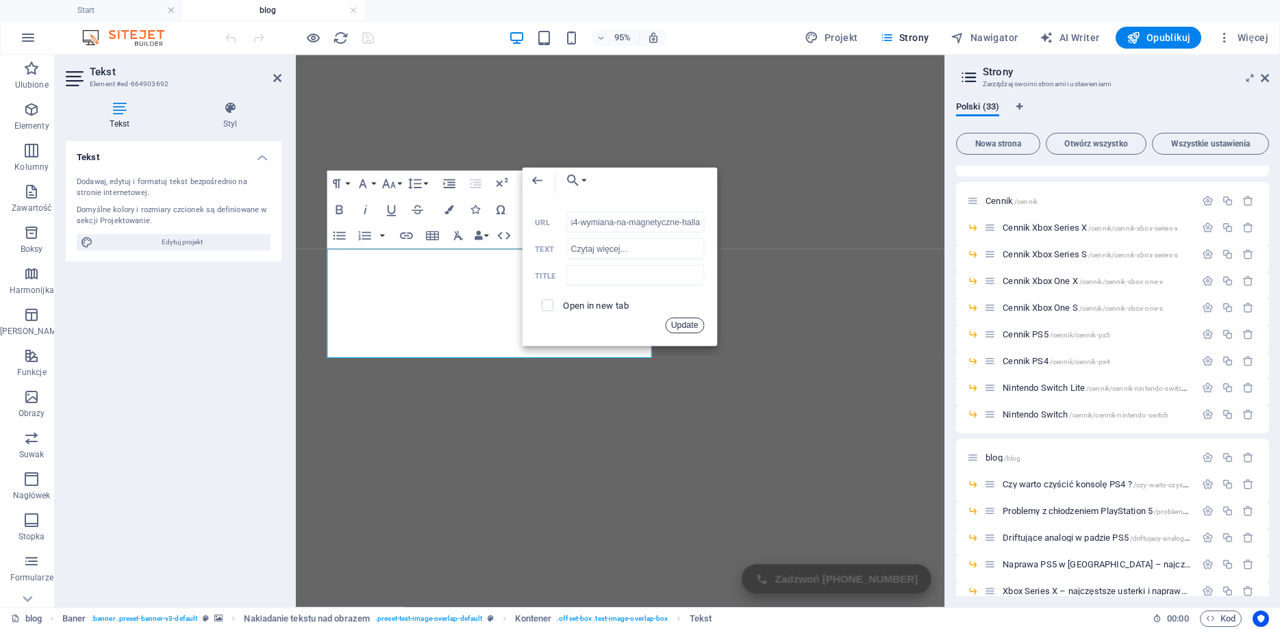
click at [679, 324] on button "Update" at bounding box center [684, 326] width 39 height 16
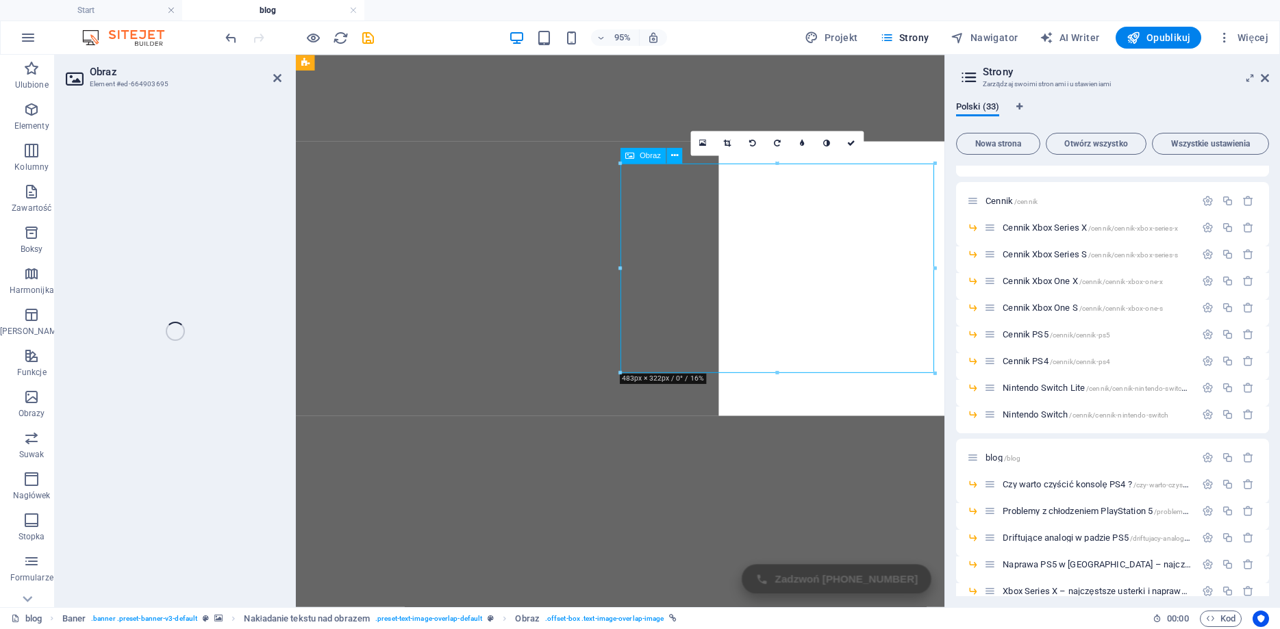
select select "%"
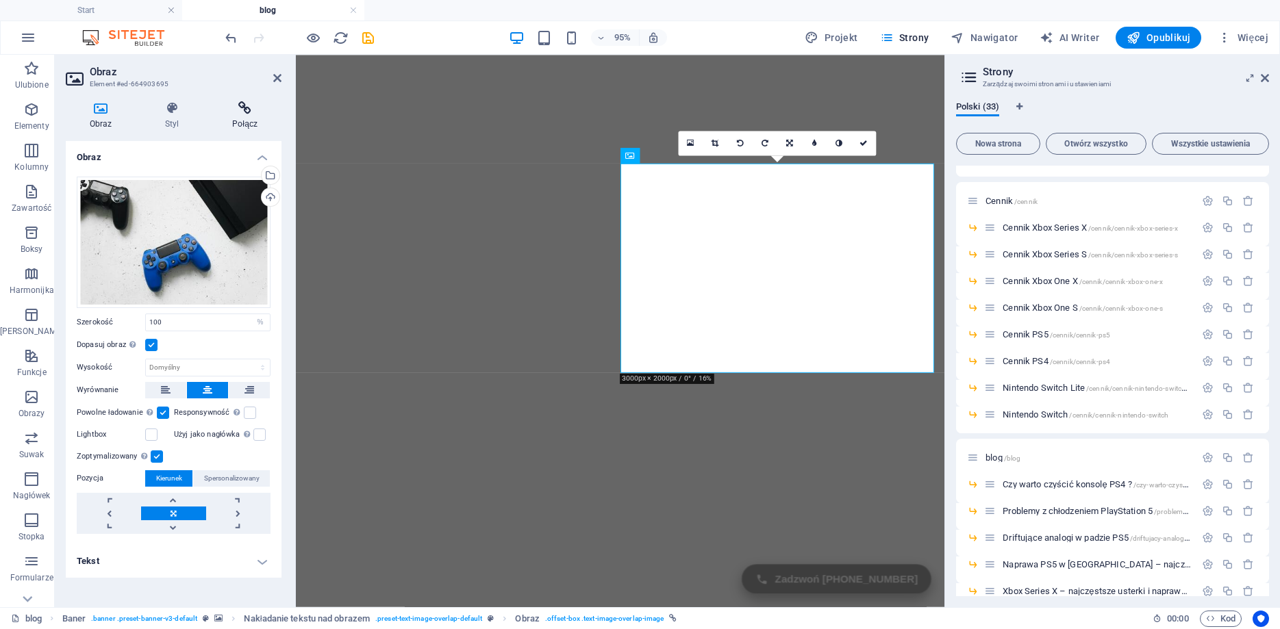
click at [241, 118] on h4 "Połącz" at bounding box center [244, 115] width 73 height 29
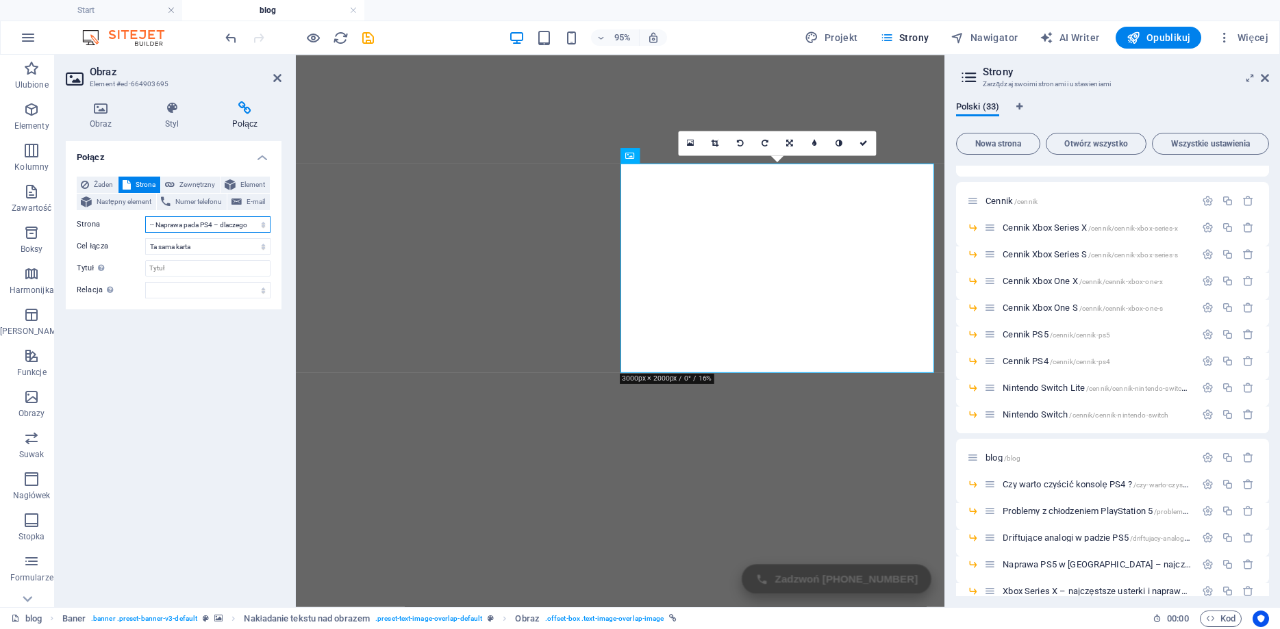
click at [145, 216] on select "Start XBOX -- Xbox One S -- Xbox One X -- Xbox Series S -- Xbox Series X Playst…" at bounding box center [207, 224] width 125 height 16
click option "-- Naprawa pada PS4 – dlaczego analogi tracą precyzję i jak przywrócić pełną ko…" at bounding box center [0, 0] width 0 height 0
click at [239, 436] on div "Połącz Żaden Strona Zewnętrzny Element Następny element Numer telefonu E-mail S…" at bounding box center [174, 368] width 216 height 455
click at [364, 38] on icon "save" at bounding box center [368, 38] width 16 height 16
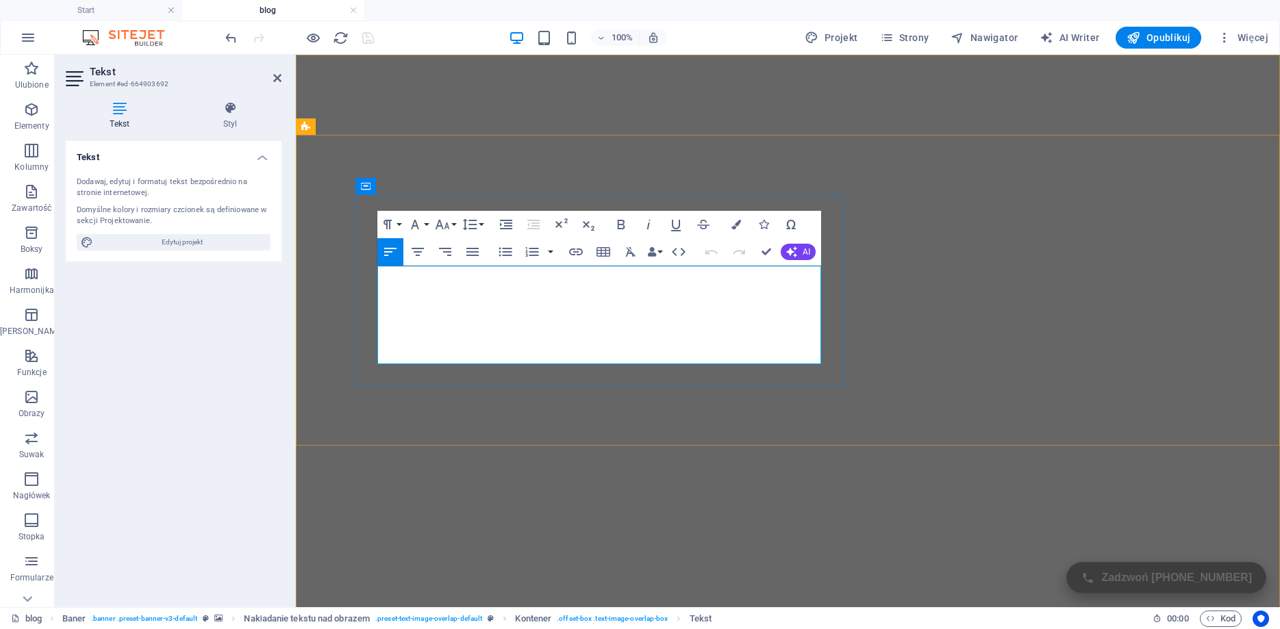
click at [584, 242] on icon "button" at bounding box center [585, 246] width 16 height 16
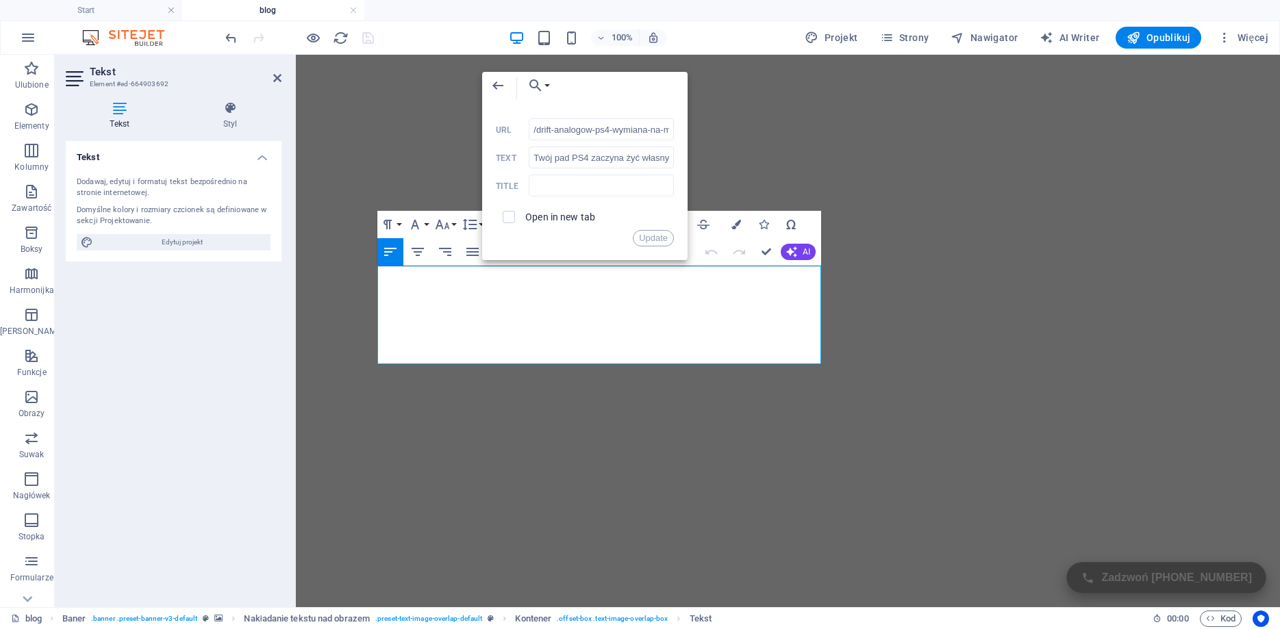
scroll to position [0, 69]
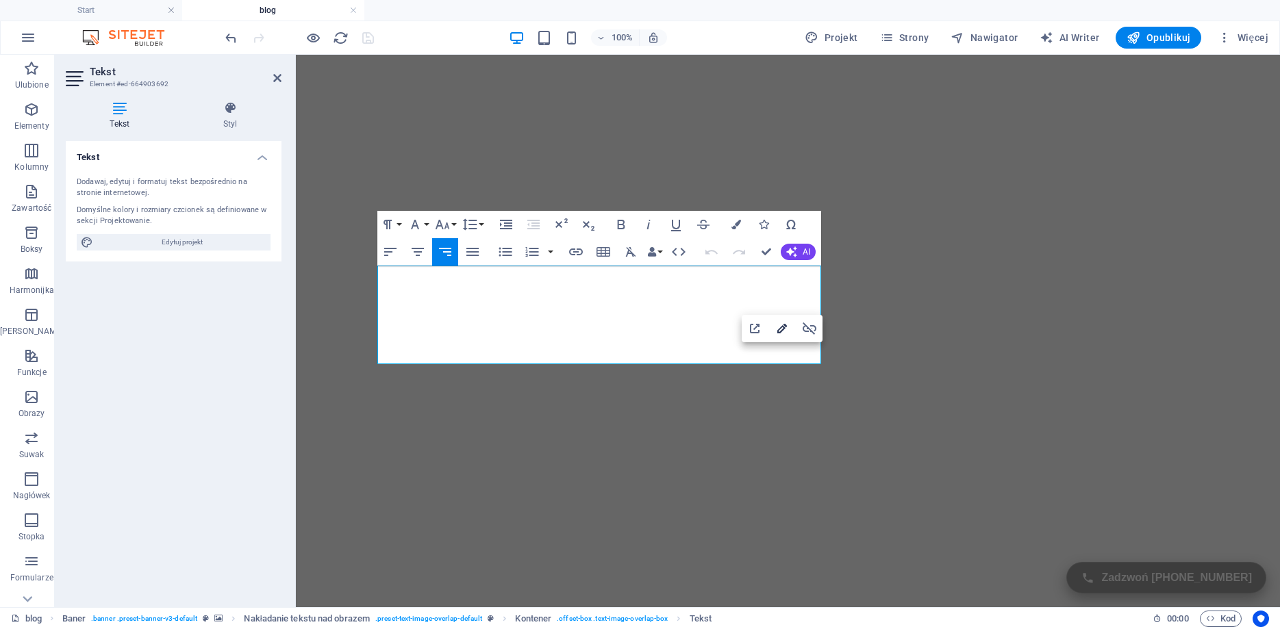
type input "Czytaj więcej..."
click at [775, 326] on icon "button" at bounding box center [782, 328] width 16 height 16
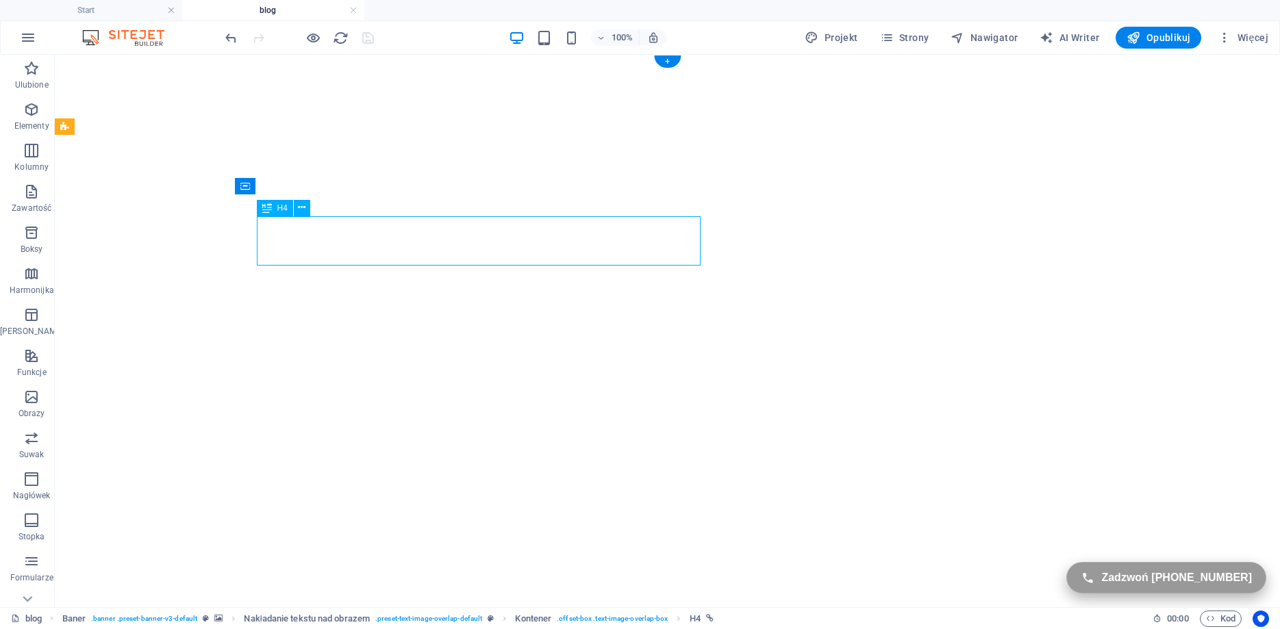
select select "27"
select select
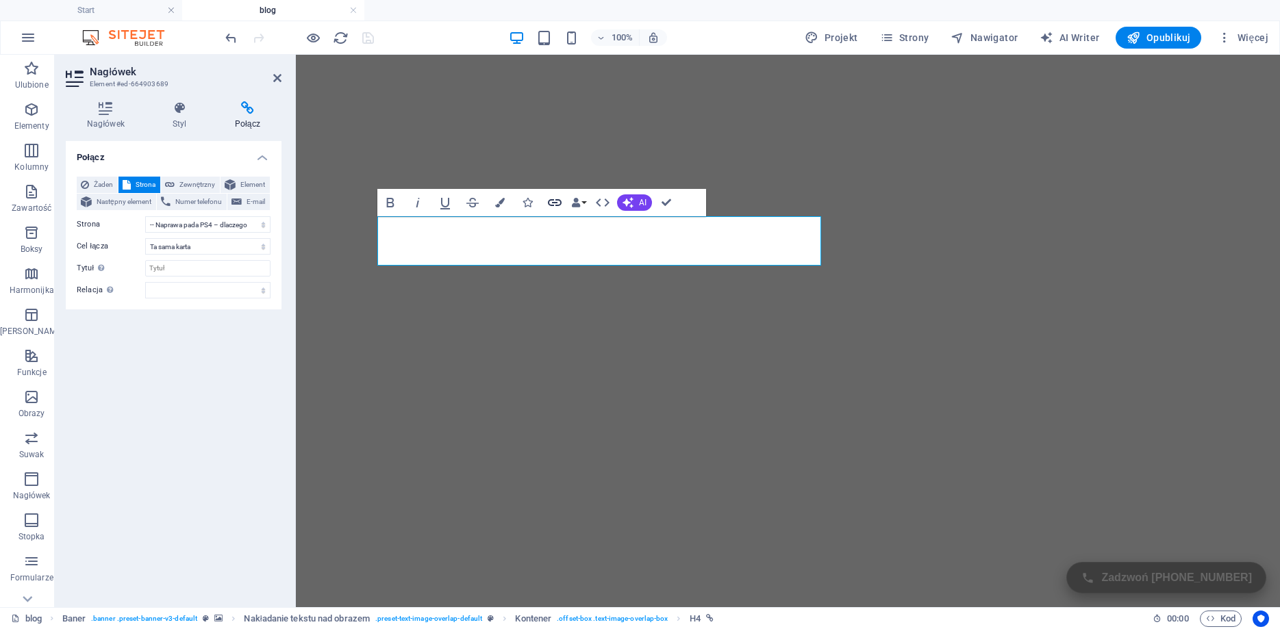
click at [551, 199] on icon "button" at bounding box center [554, 202] width 16 height 16
click at [145, 216] on select "Start XBOX -- Xbox One S -- Xbox One X -- Xbox Series S -- Xbox Series X Playst…" at bounding box center [207, 224] width 125 height 16
click at [207, 226] on select "Start XBOX -- Xbox One S -- Xbox One X -- Xbox Series S -- Xbox Series X Playst…" at bounding box center [207, 224] width 125 height 16
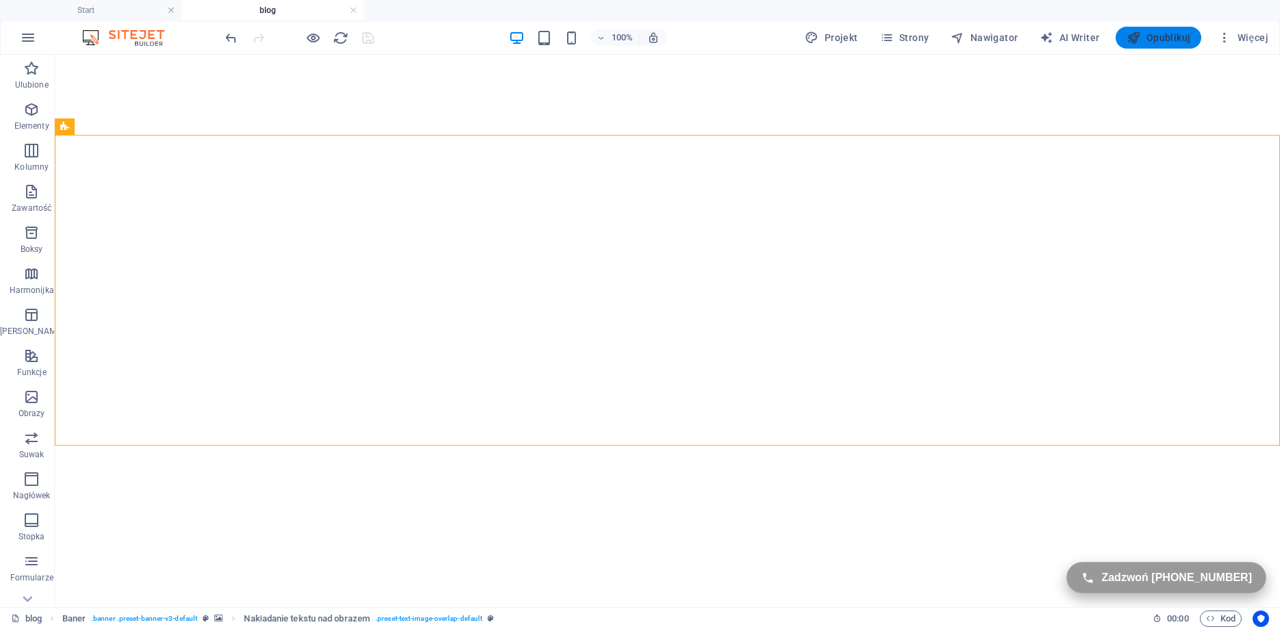
click at [1140, 39] on icon "button" at bounding box center [1133, 38] width 14 height 14
